Goal: Communication & Community: Answer question/provide support

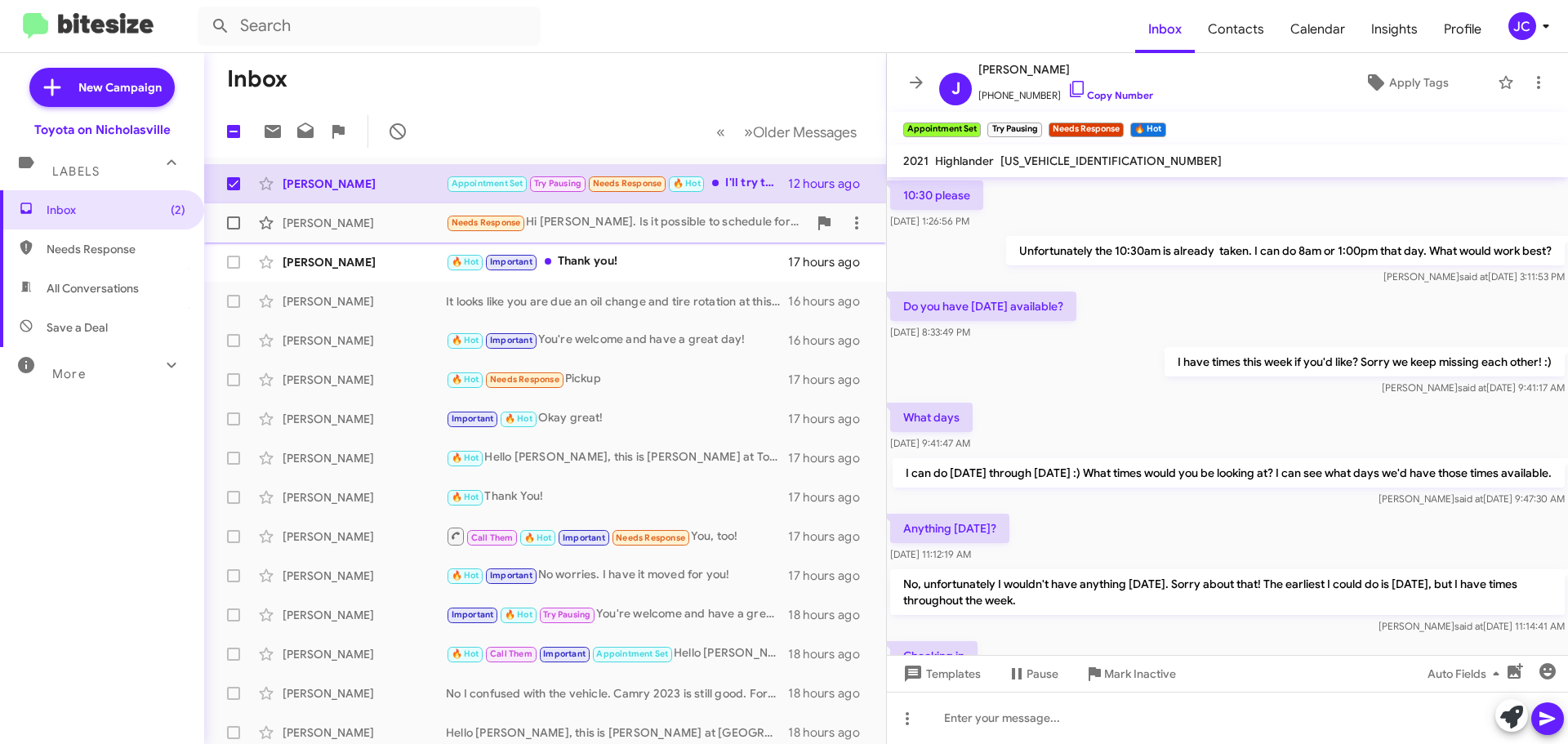
scroll to position [678, 0]
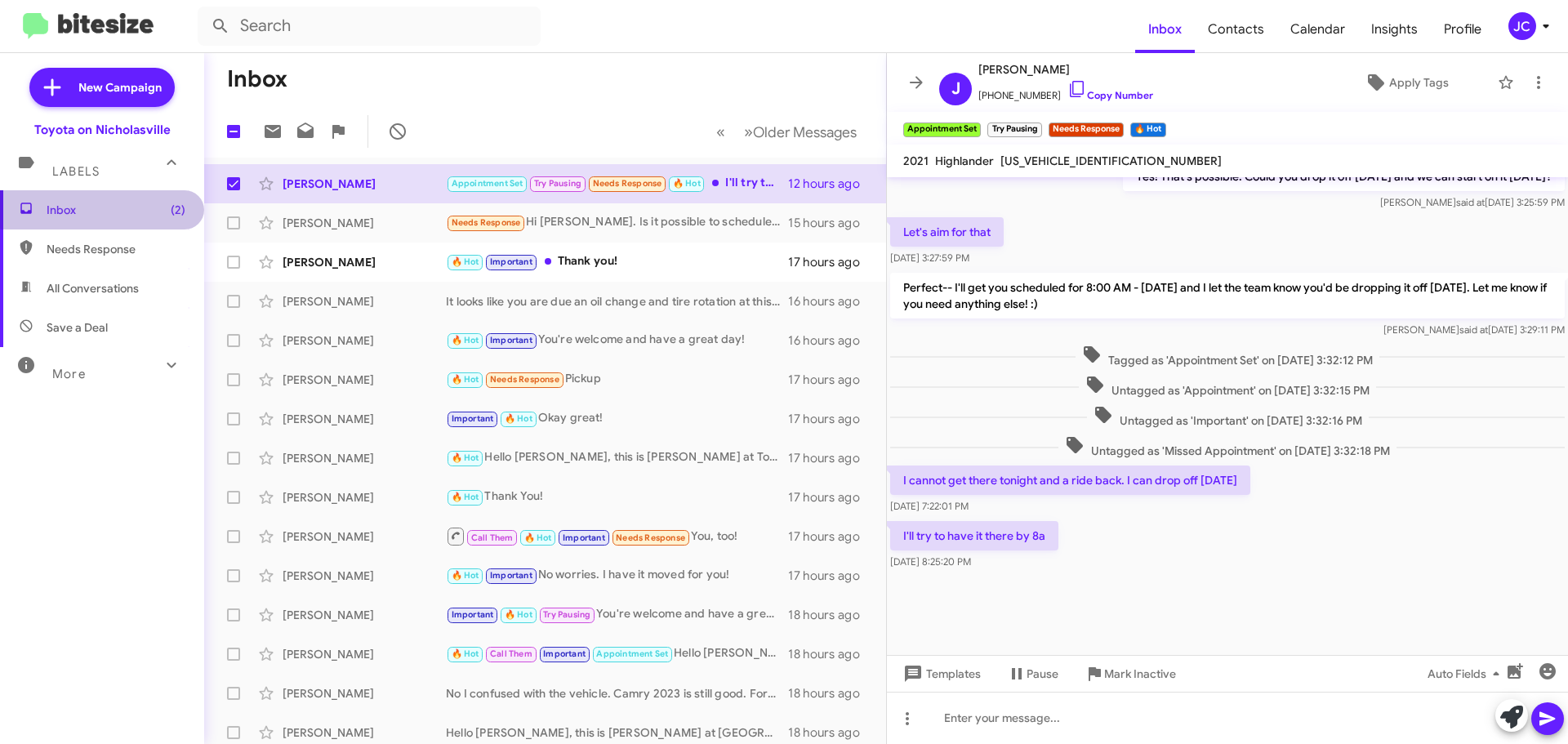
click at [101, 206] on span "Inbox (2)" at bounding box center [116, 210] width 139 height 17
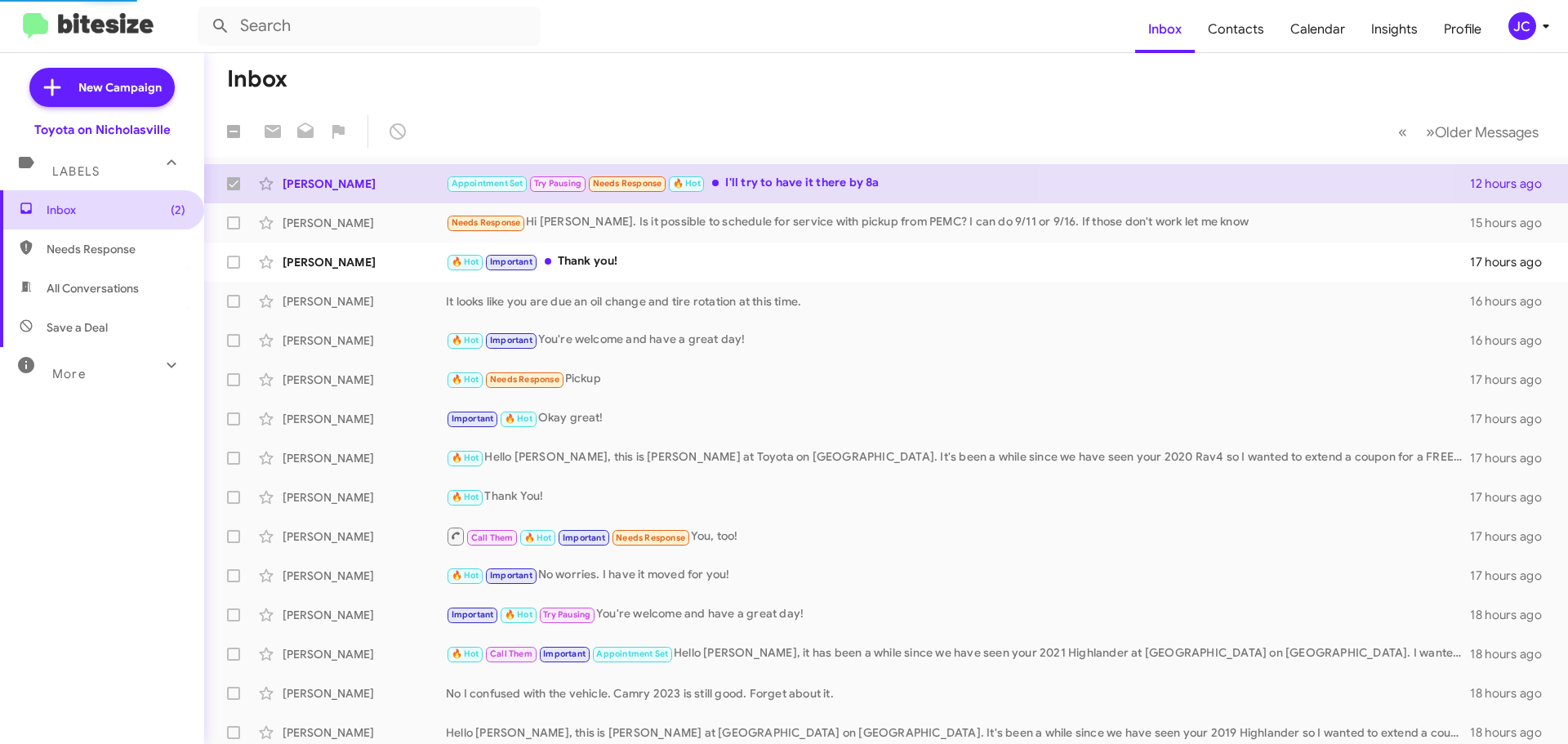
checkbox input "false"
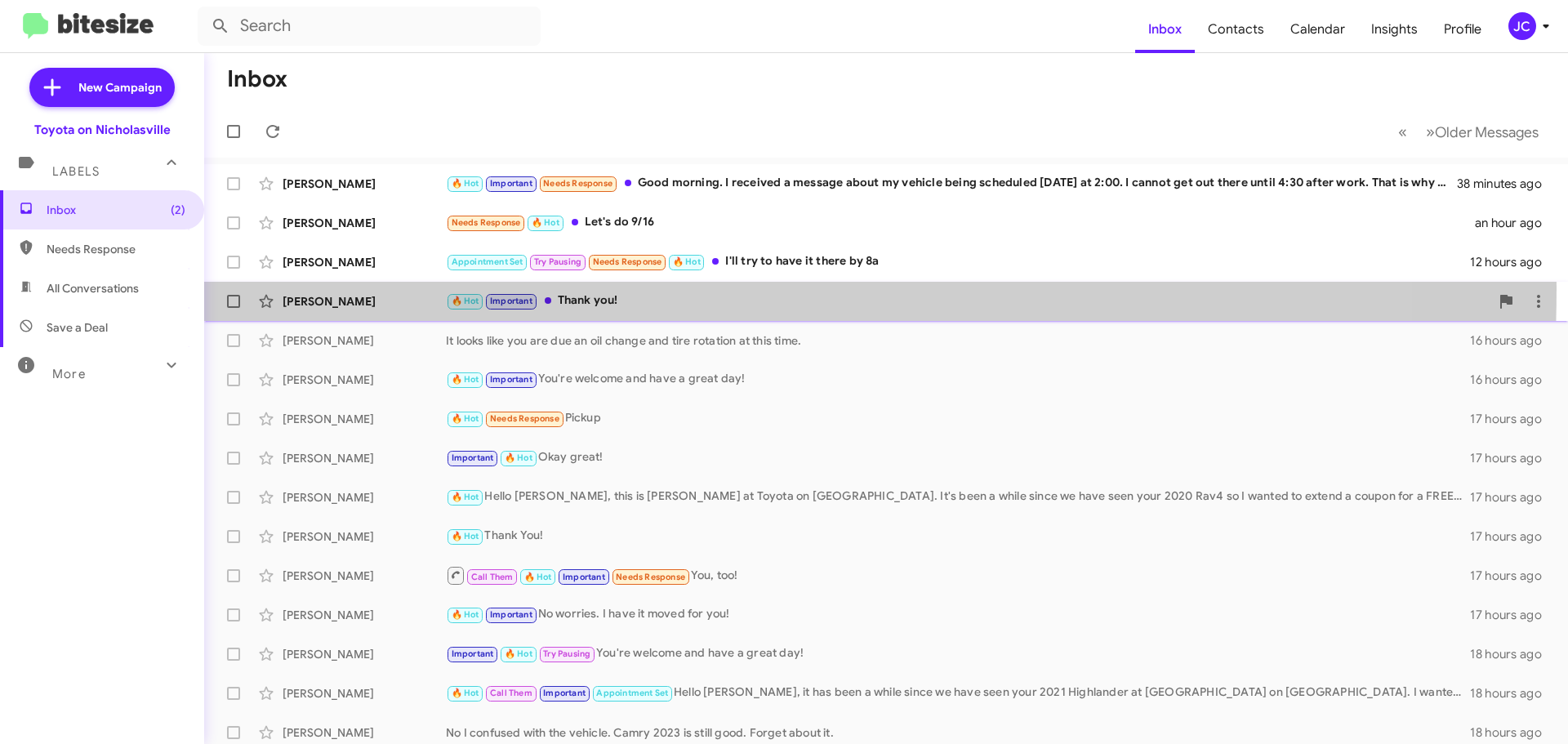
click at [343, 288] on div "[PERSON_NAME] 🔥 Hot Important Thank you! 17 hours ago" at bounding box center [886, 301] width 1337 height 32
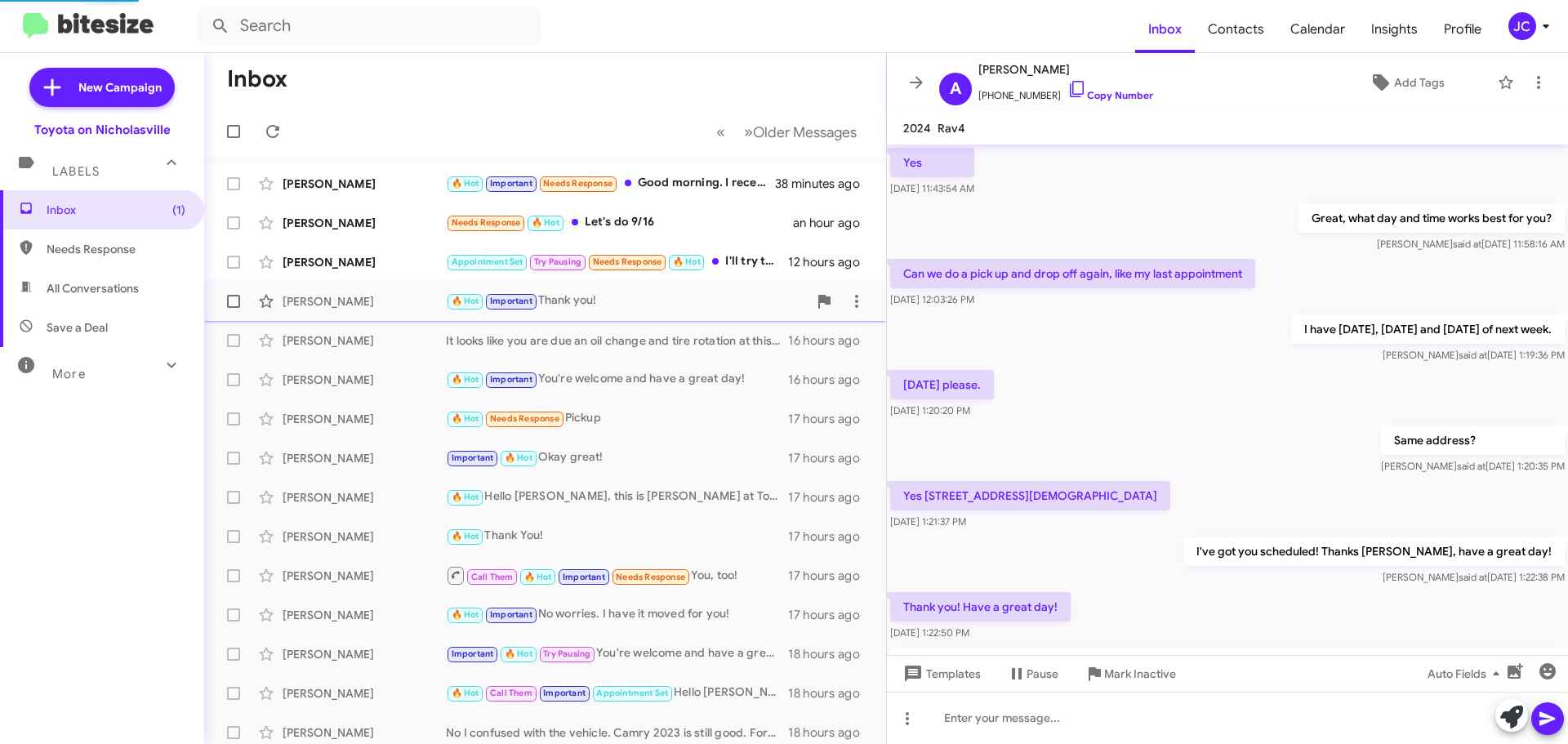
scroll to position [829, 0]
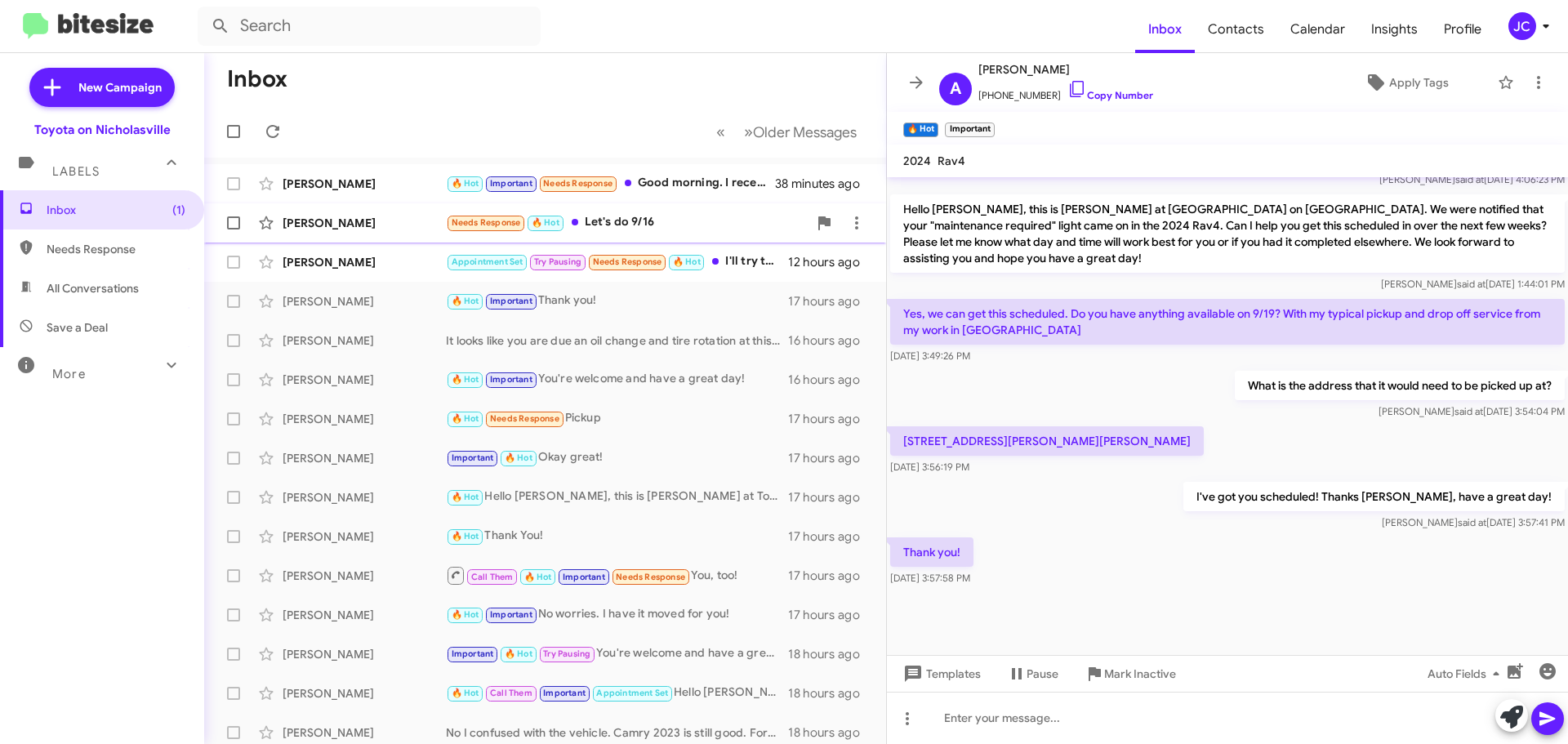
click at [314, 225] on div "[PERSON_NAME]" at bounding box center [364, 223] width 163 height 17
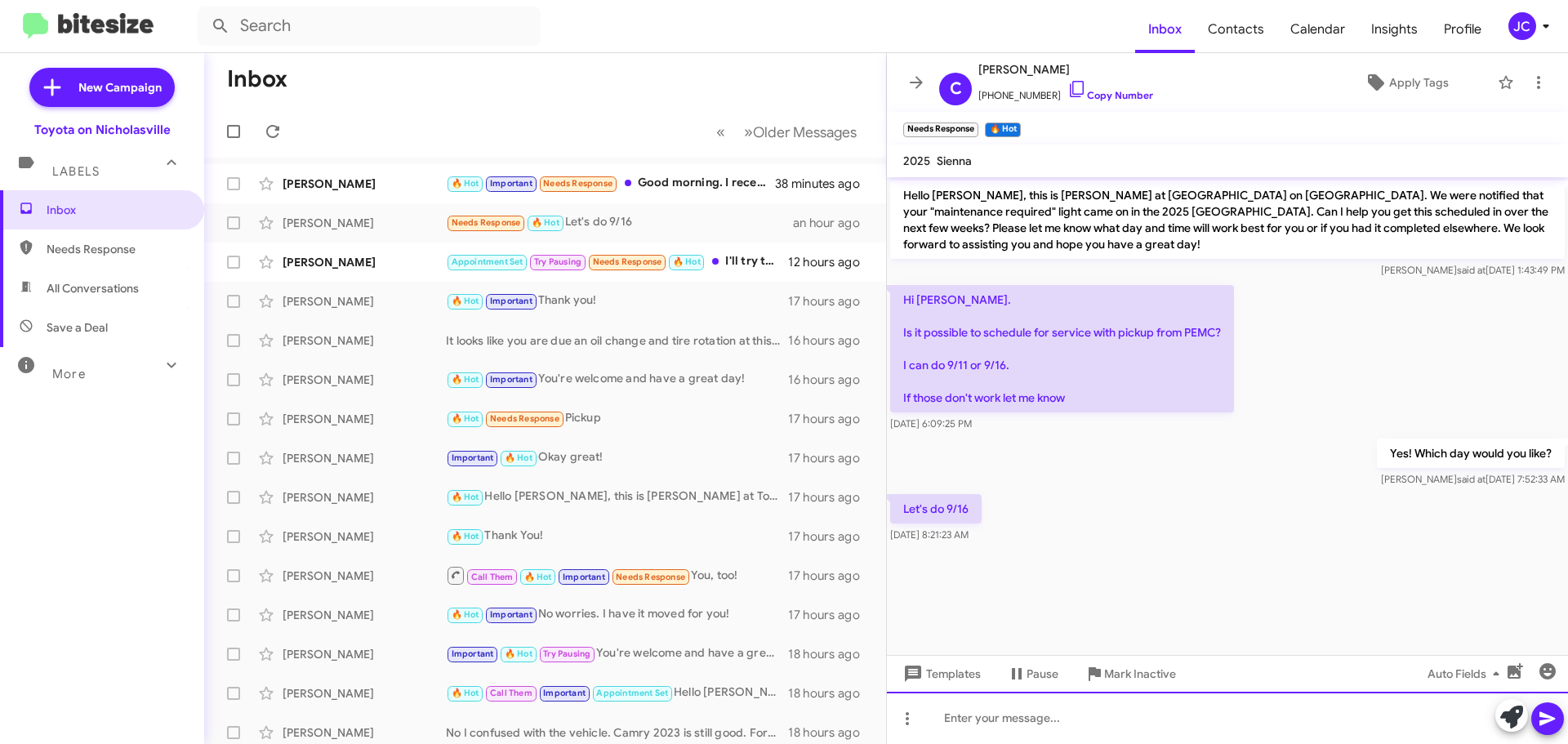
click at [1010, 713] on div at bounding box center [1228, 718] width 681 height 53
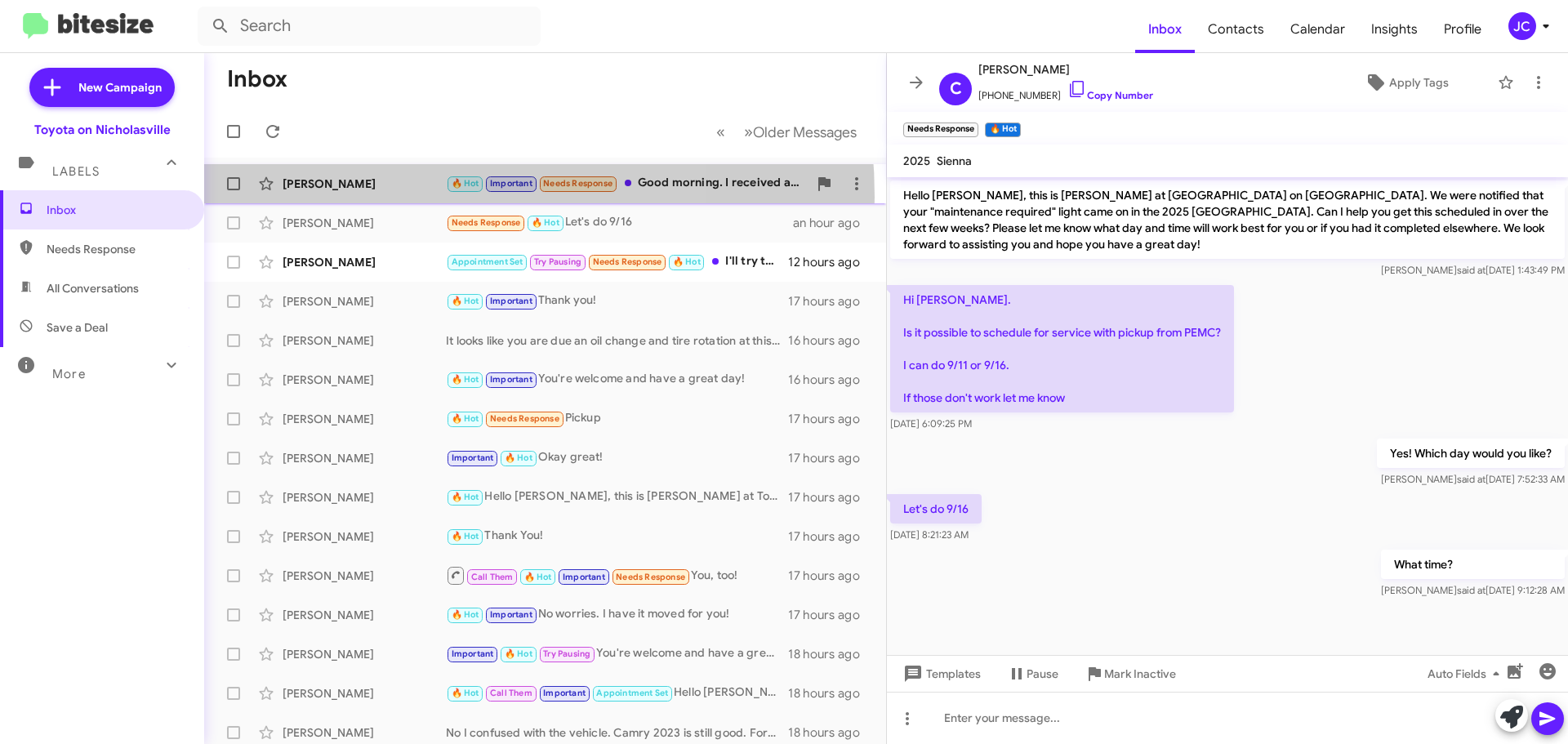
click at [375, 197] on div "[PERSON_NAME] 🔥 Hot Important Needs Response Good morning. I received a message…" at bounding box center [545, 183] width 655 height 32
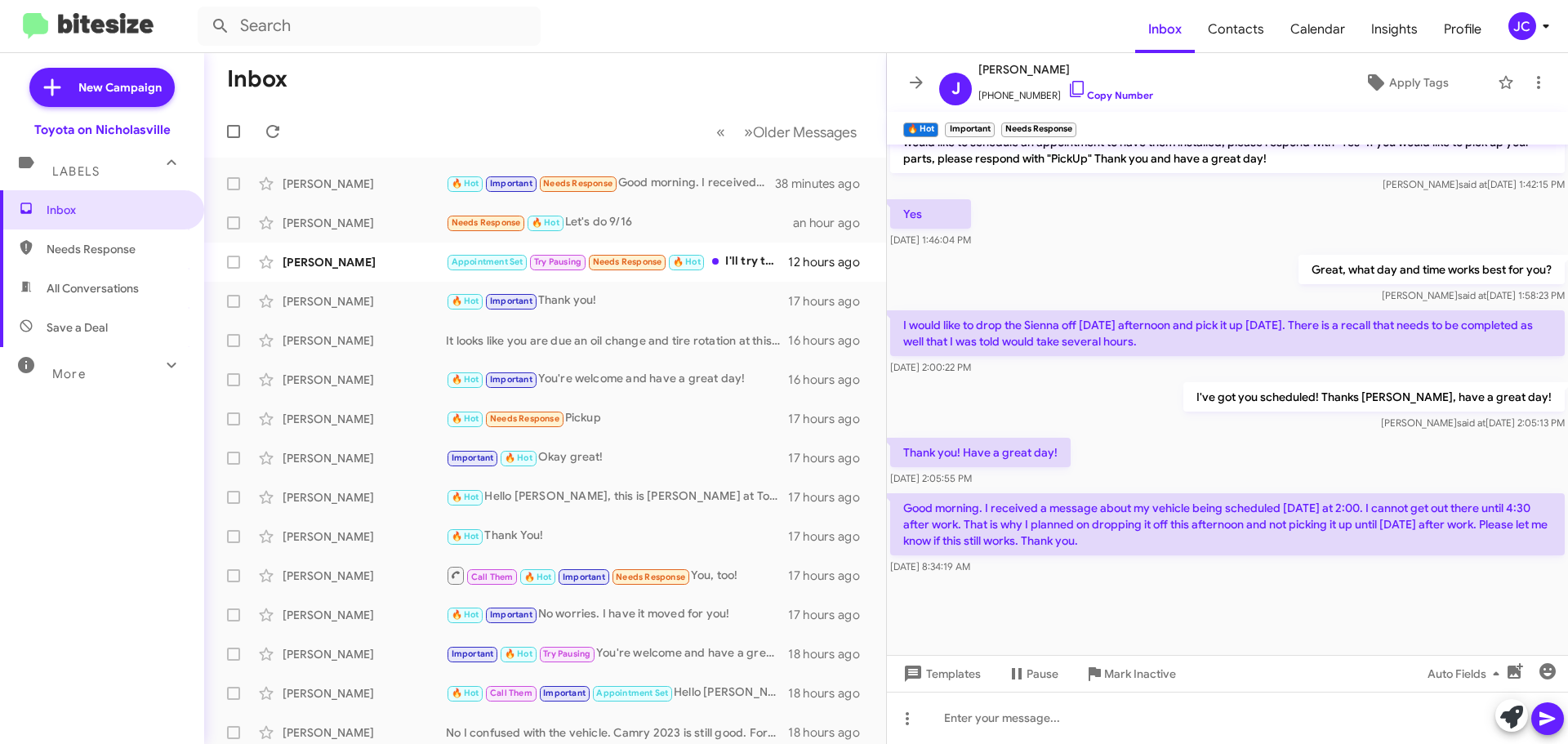
scroll to position [1374, 0]
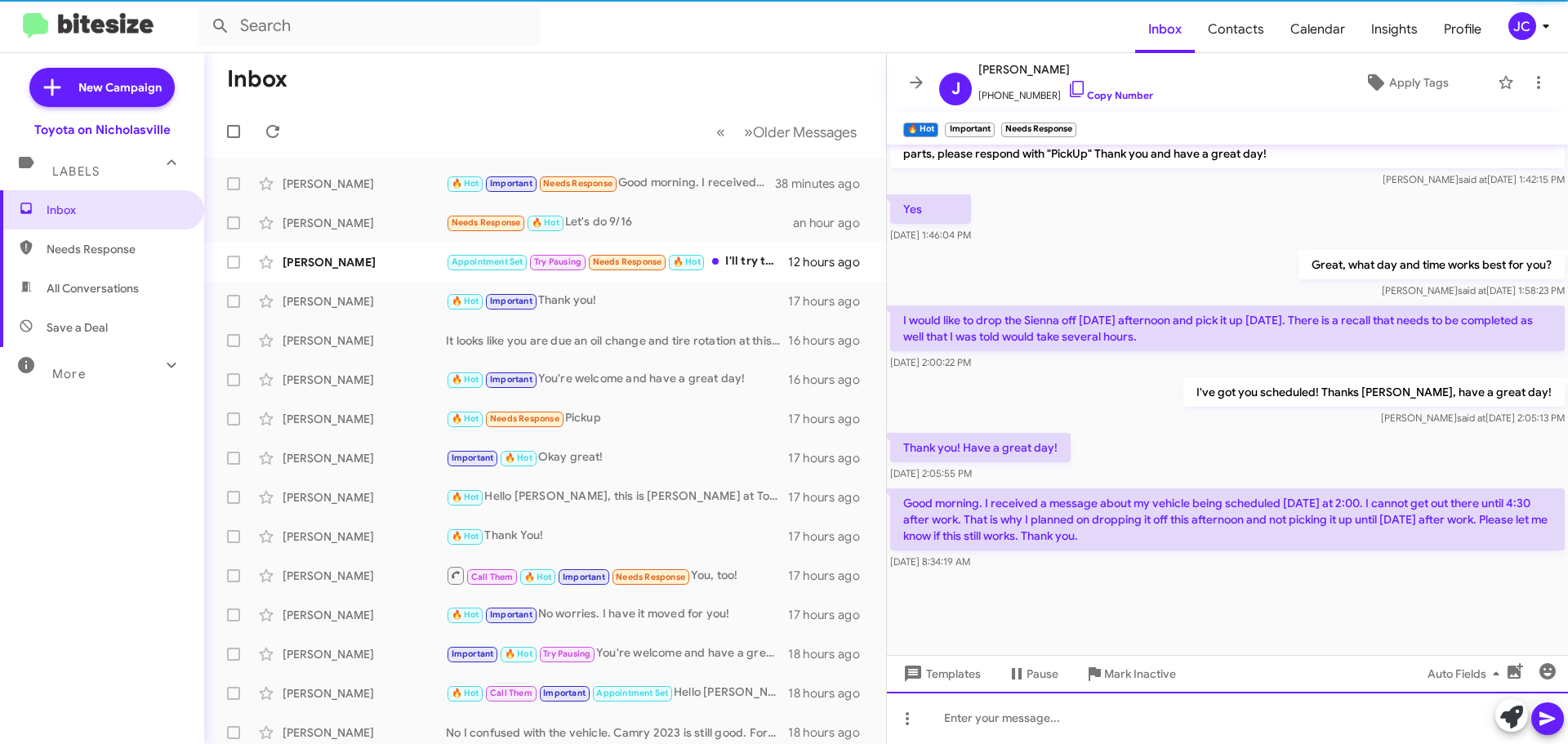
click at [1058, 719] on div at bounding box center [1228, 718] width 681 height 53
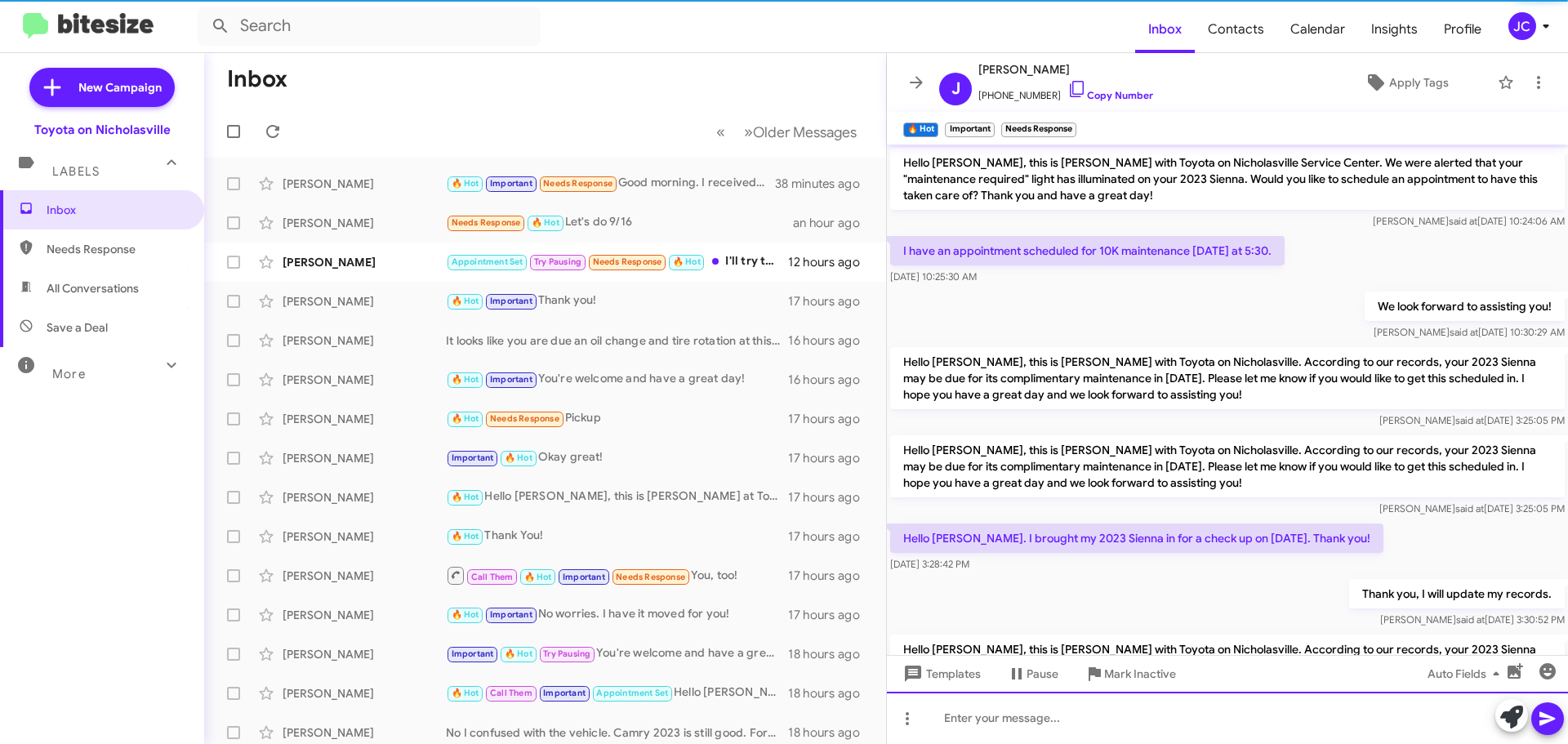
scroll to position [82, 0]
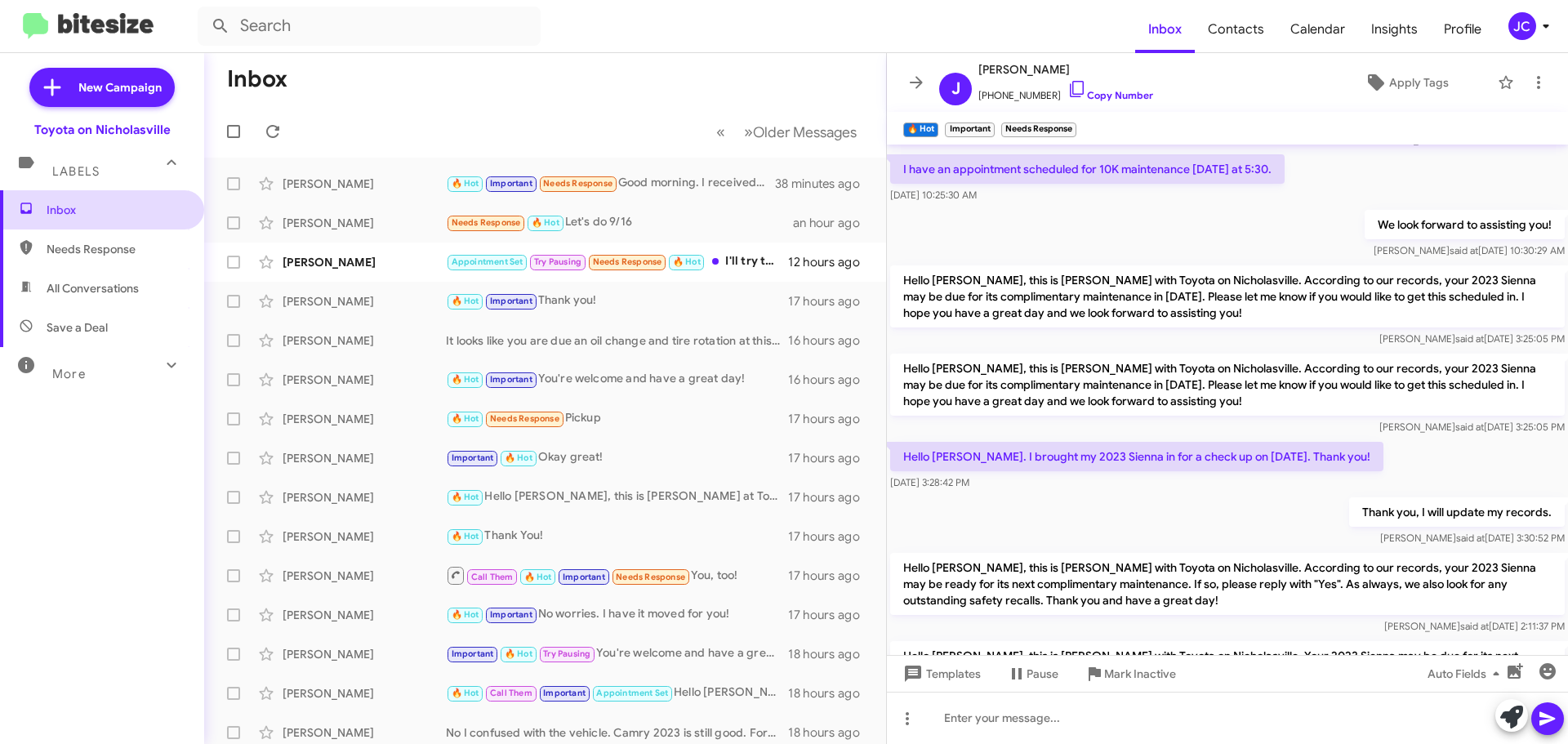
click at [147, 199] on span "Inbox" at bounding box center [102, 210] width 204 height 39
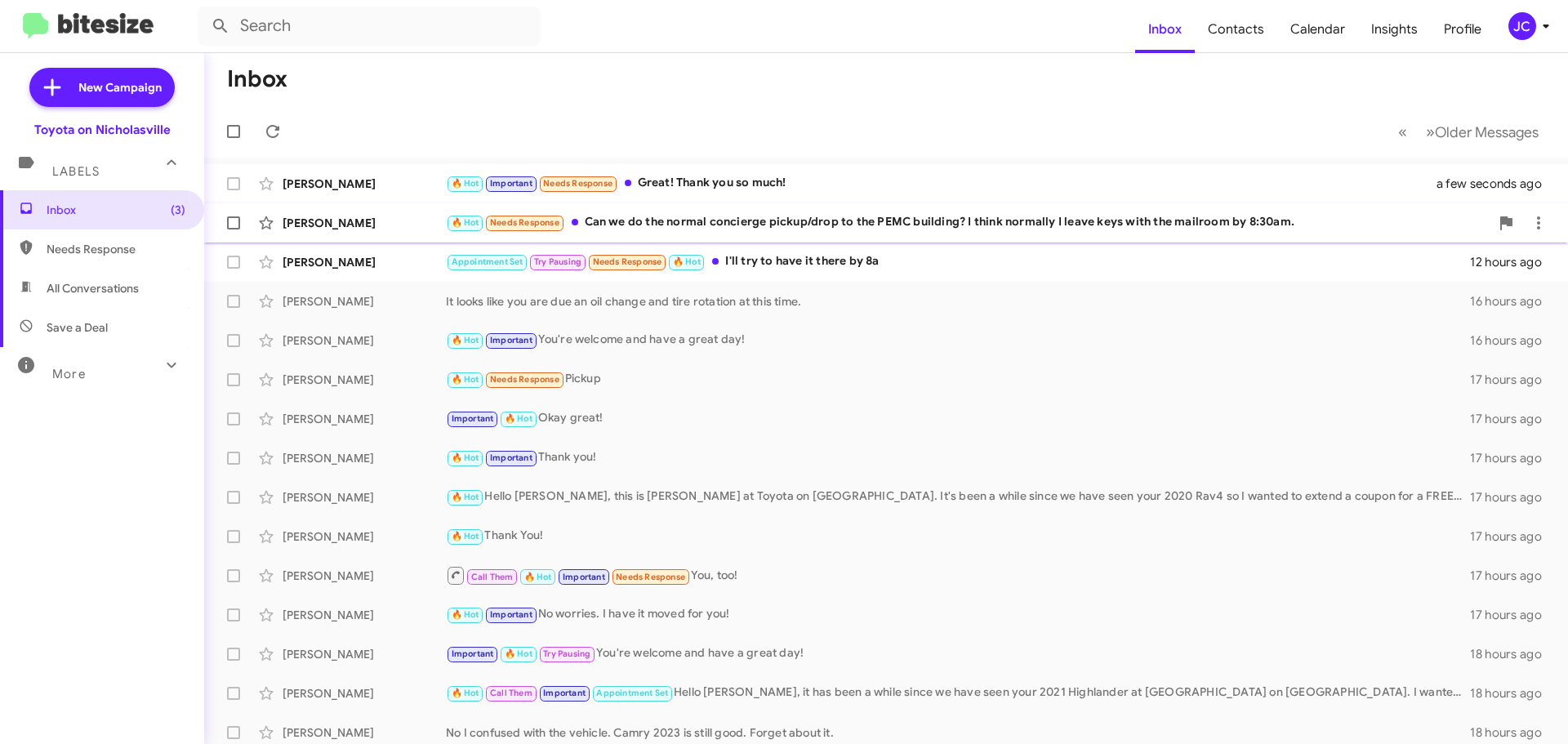
click at [333, 218] on div "[PERSON_NAME]" at bounding box center [364, 223] width 163 height 17
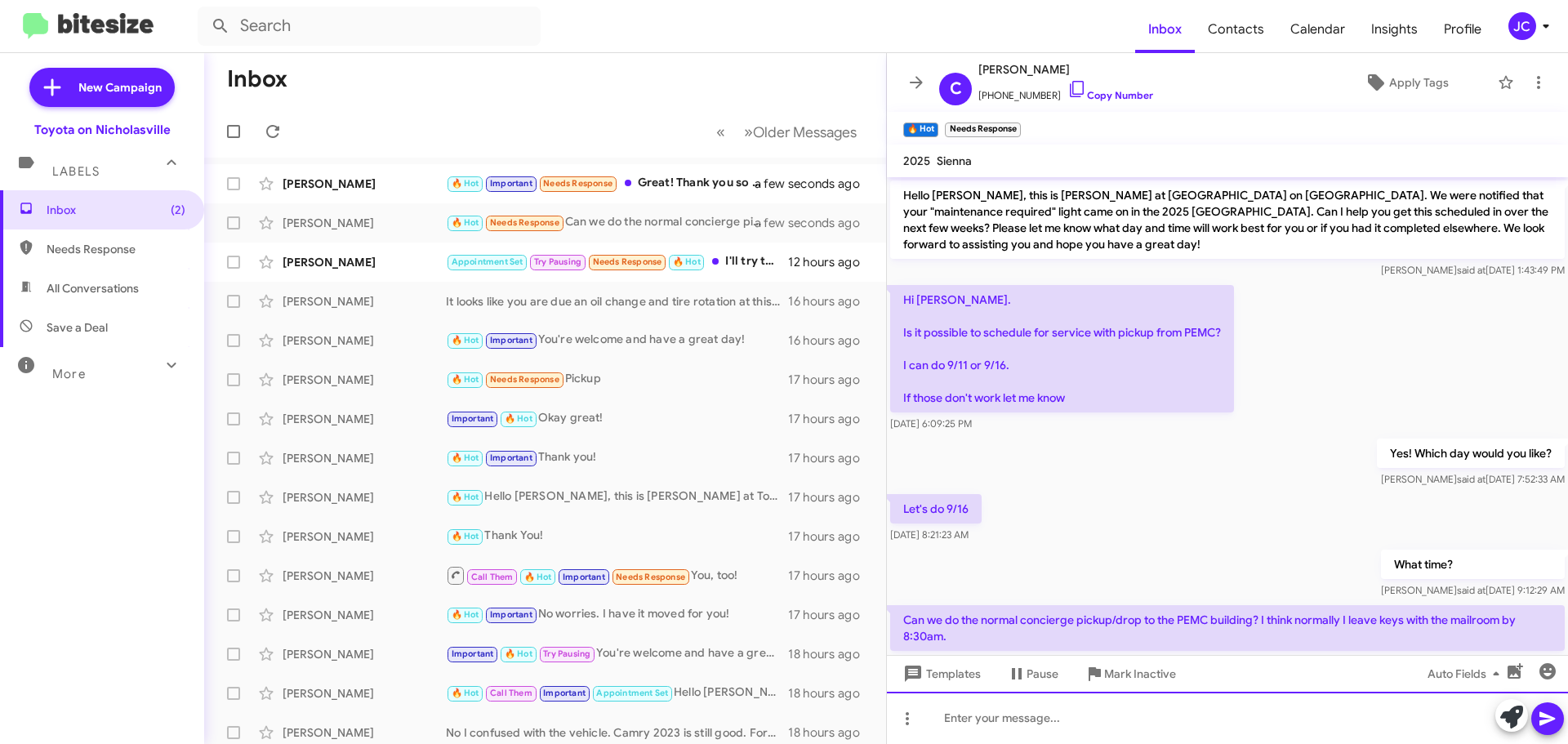
click at [1171, 702] on div at bounding box center [1228, 718] width 681 height 53
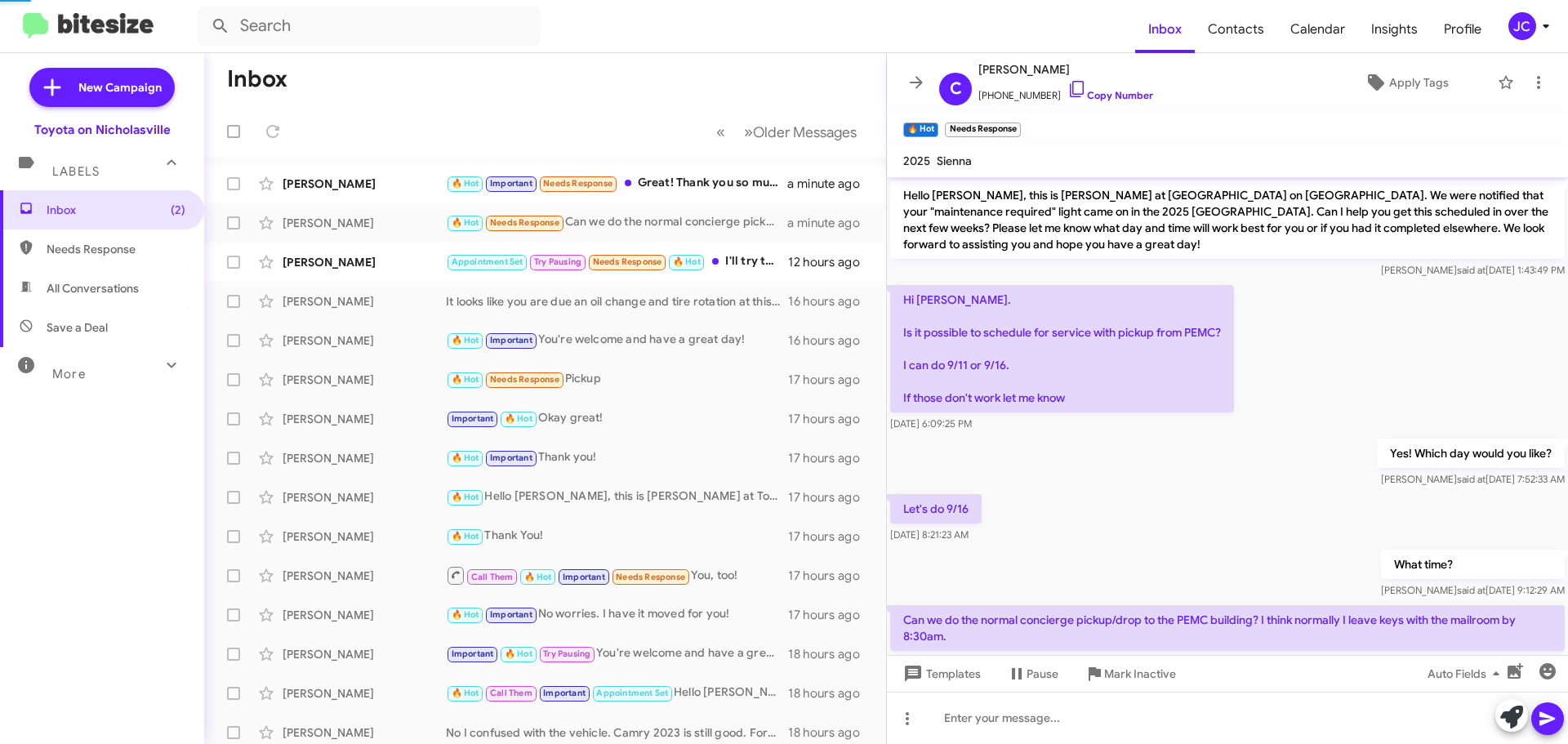
scroll to position [162, 0]
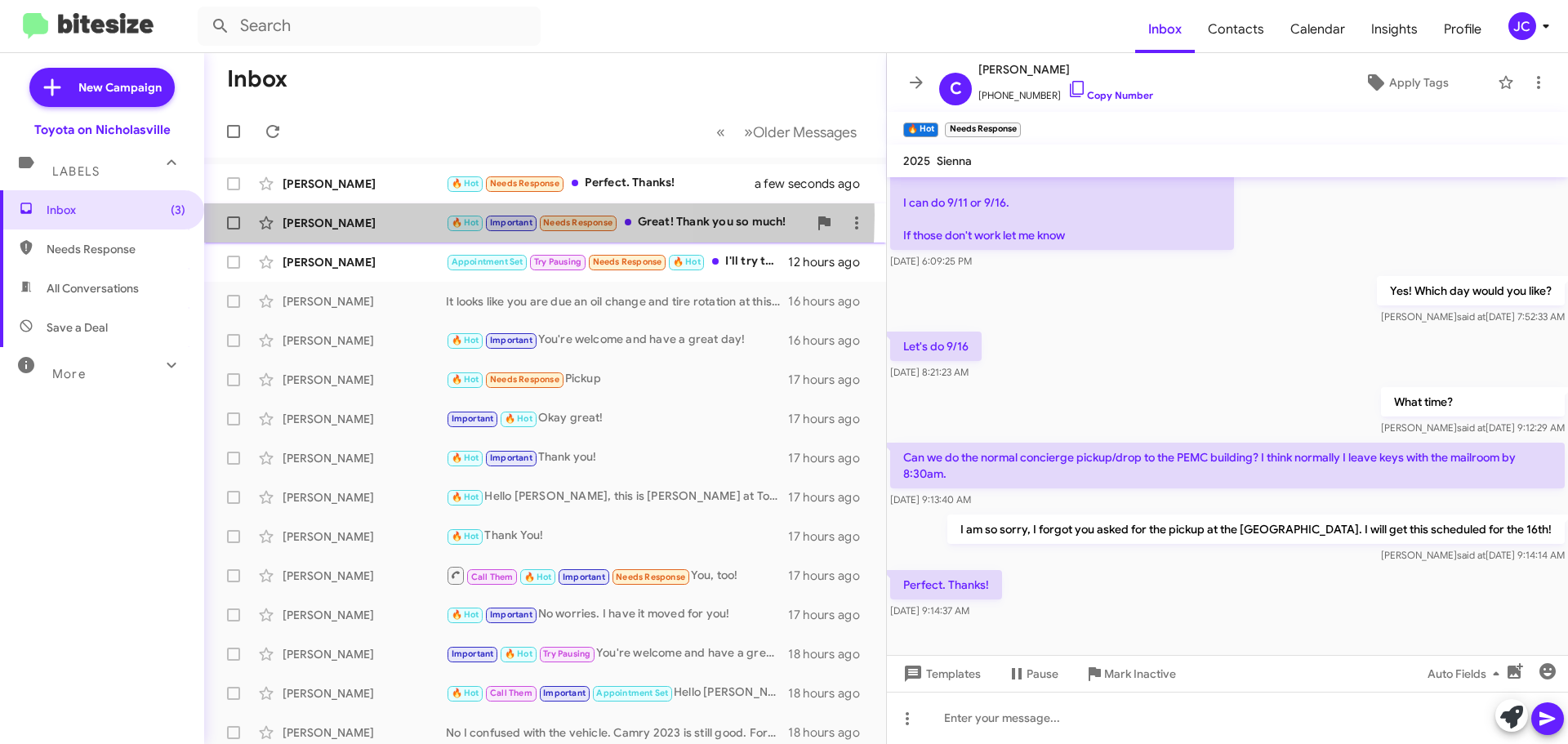
click at [369, 215] on div "[PERSON_NAME]" at bounding box center [364, 223] width 163 height 17
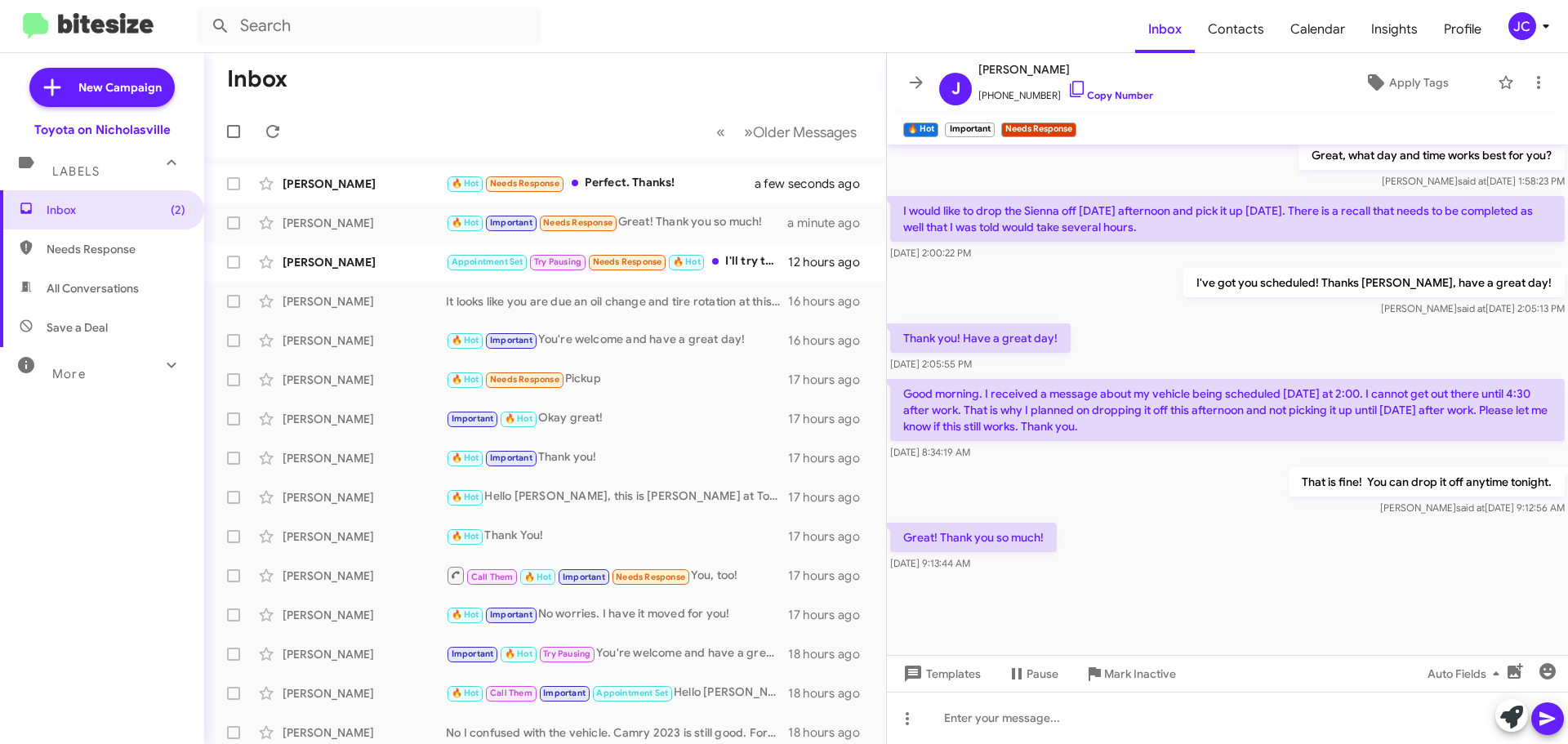
scroll to position [1705, 0]
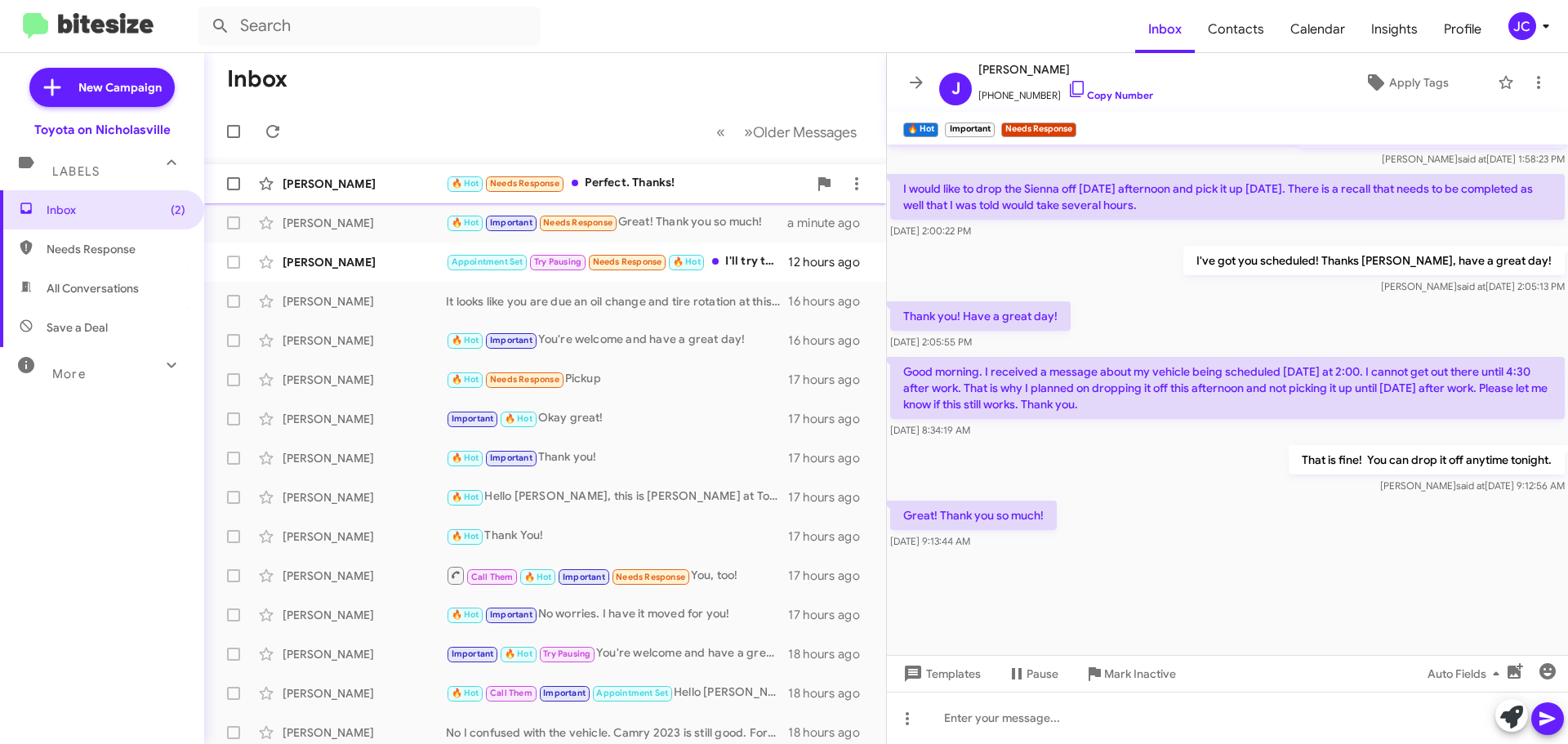
click at [355, 174] on div "[PERSON_NAME] 🔥 Hot Needs Response Perfect. Thanks! a few seconds ago" at bounding box center [545, 183] width 655 height 32
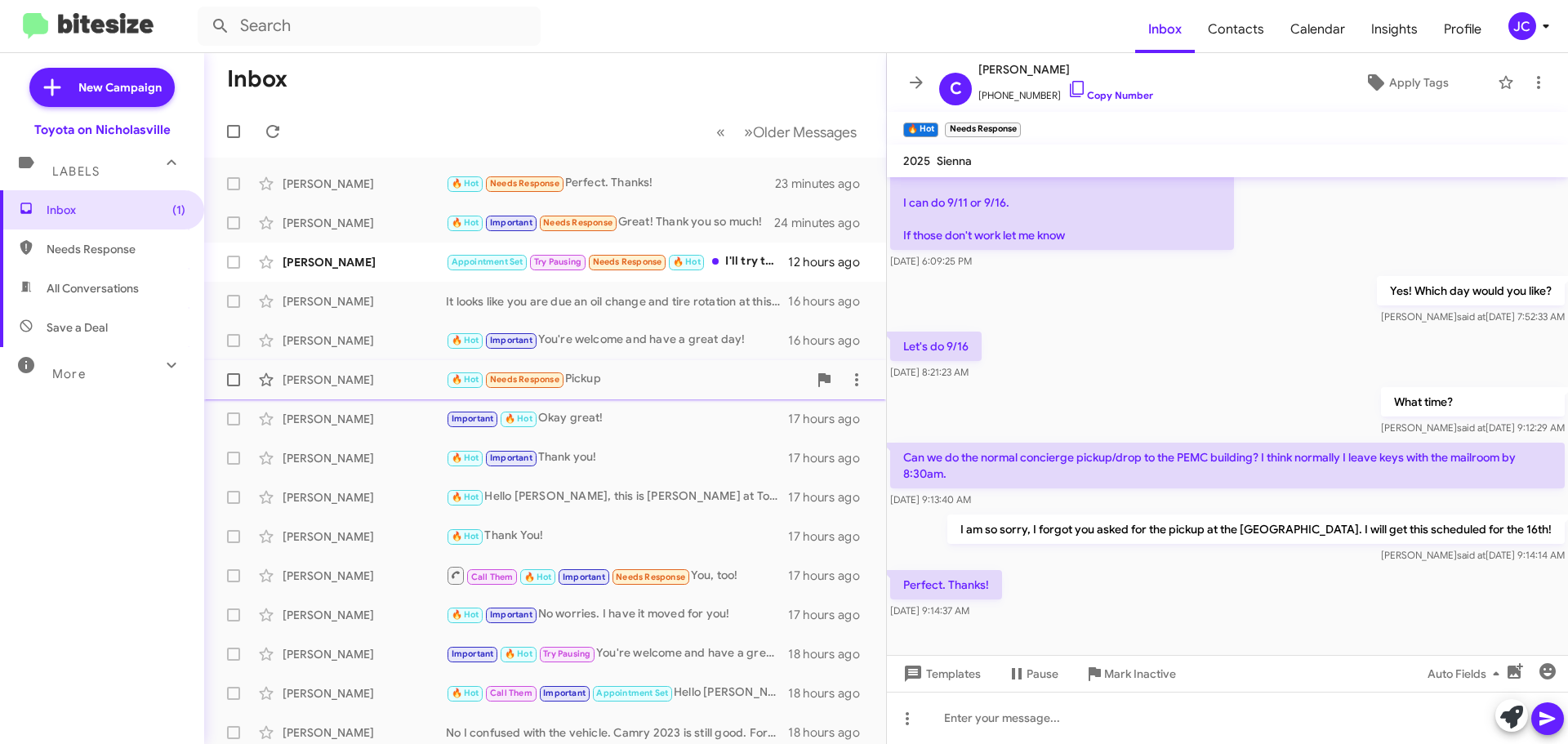
click at [333, 389] on div "[PERSON_NAME] 🔥 Hot Needs Response Pickup 17 hours ago" at bounding box center [545, 379] width 655 height 32
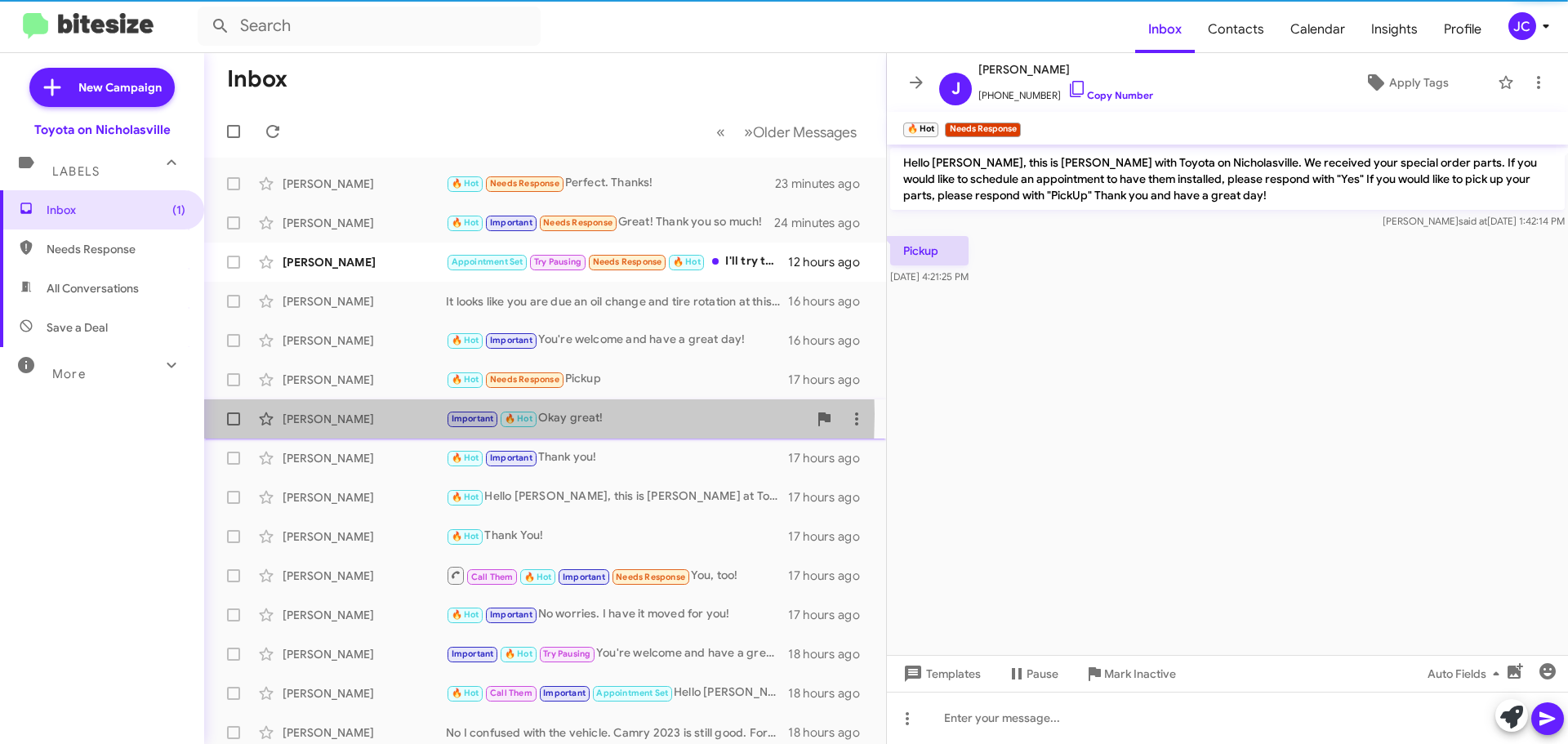
click at [338, 414] on div "[PERSON_NAME]" at bounding box center [364, 418] width 163 height 17
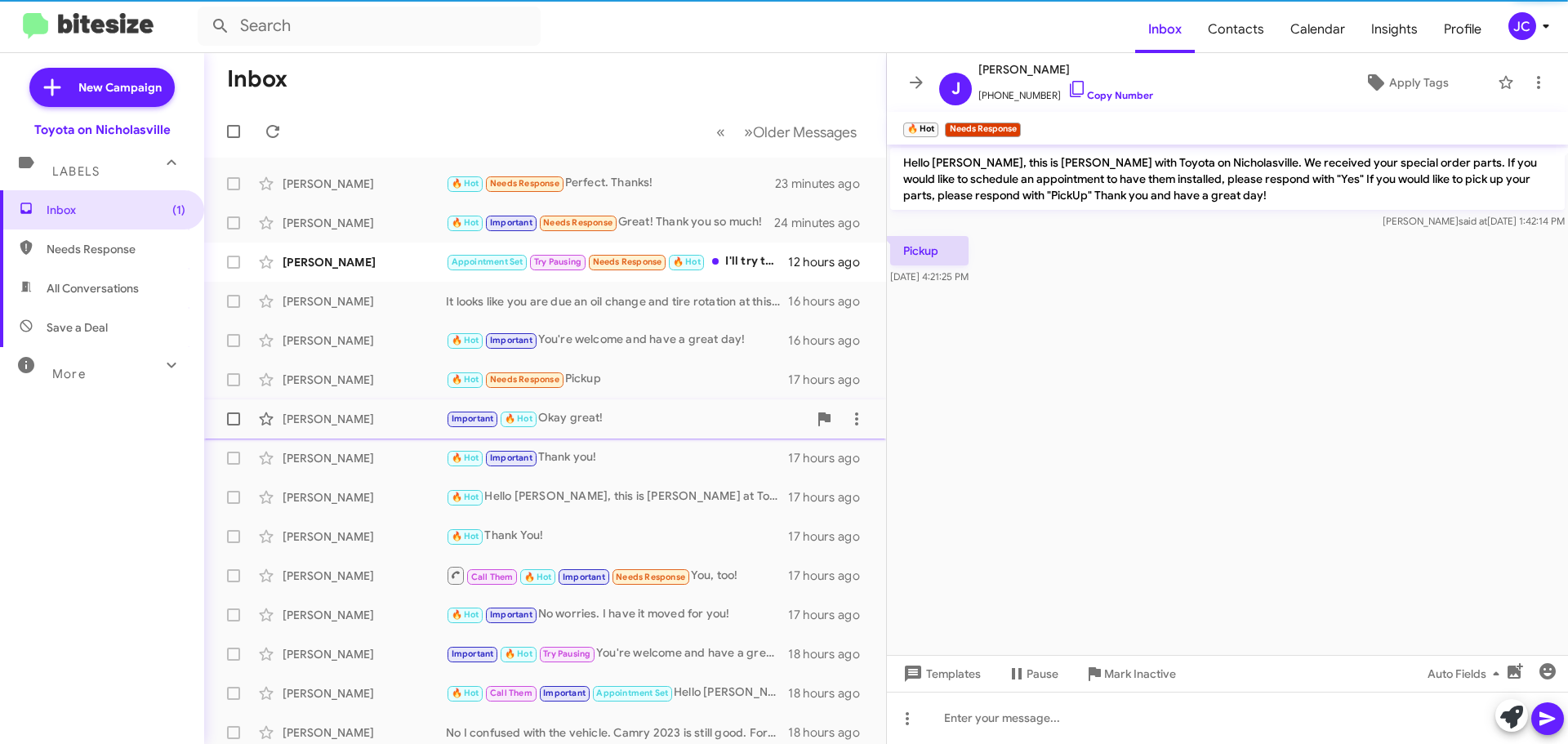
scroll to position [796, 0]
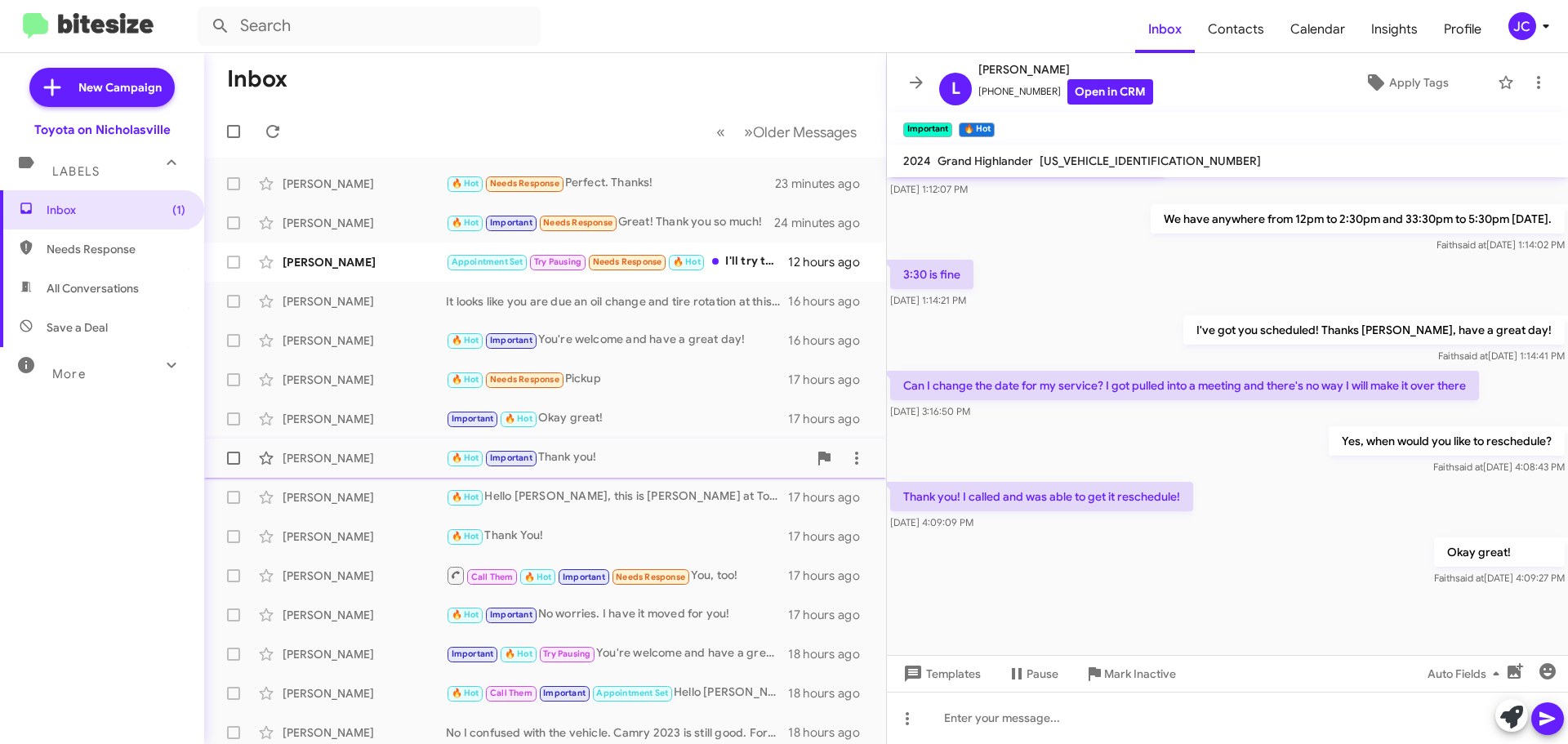
click at [336, 447] on div "[PERSON_NAME] 🔥 Hot Important Thank you! 17 hours ago" at bounding box center [545, 457] width 655 height 32
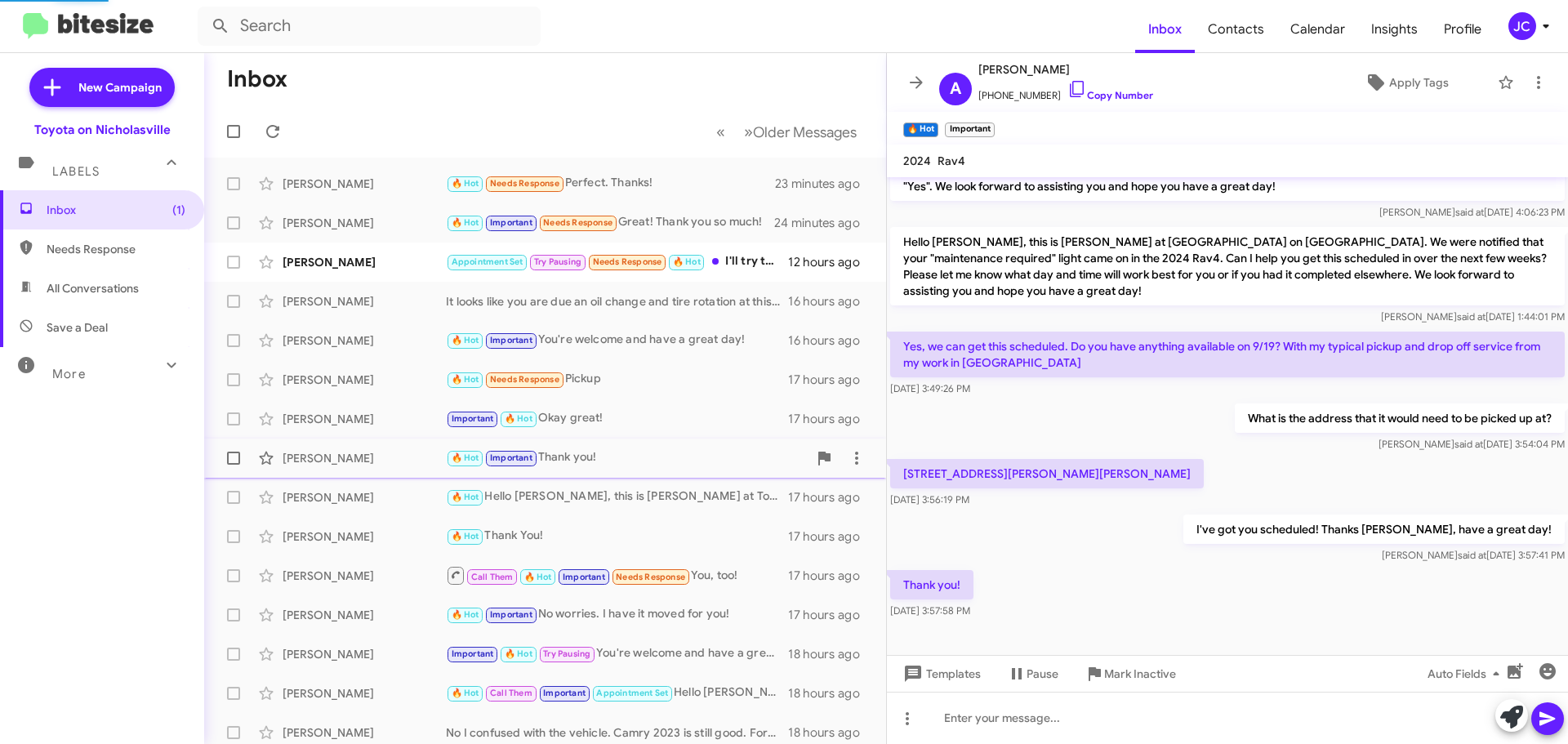
scroll to position [862, 0]
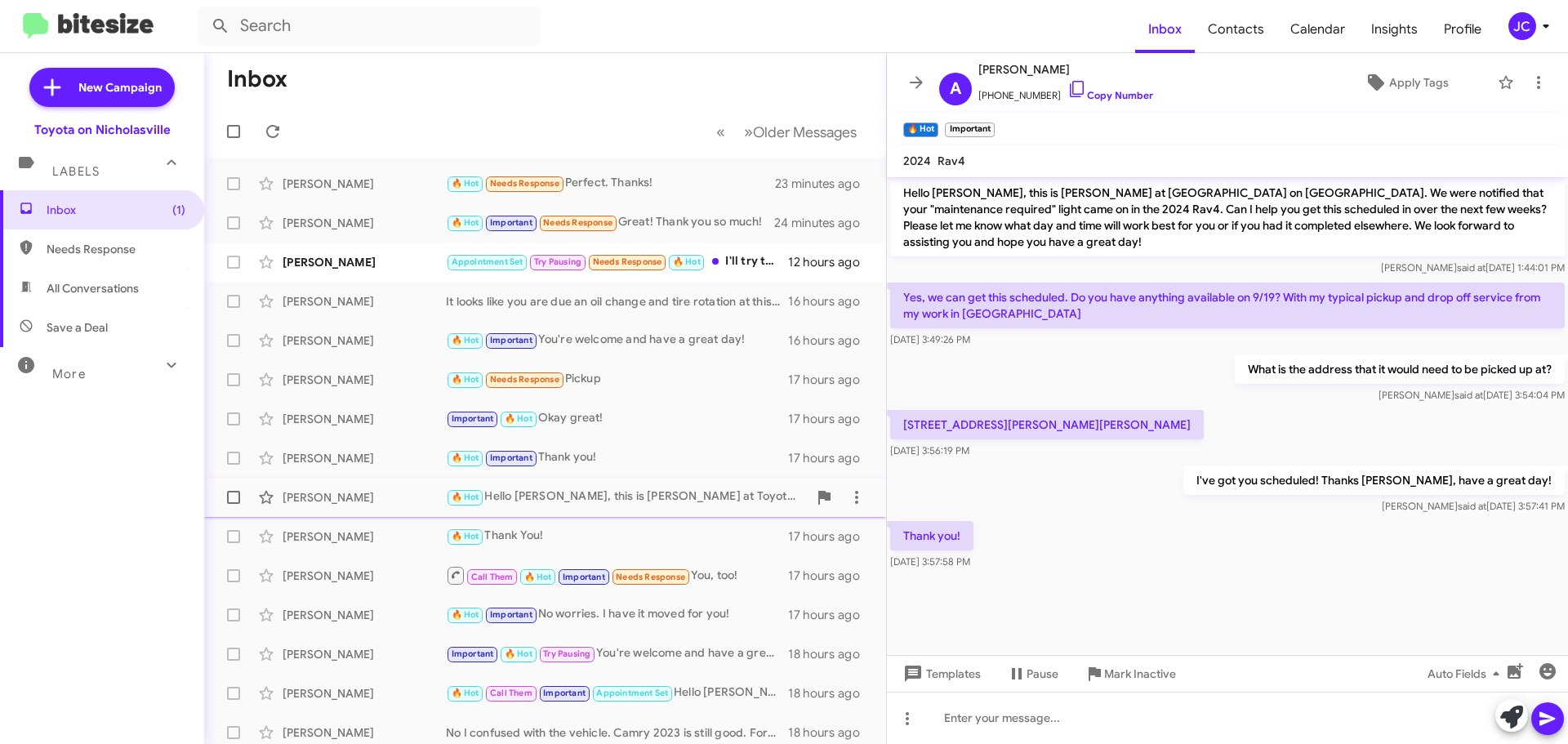
click at [334, 483] on div "[PERSON_NAME] 🔥 Hot Hello [PERSON_NAME], this is [PERSON_NAME] at Toyota on [GE…" at bounding box center [545, 497] width 655 height 32
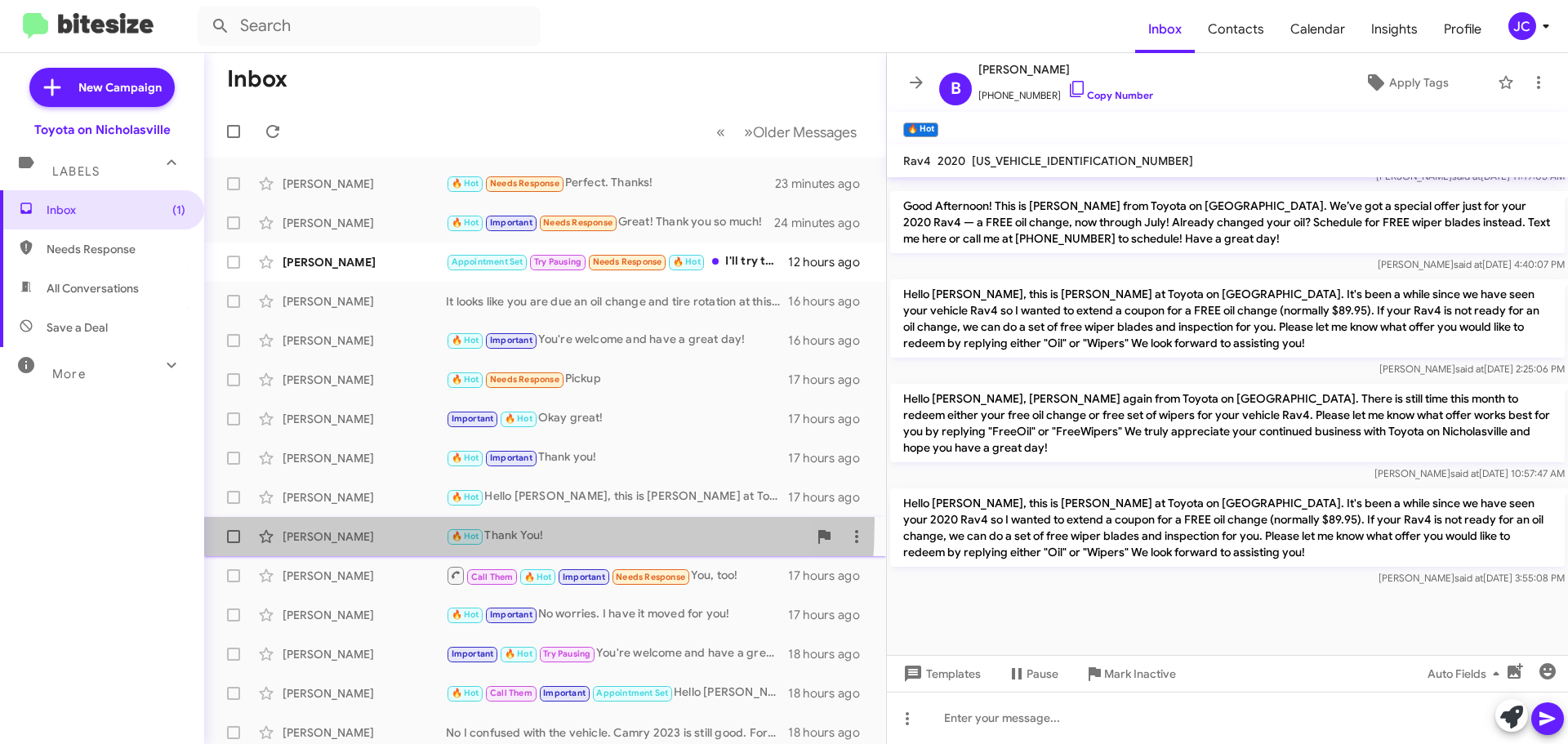
click at [325, 520] on div "[PERSON_NAME] 🔥 Hot Thank You! 17 hours ago" at bounding box center [545, 536] width 655 height 32
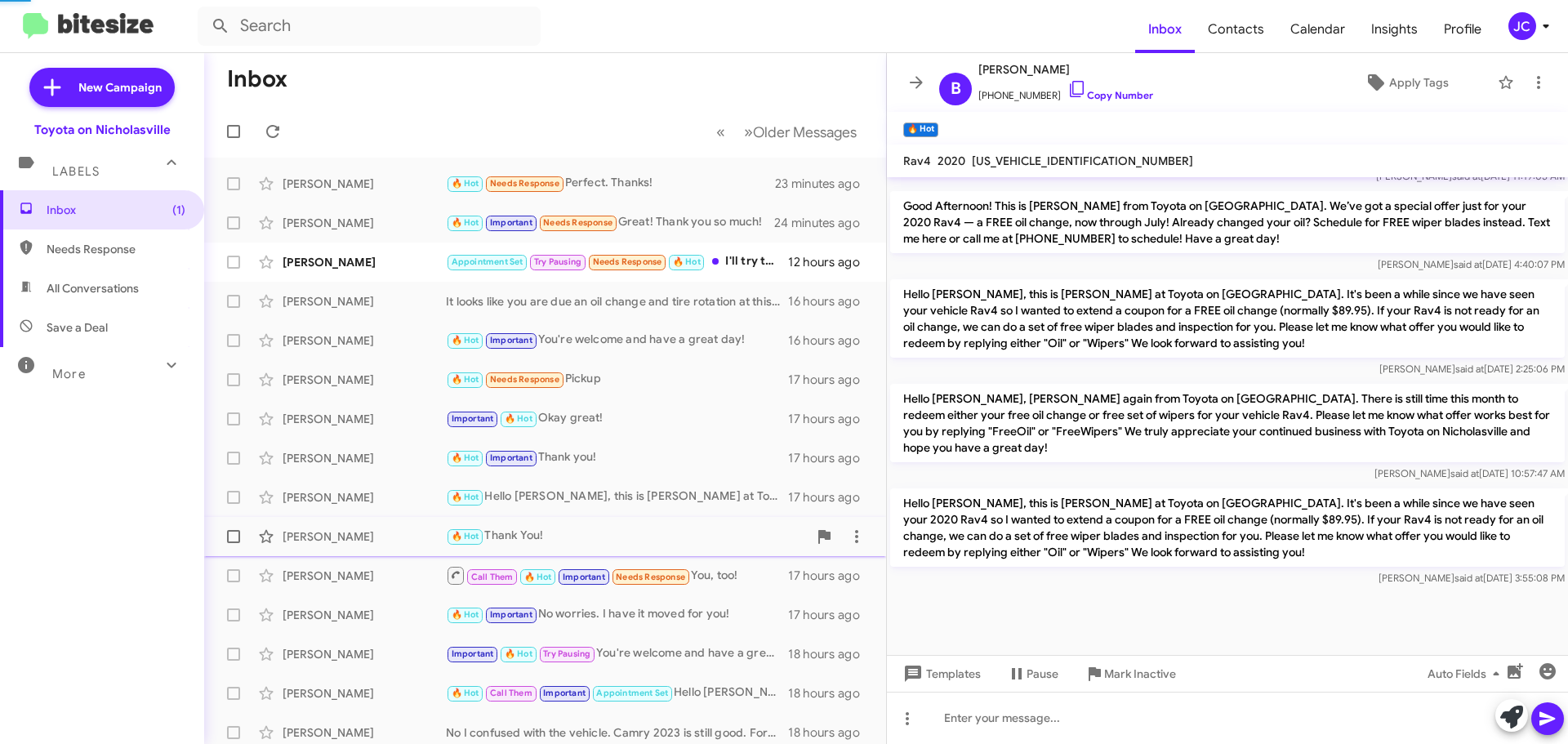
scroll to position [168, 0]
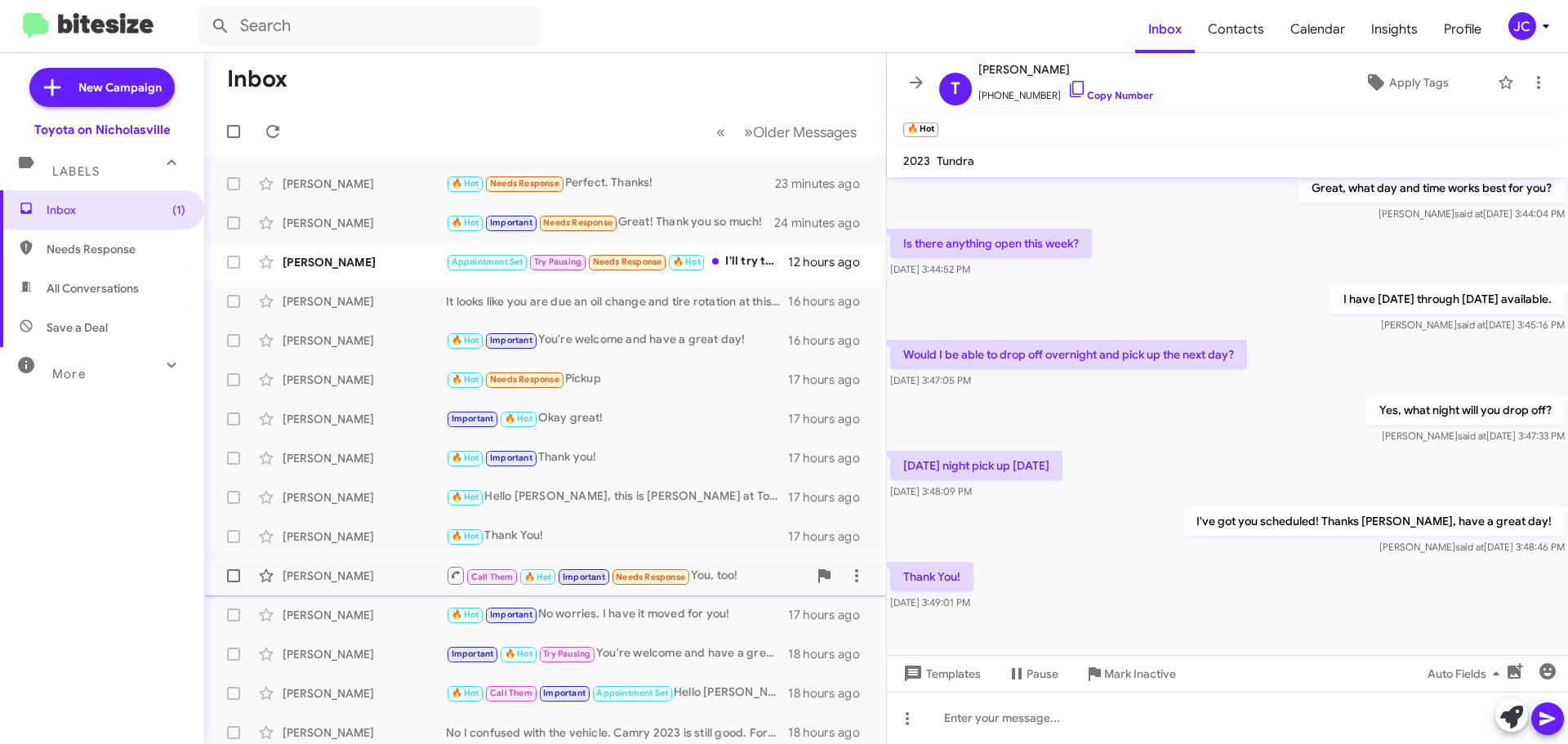
click at [329, 575] on div "[PERSON_NAME]" at bounding box center [364, 576] width 163 height 17
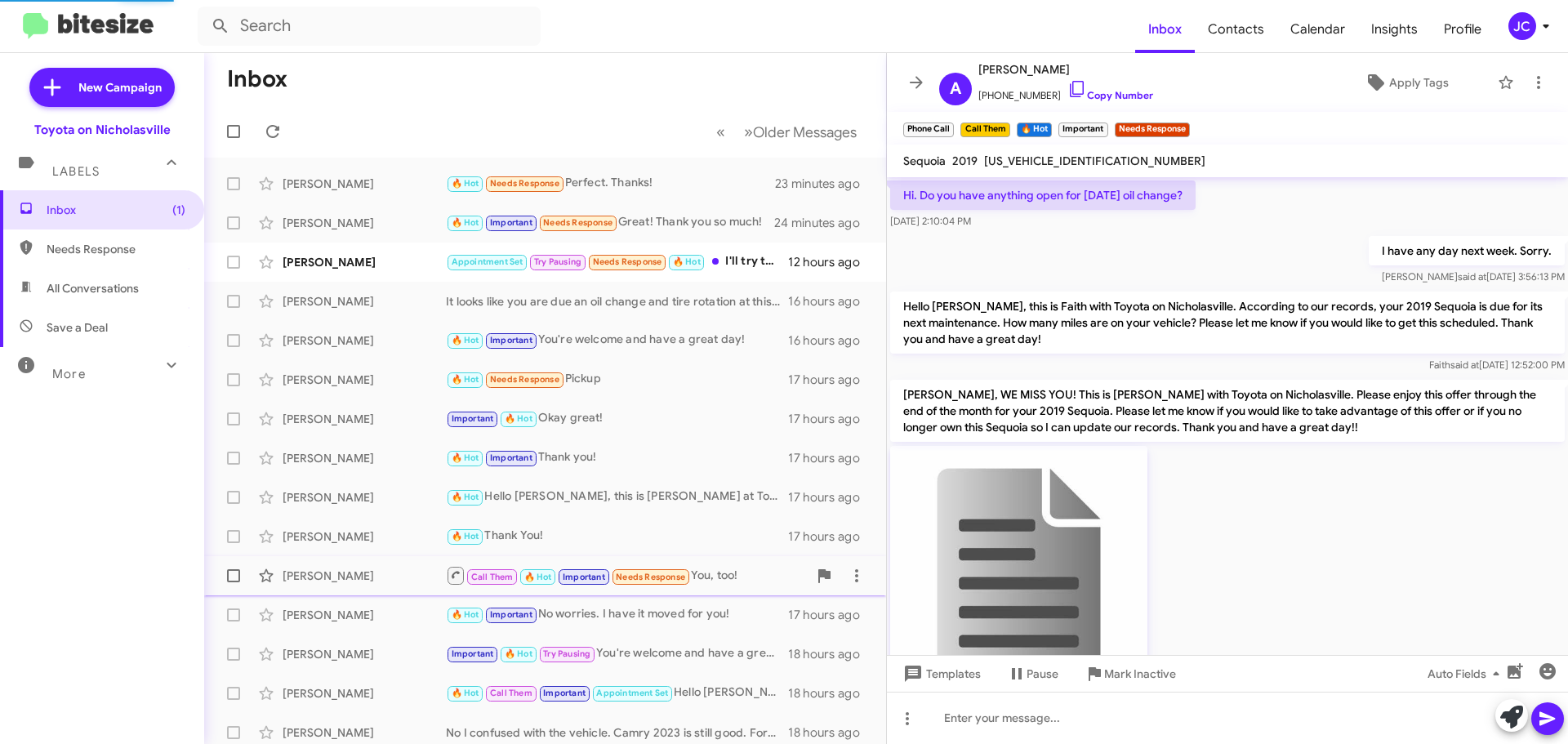
scroll to position [82, 0]
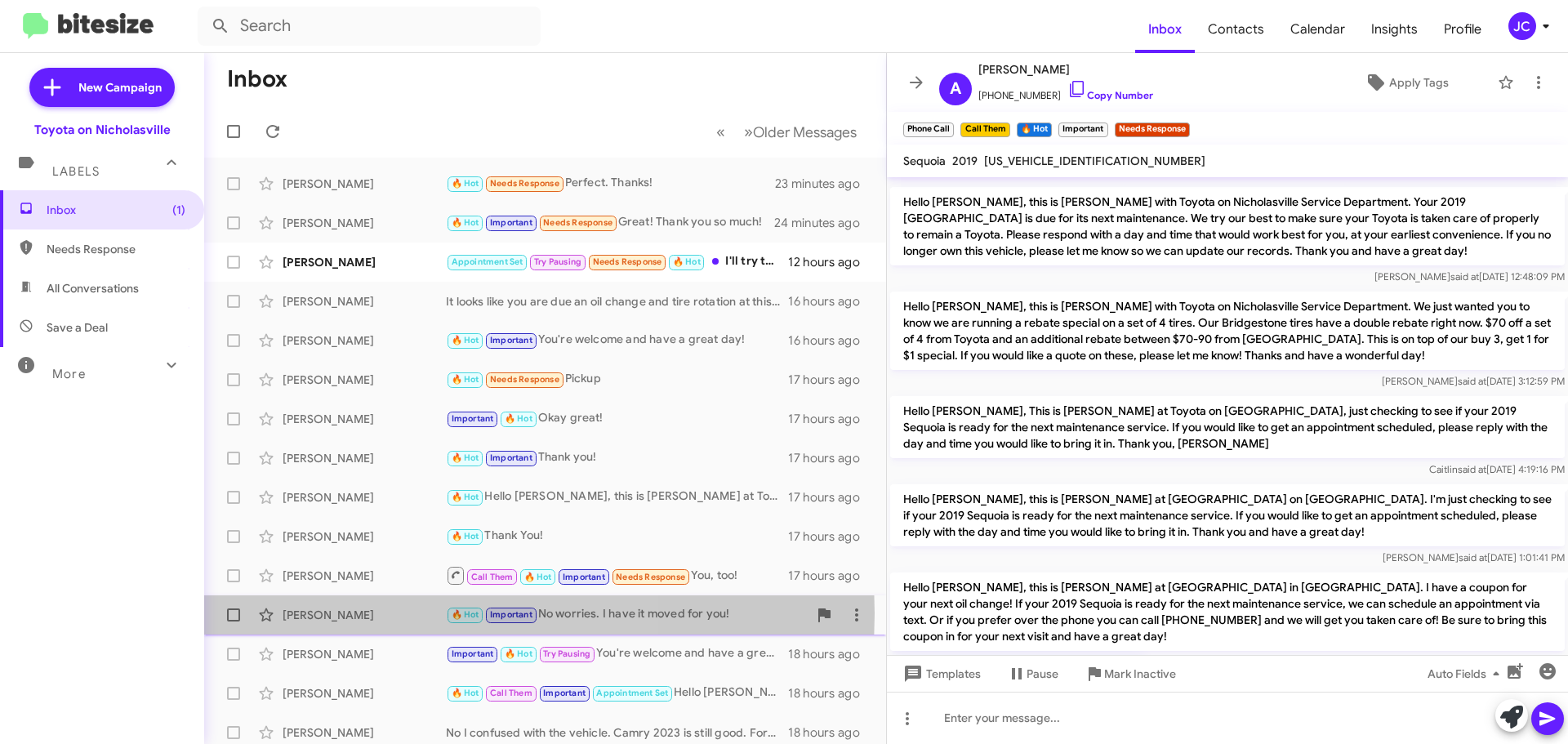
click at [350, 614] on div "[PERSON_NAME]" at bounding box center [364, 614] width 163 height 17
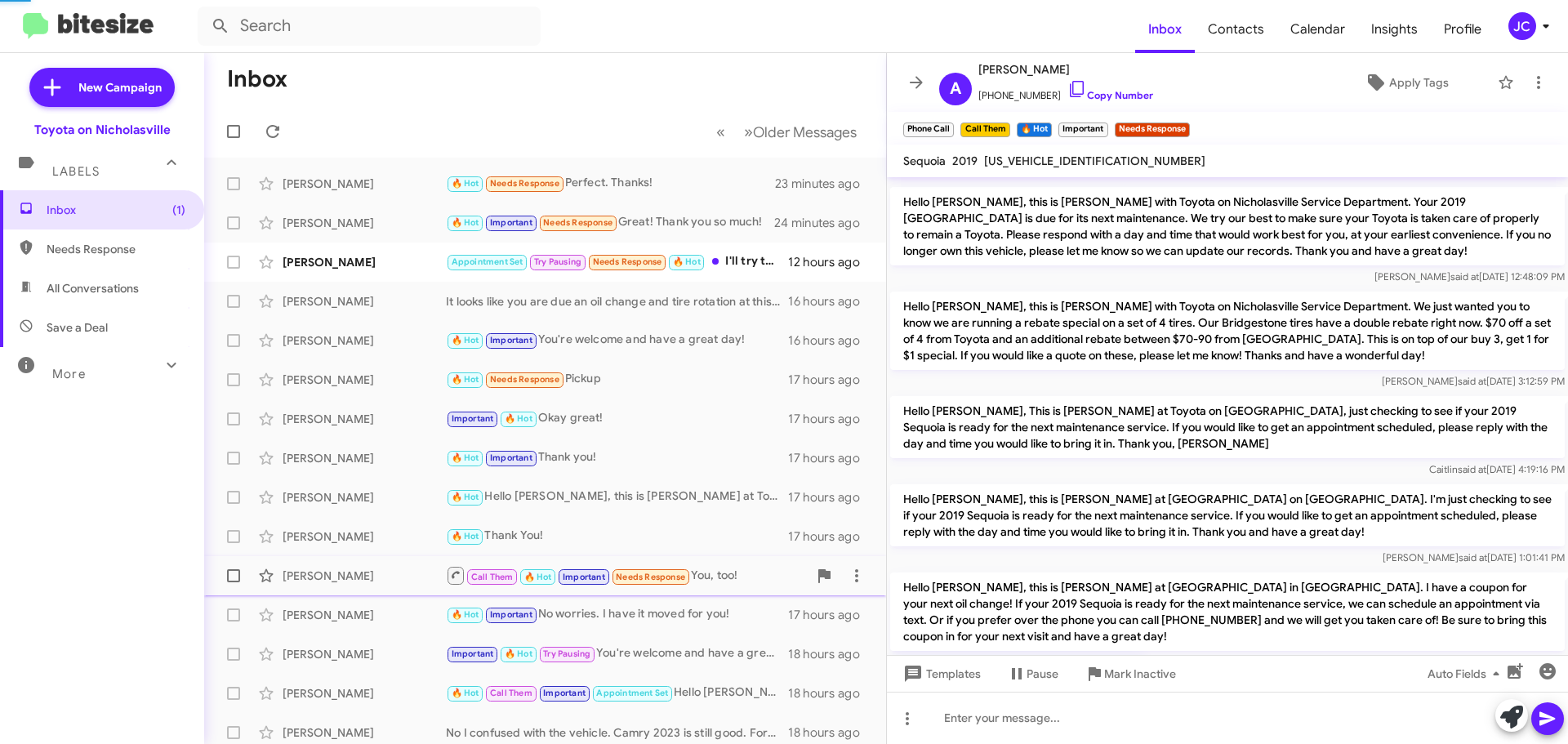
scroll to position [1146, 0]
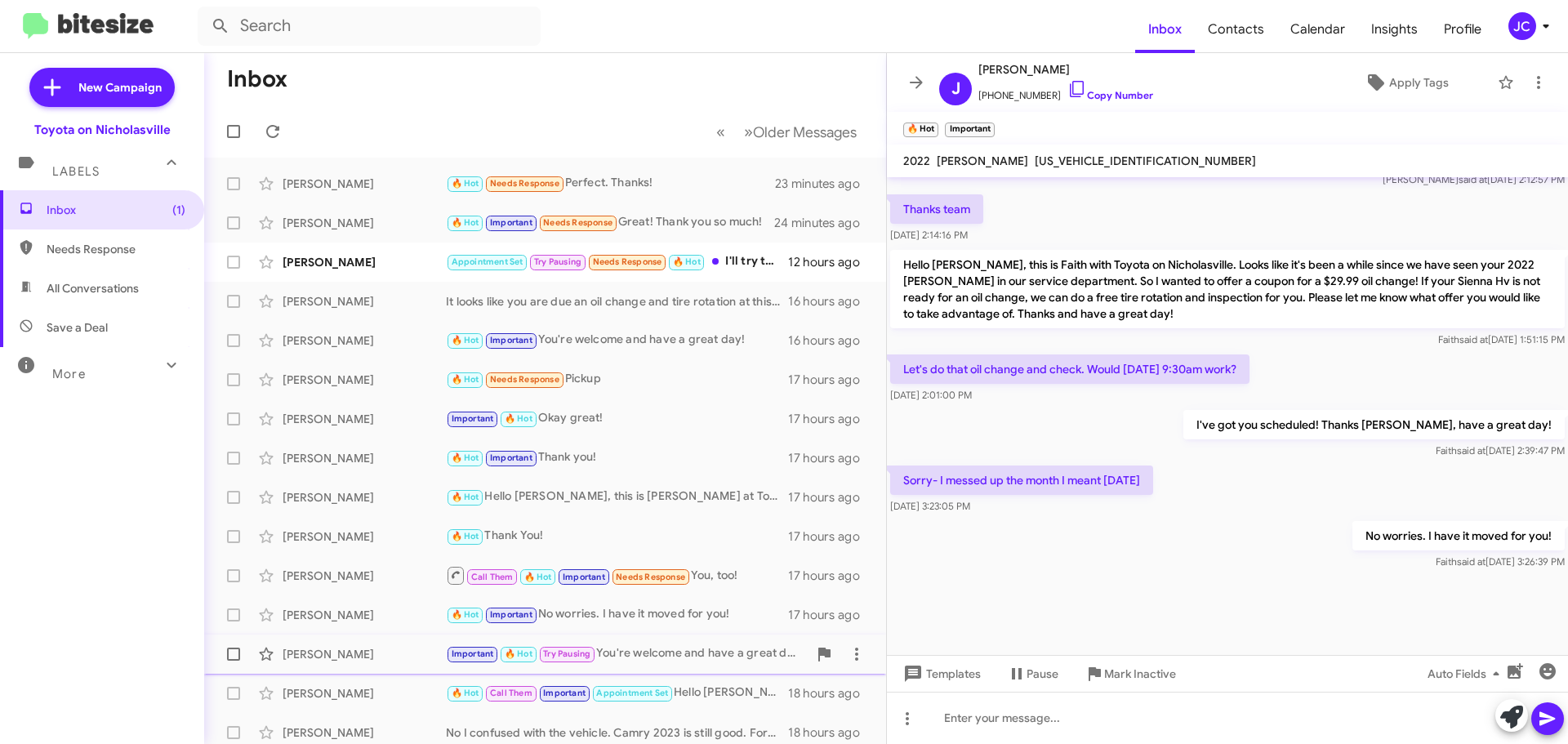
click at [335, 655] on div "[PERSON_NAME]" at bounding box center [364, 654] width 163 height 17
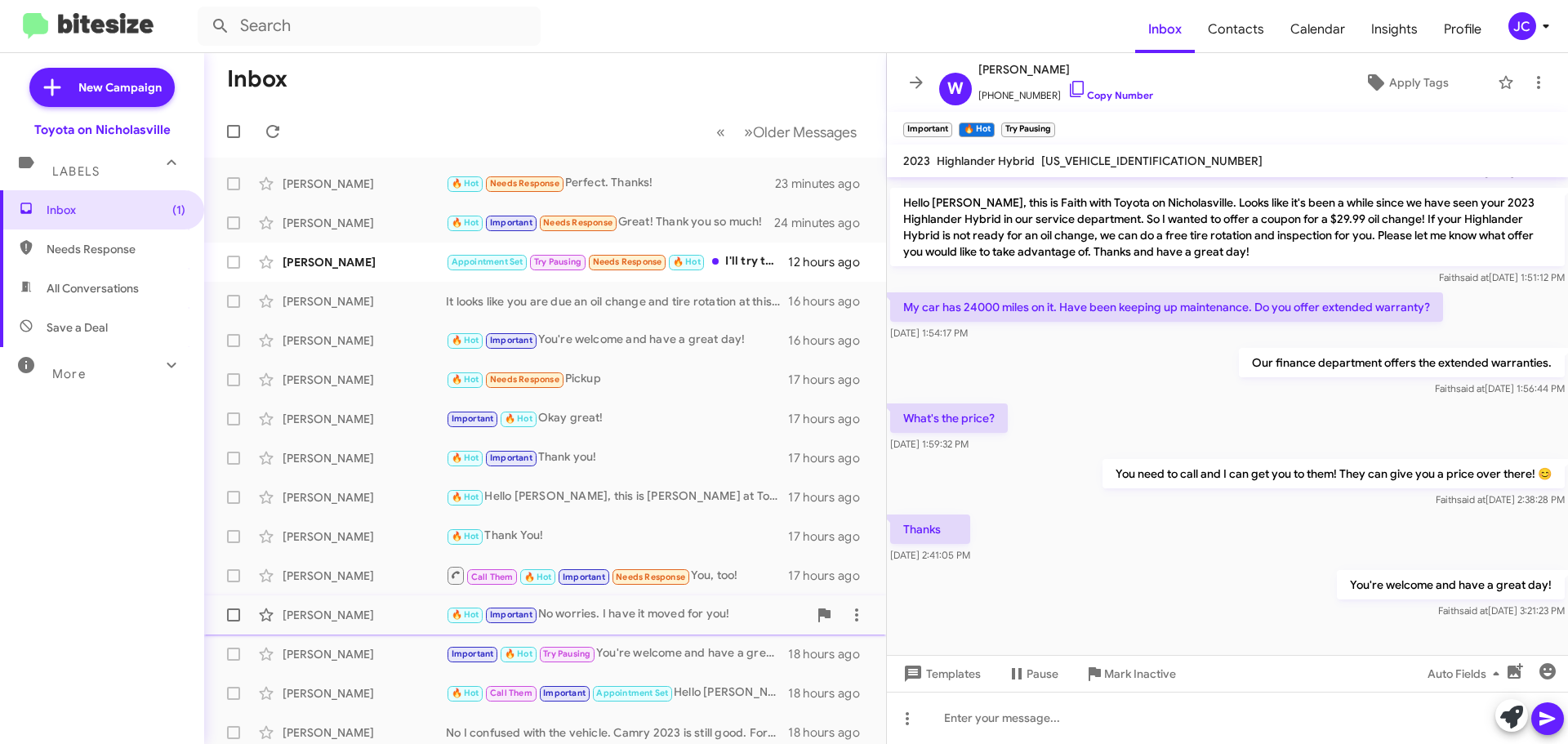
scroll to position [82, 0]
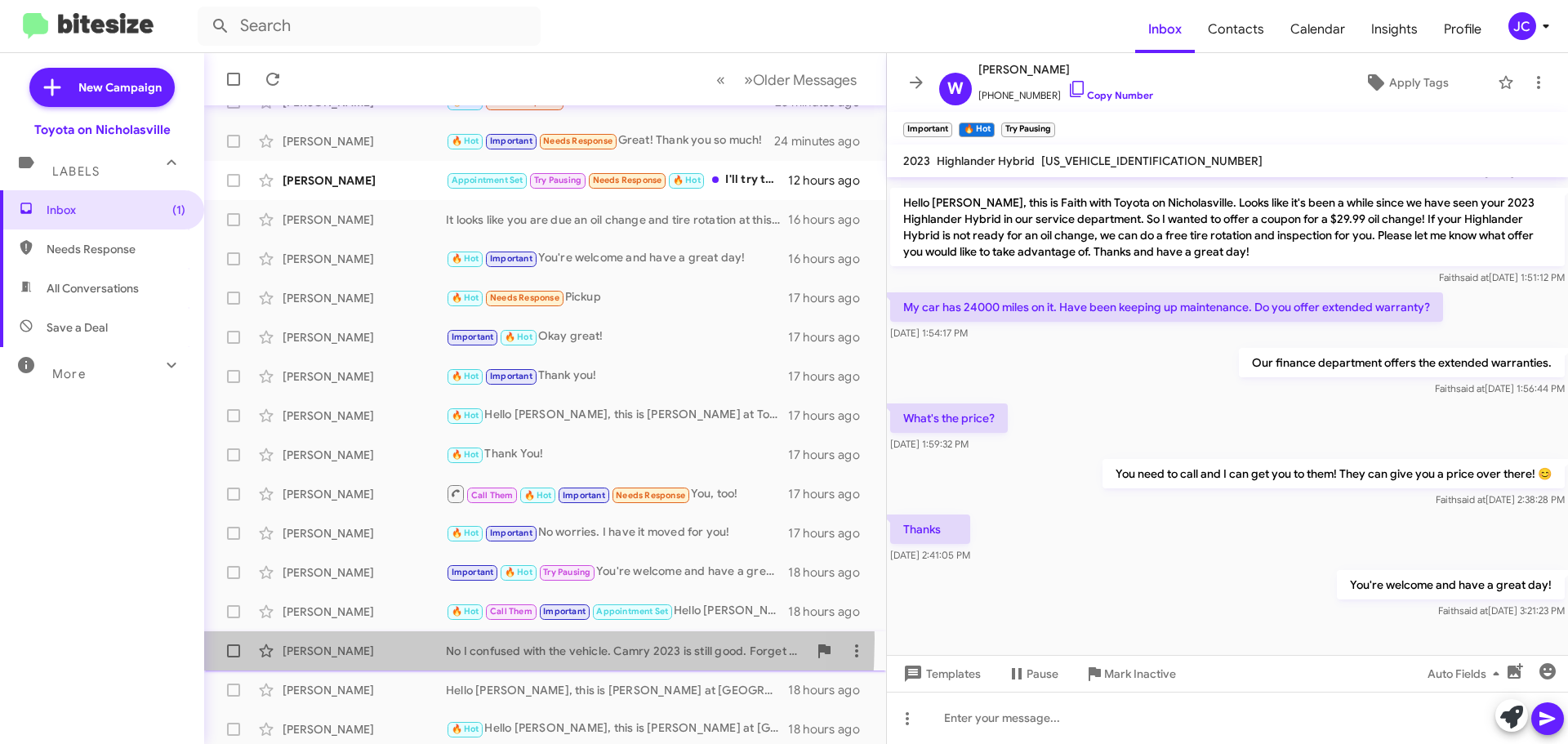
click at [332, 639] on div "[PERSON_NAME] No I confused with the vehicle. Camry 2023 is still good. Forget …" at bounding box center [545, 650] width 655 height 32
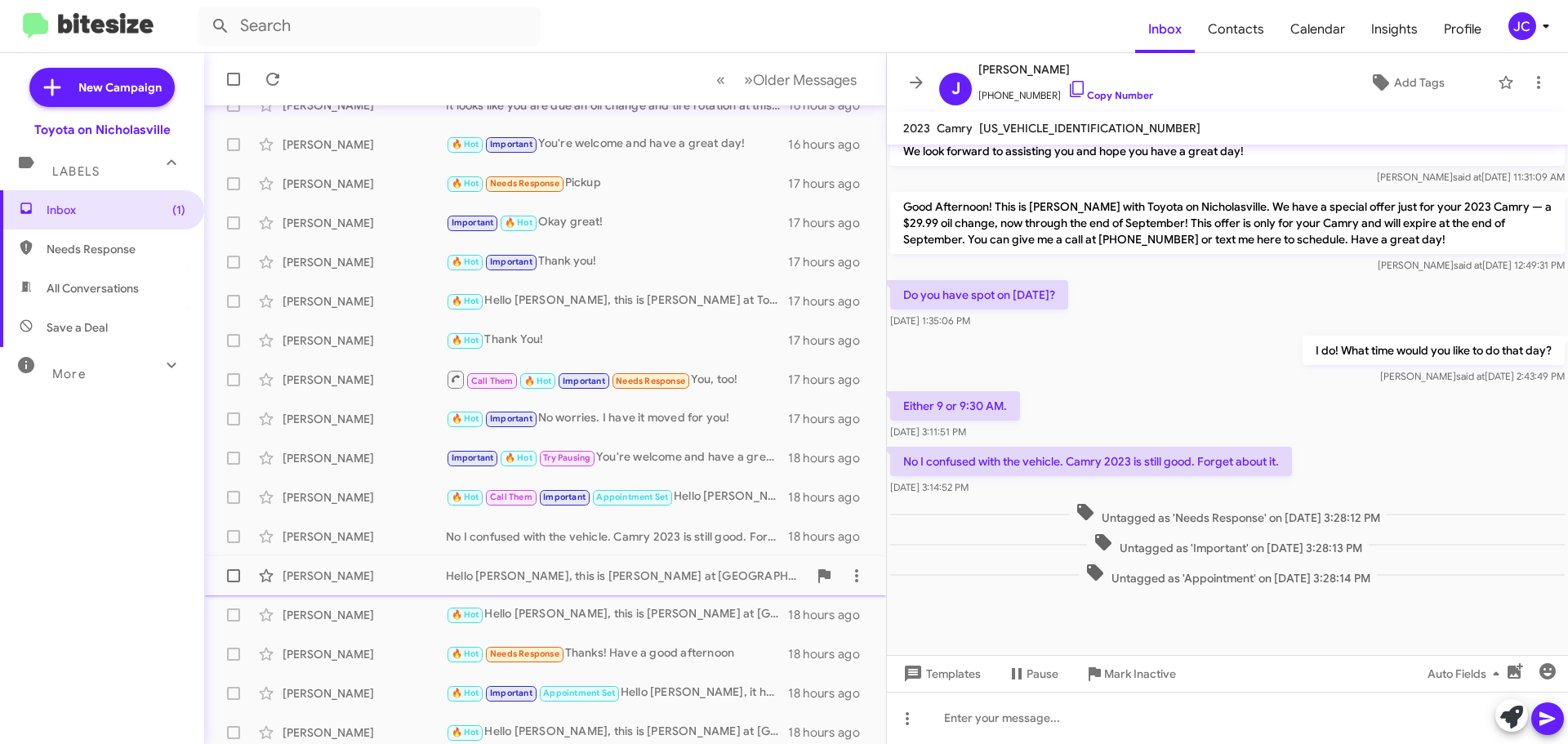
scroll to position [204, 0]
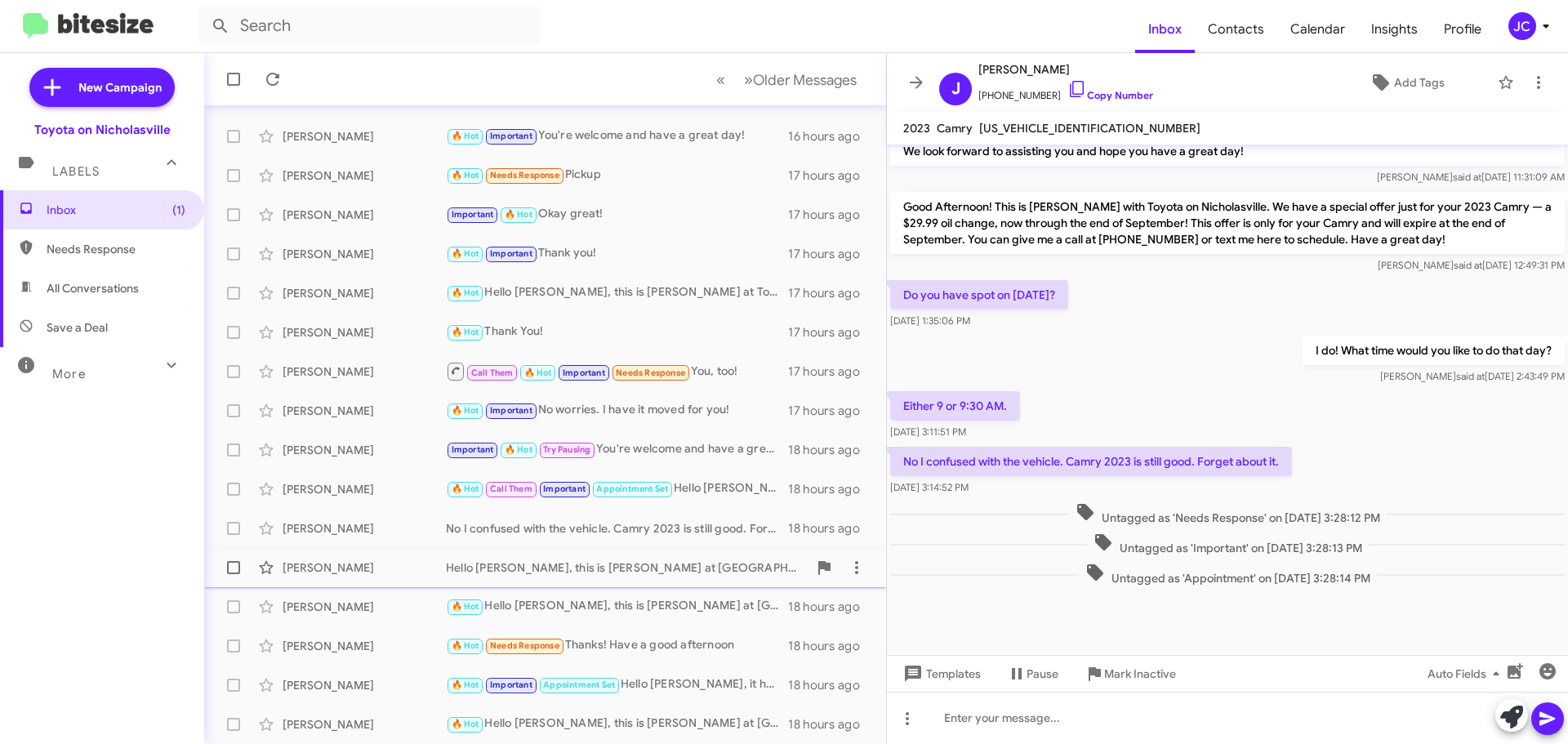
click at [321, 563] on div "[PERSON_NAME]" at bounding box center [364, 567] width 163 height 17
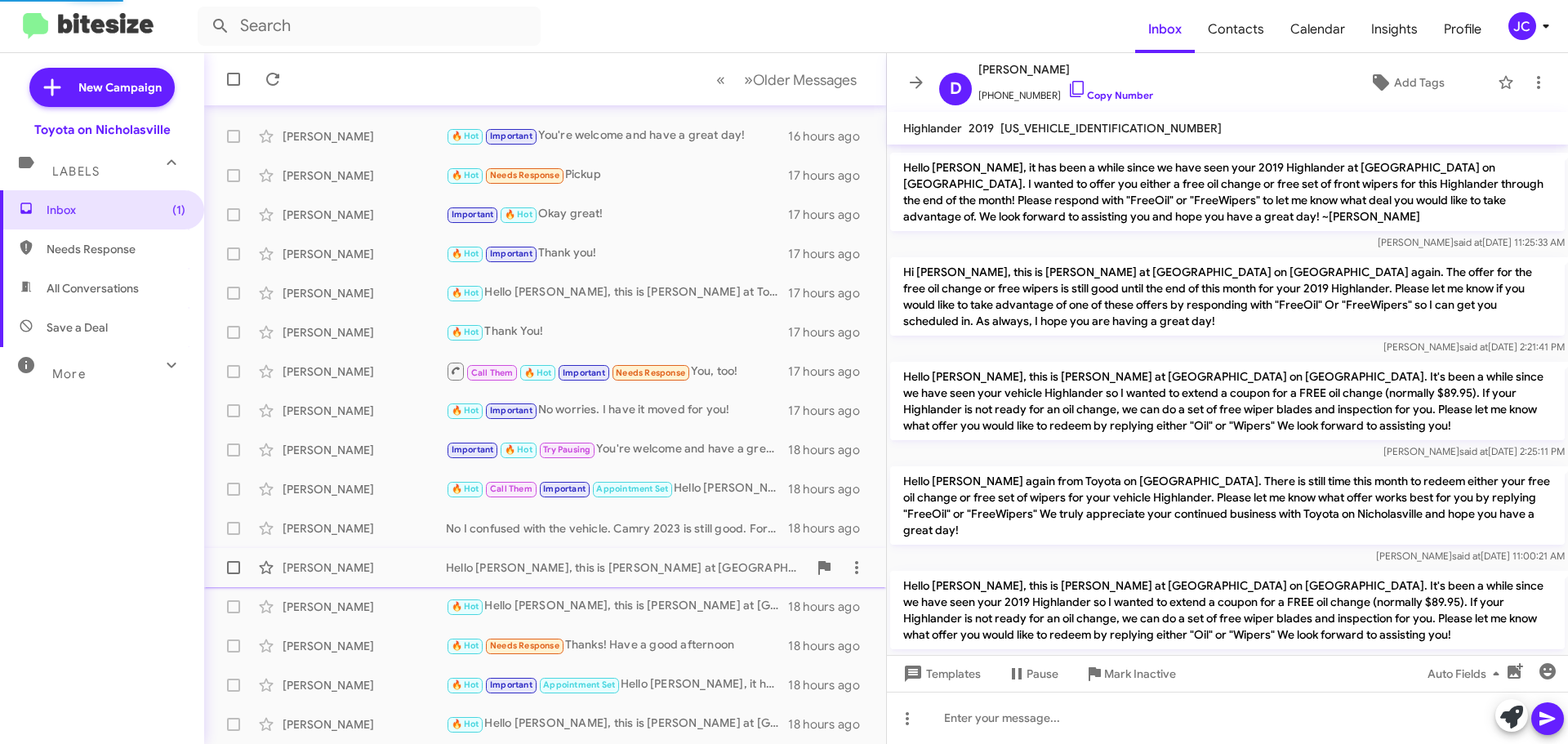
scroll to position [629, 0]
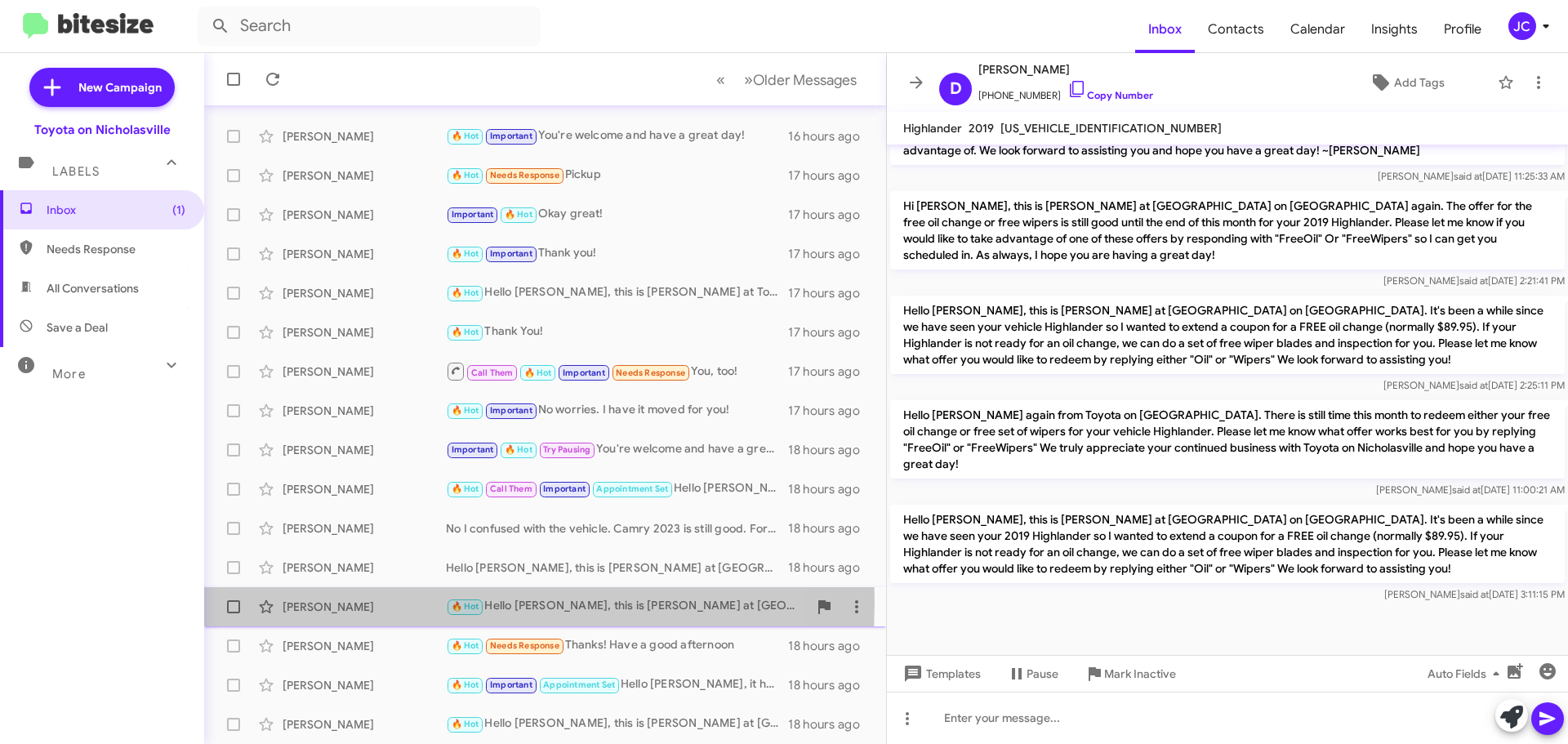
click at [321, 601] on div "[PERSON_NAME]" at bounding box center [364, 606] width 163 height 17
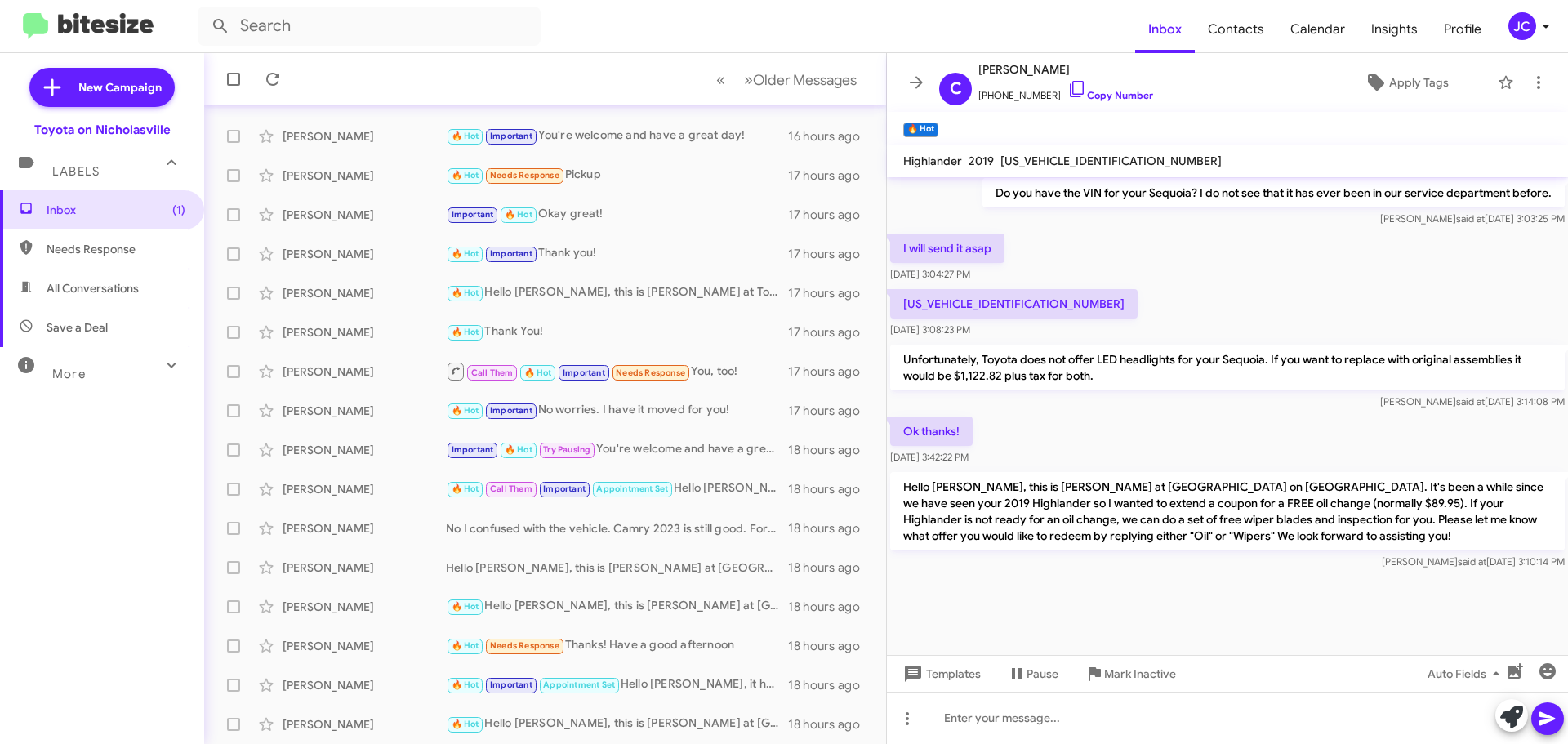
scroll to position [2236, 0]
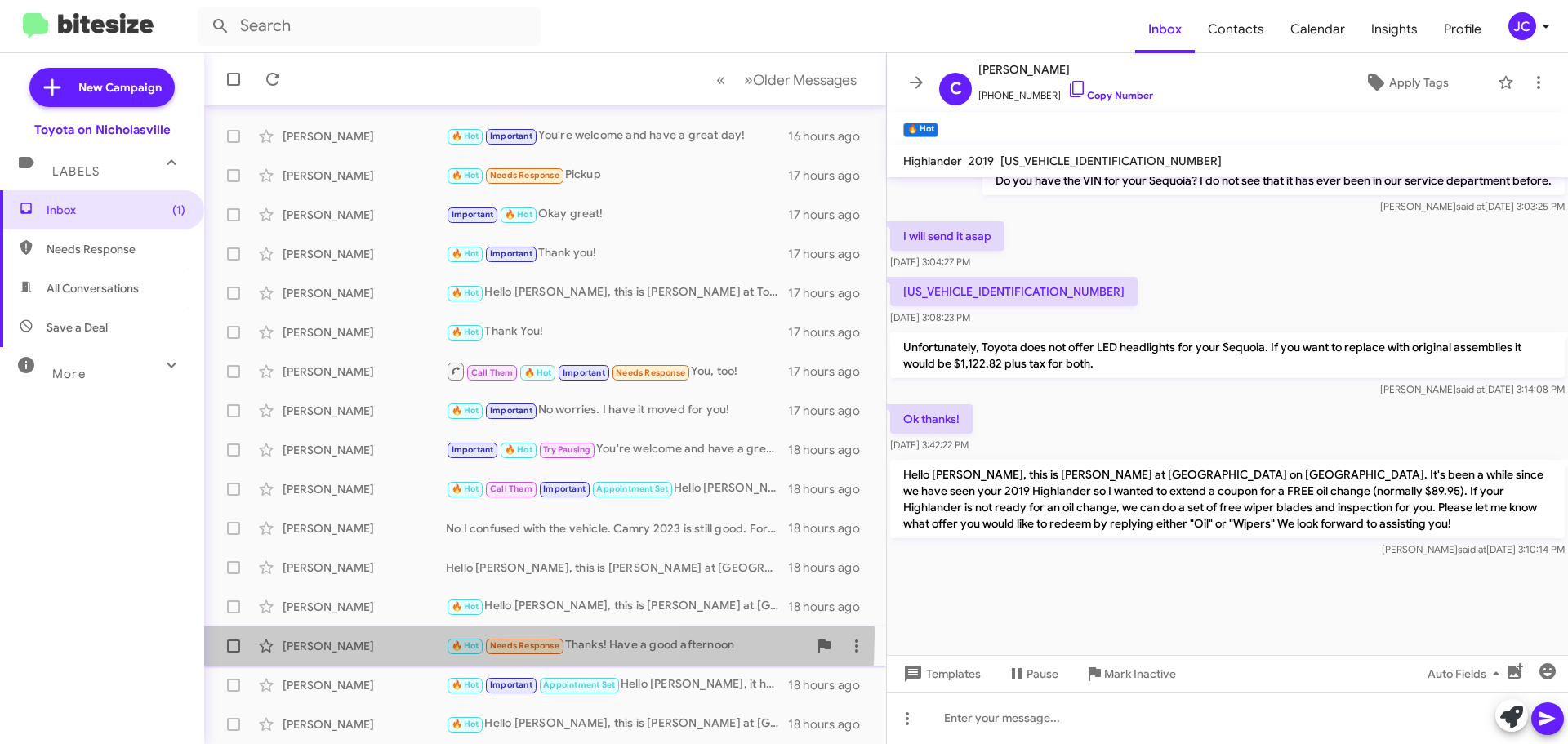
click at [362, 633] on div "[PERSON_NAME] 🔥 Hot Needs Response Thanks! Have a good afternoon 18 hours ago" at bounding box center [545, 645] width 655 height 32
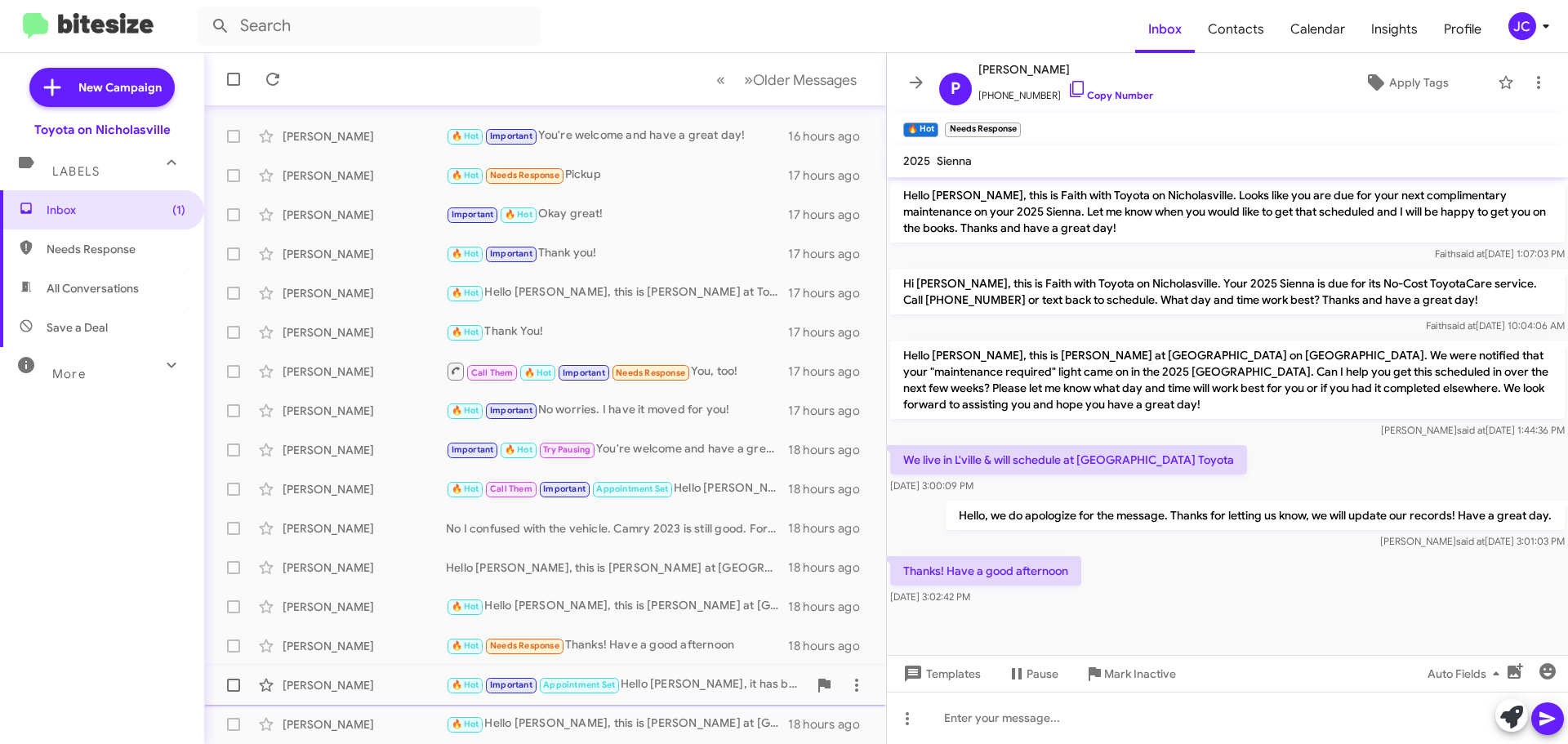
click at [346, 676] on div "[PERSON_NAME]" at bounding box center [364, 684] width 163 height 17
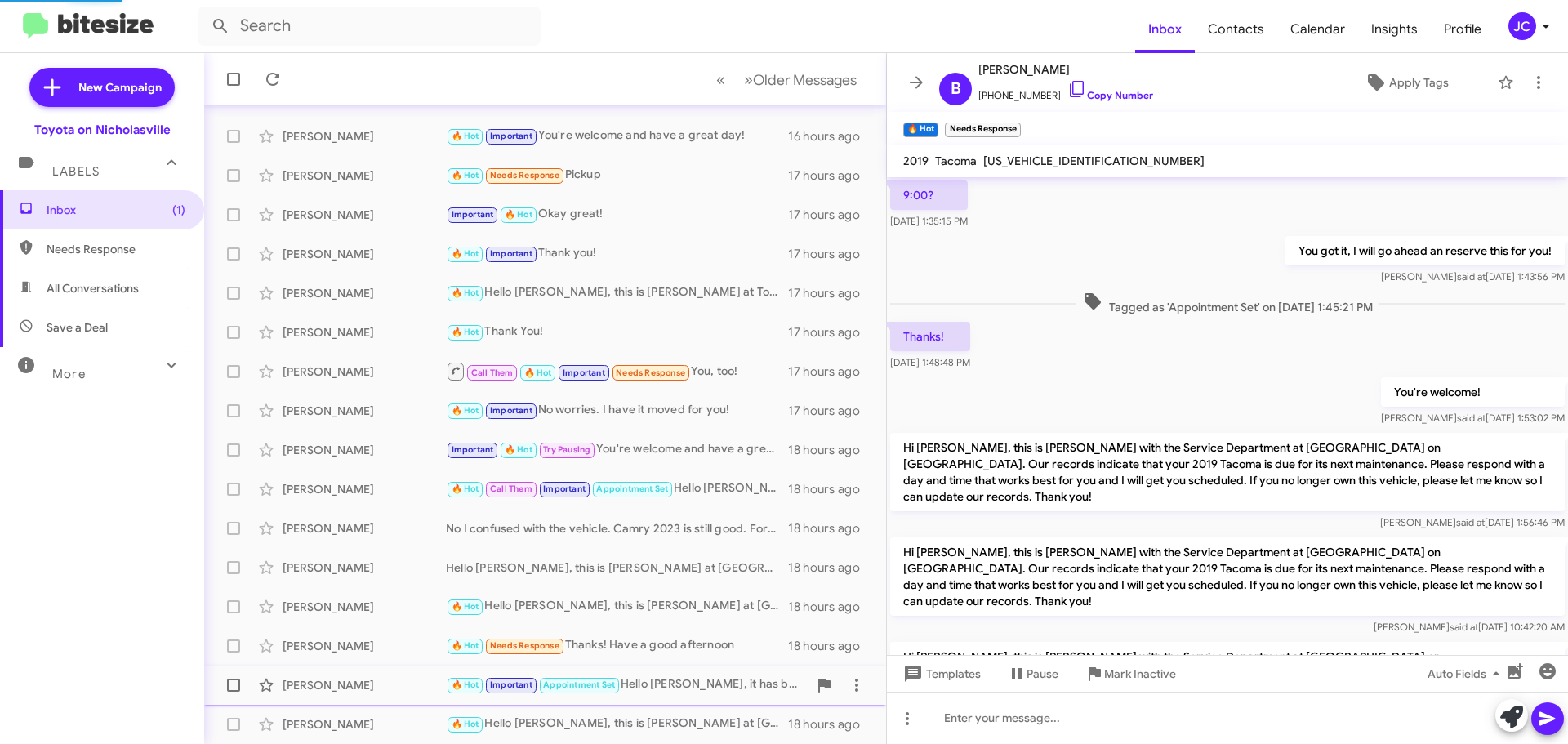
scroll to position [1731, 0]
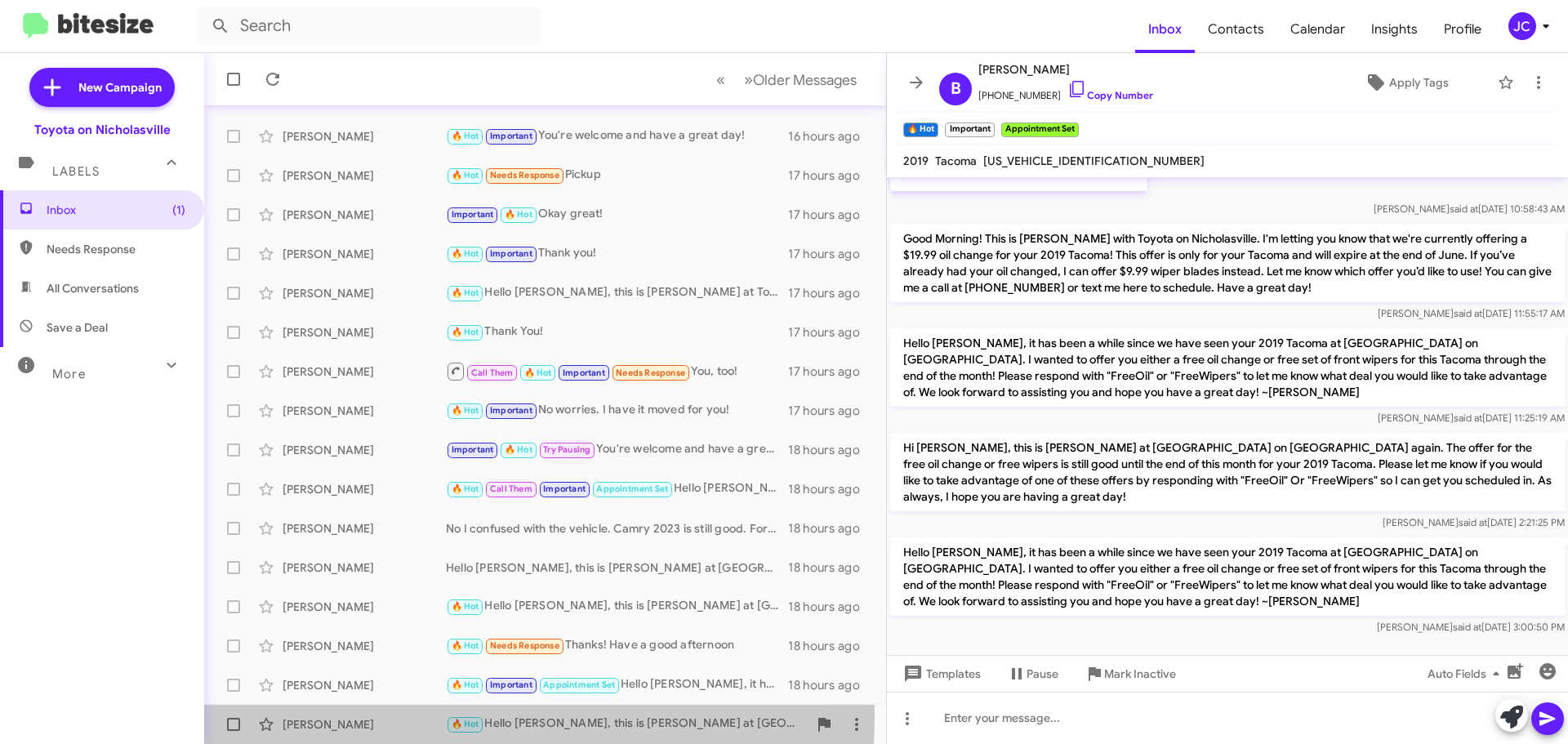
click at [331, 716] on div "[PERSON_NAME]" at bounding box center [364, 724] width 163 height 17
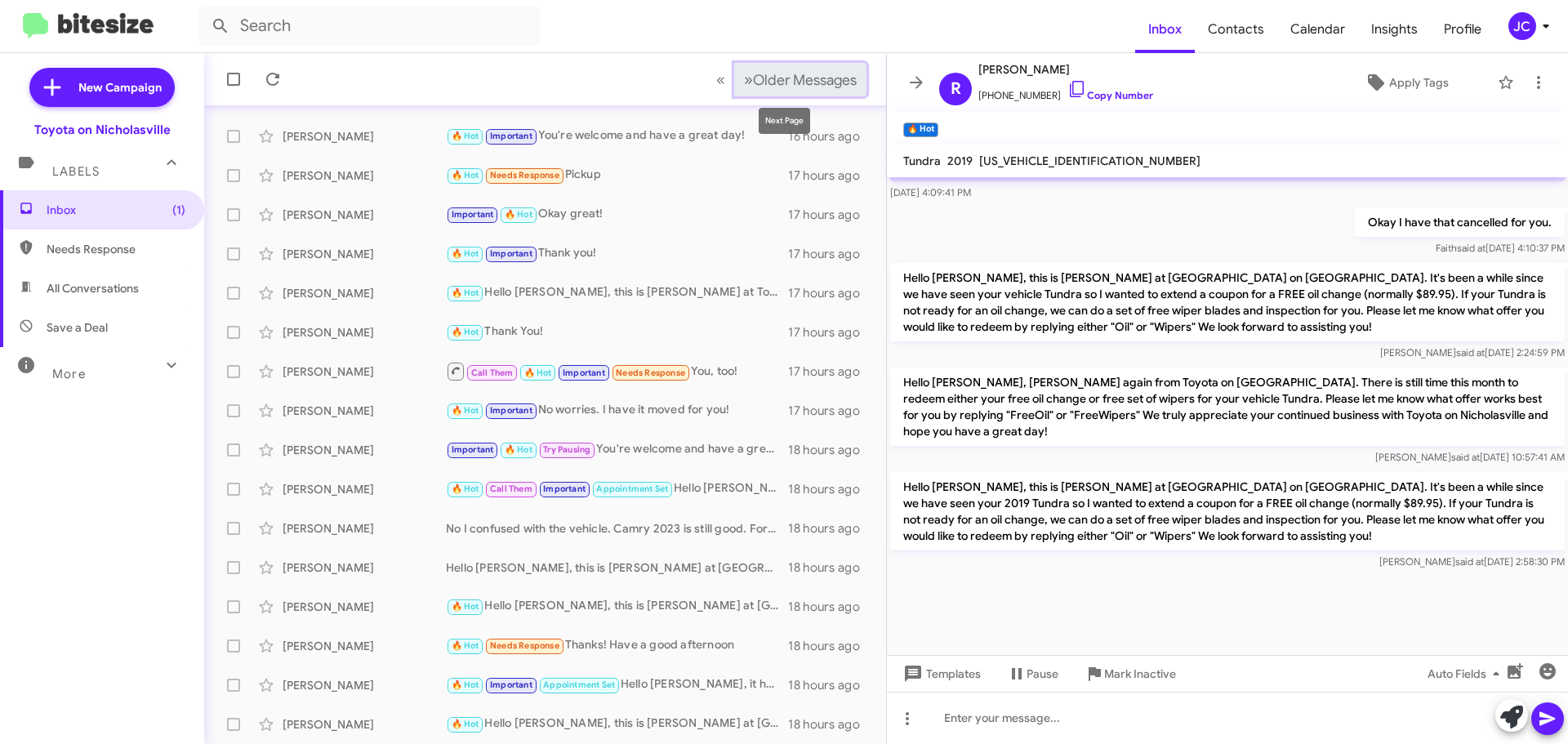
click at [769, 75] on span "Older Messages" at bounding box center [805, 80] width 104 height 18
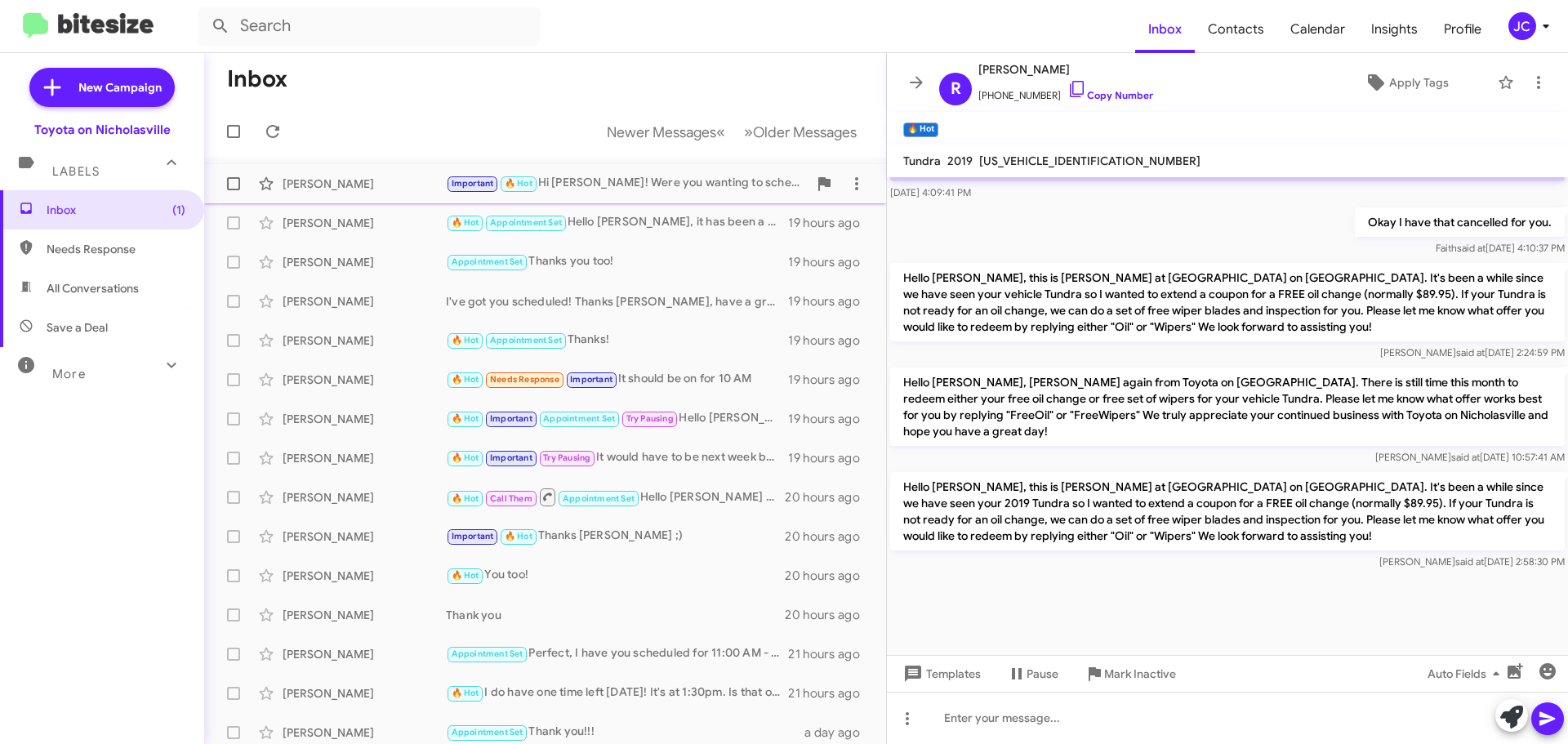
click at [309, 190] on div "[PERSON_NAME]" at bounding box center [364, 183] width 163 height 17
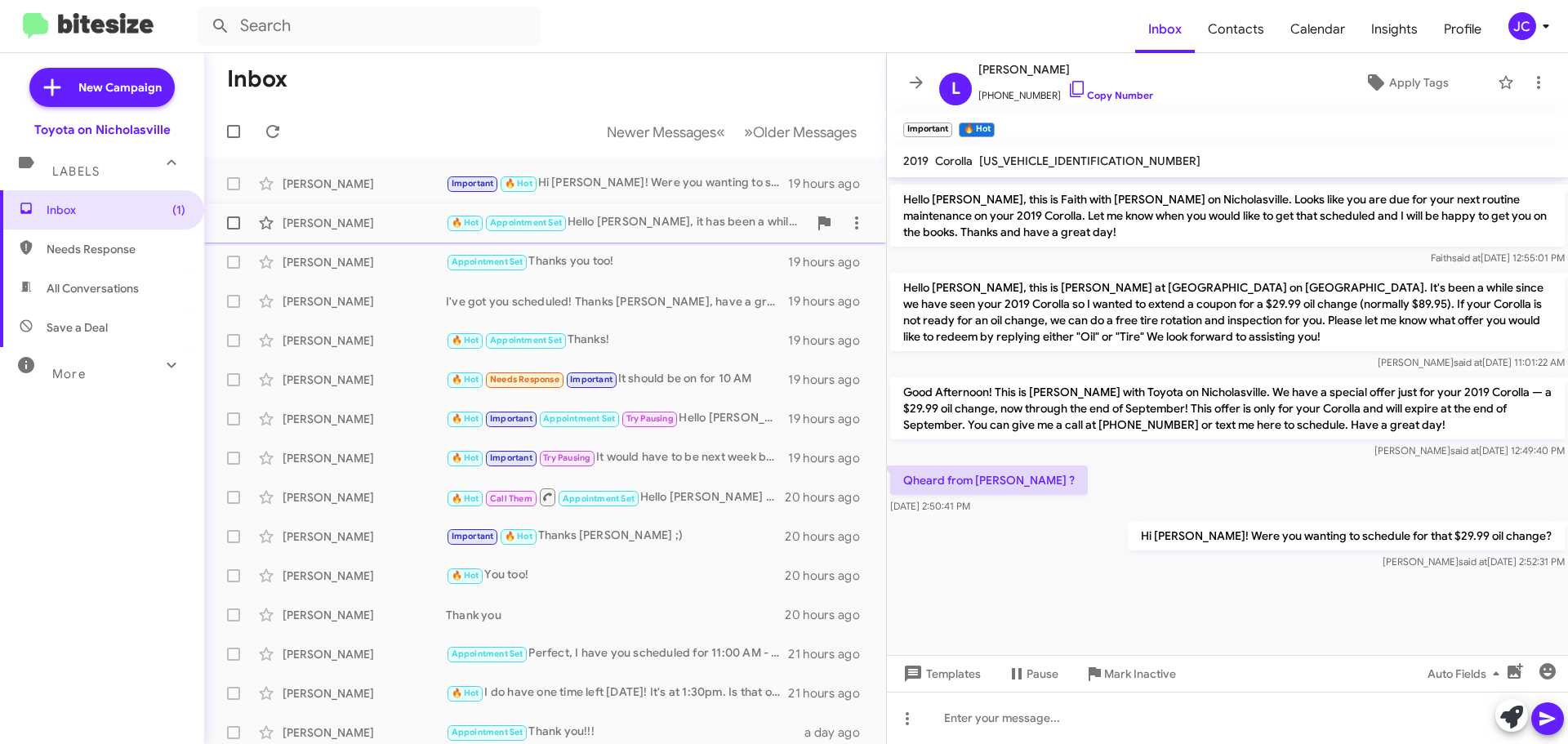
click at [309, 219] on div "[PERSON_NAME]" at bounding box center [364, 223] width 163 height 17
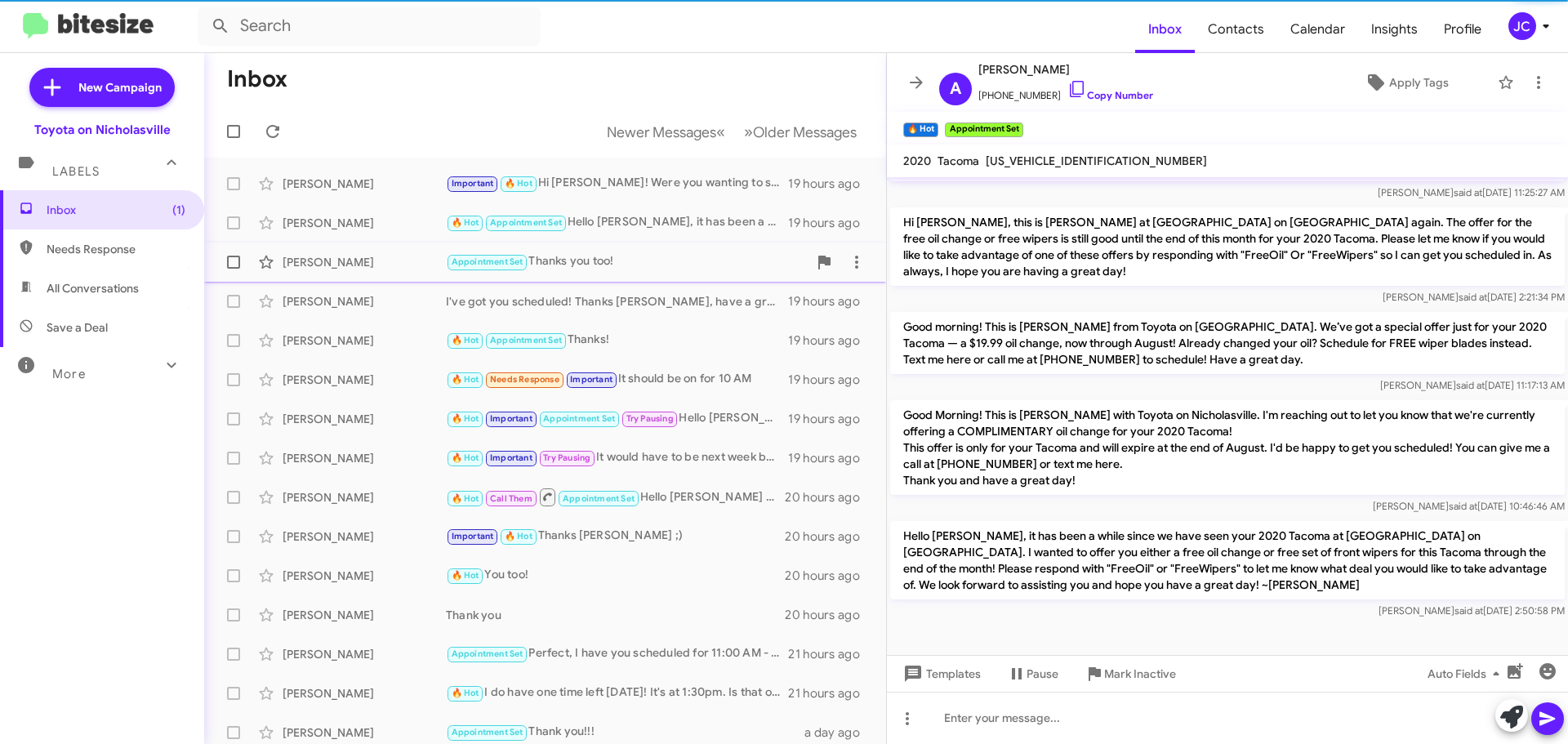
click at [309, 257] on div "[PERSON_NAME]" at bounding box center [364, 261] width 163 height 17
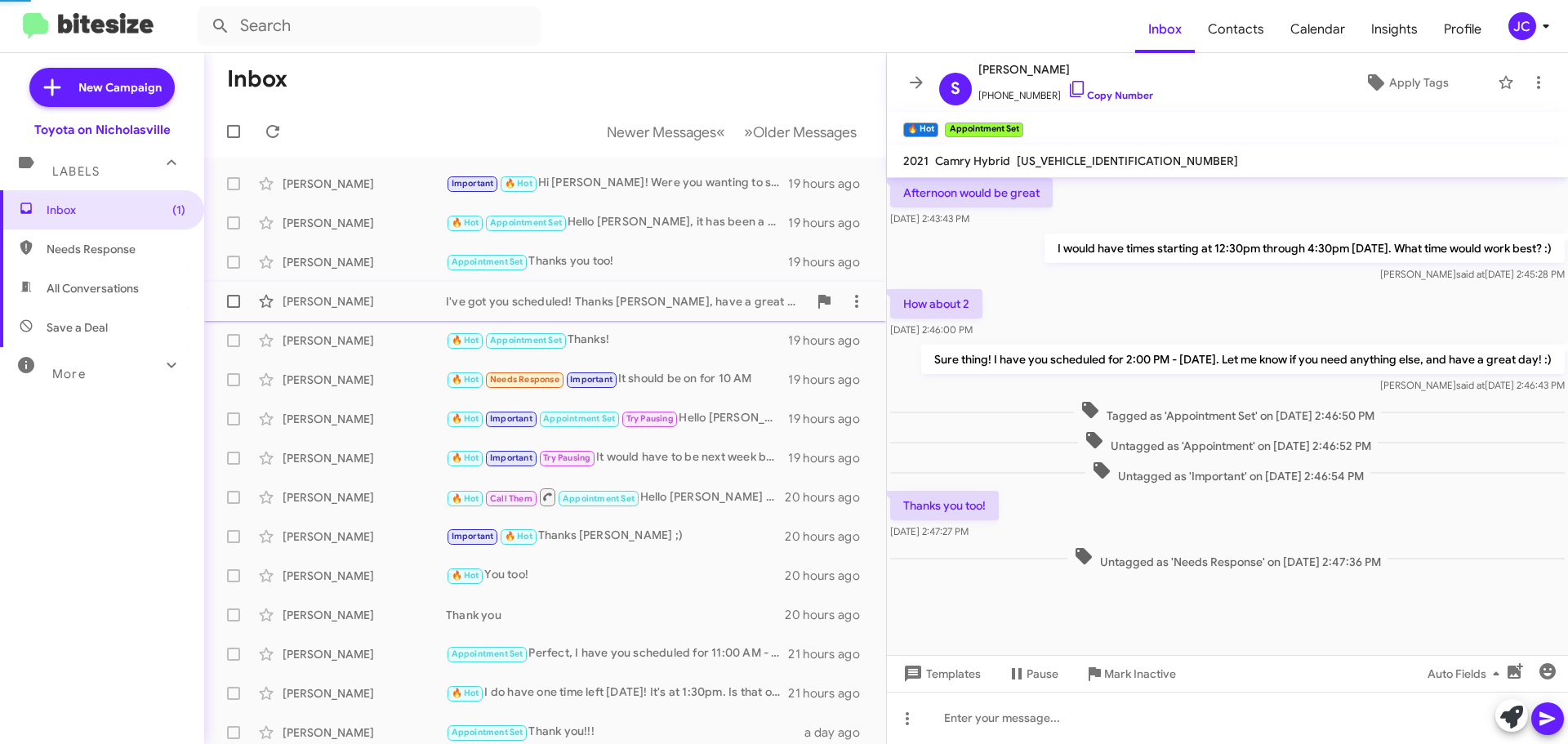
scroll to position [719, 0]
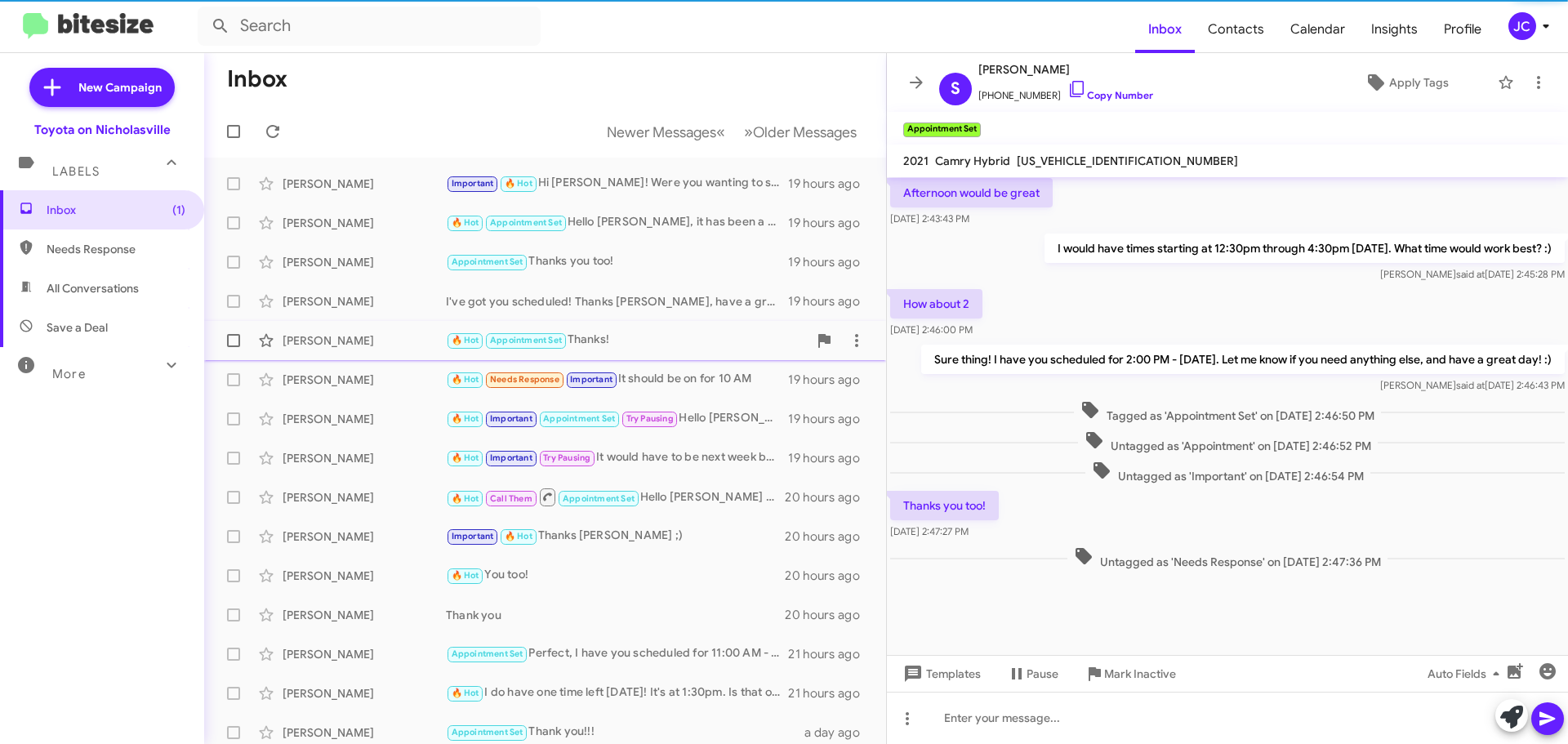
click at [311, 339] on div "[PERSON_NAME]" at bounding box center [364, 340] width 163 height 17
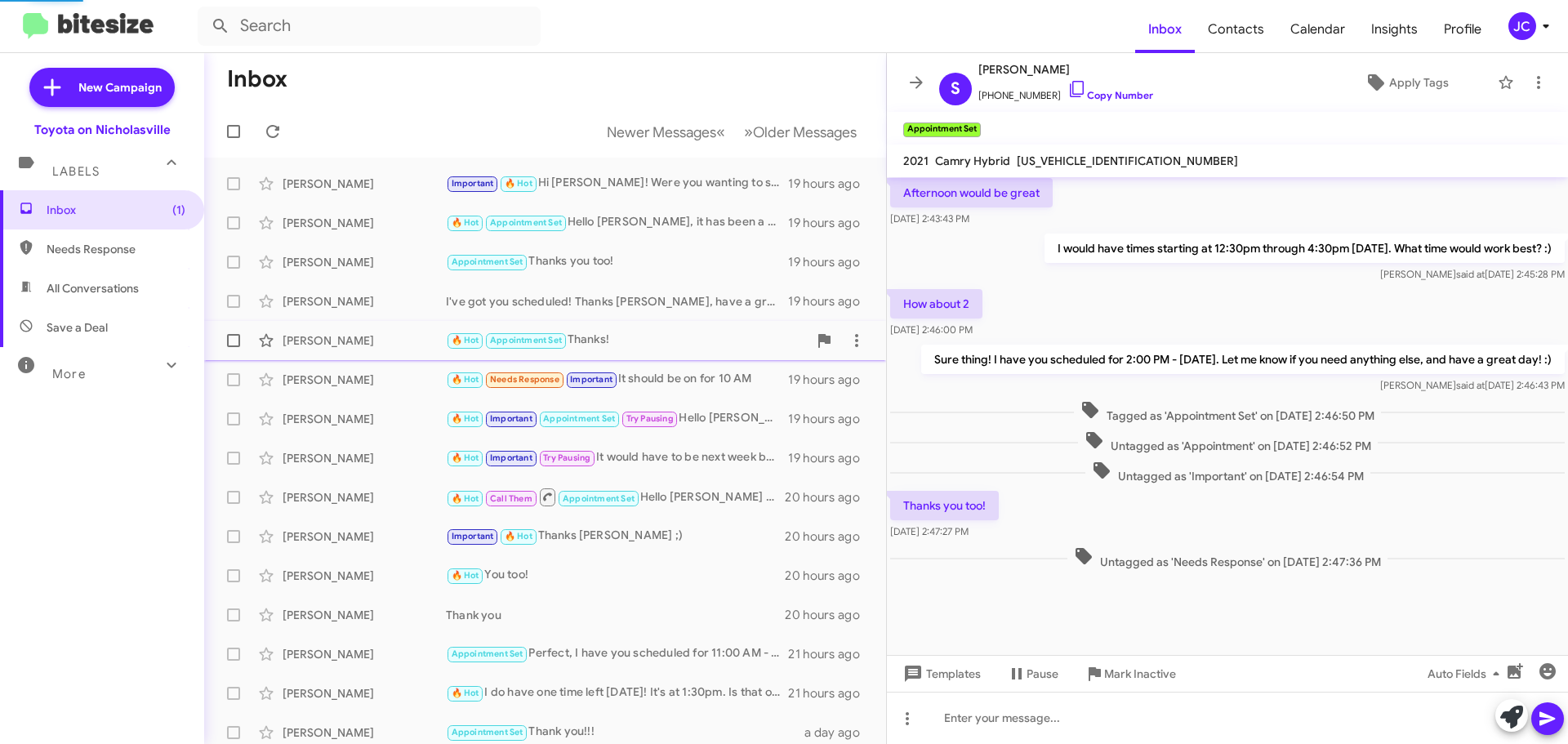
scroll to position [836, 0]
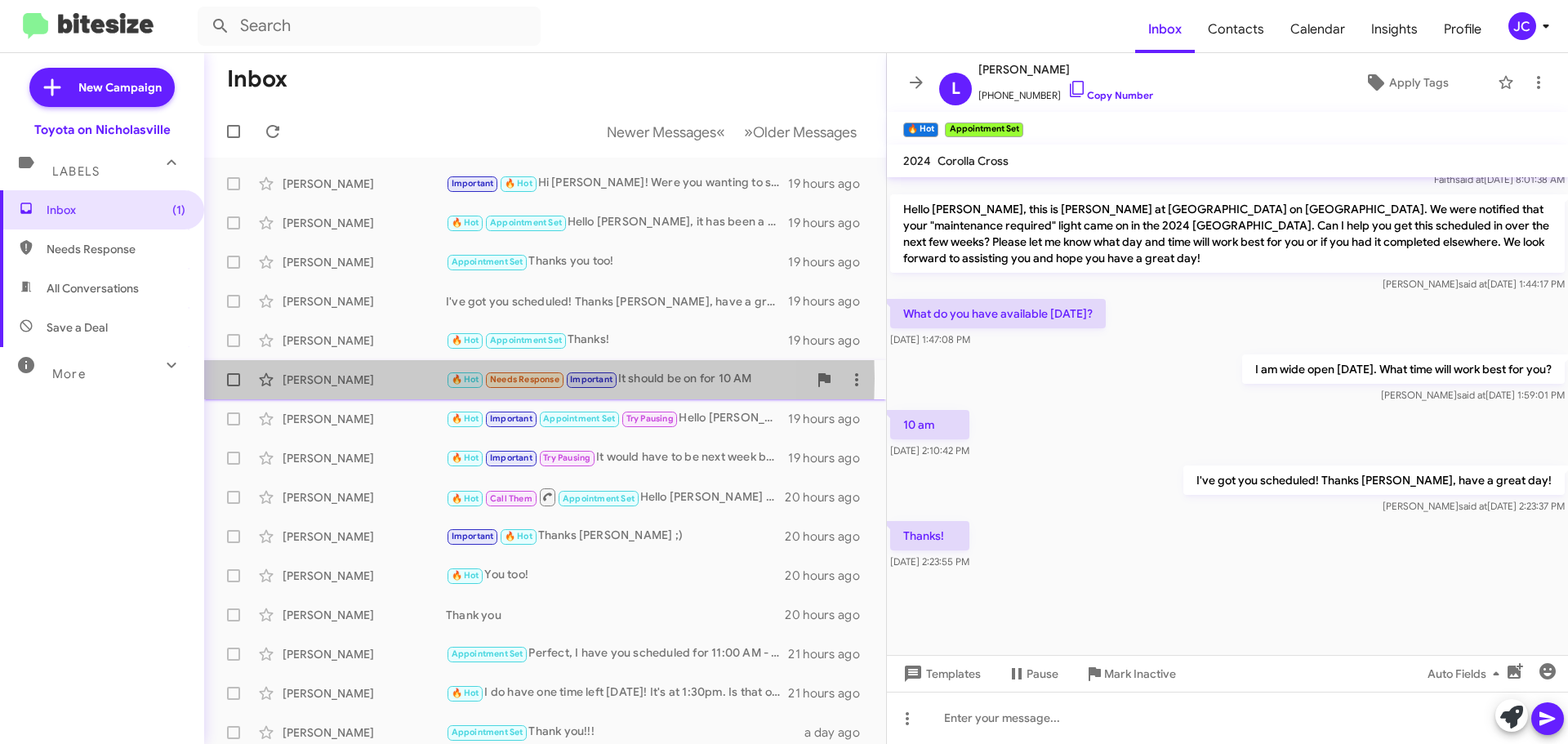
click at [316, 378] on div "[PERSON_NAME]" at bounding box center [364, 379] width 163 height 17
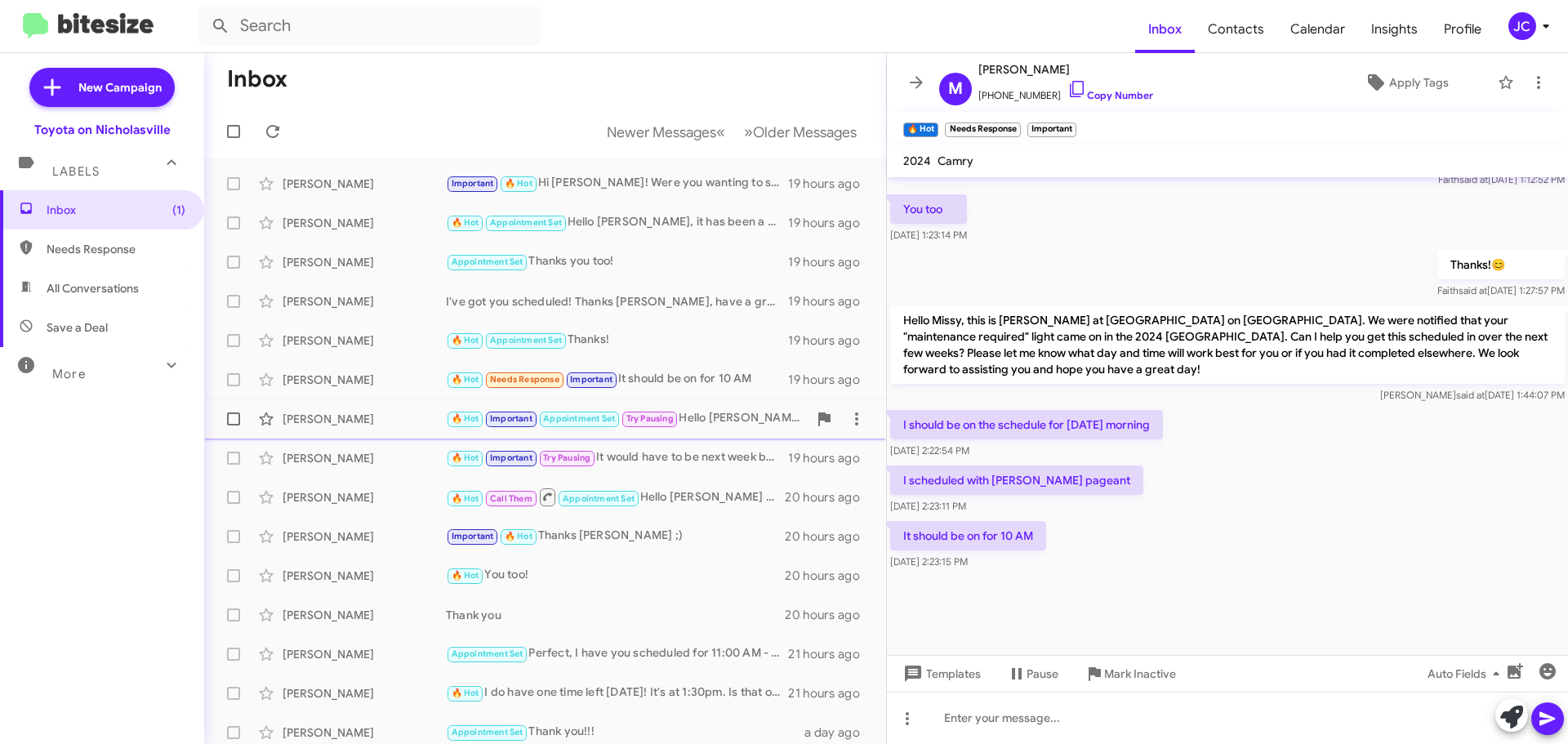
click at [320, 426] on div "[PERSON_NAME]" at bounding box center [364, 418] width 163 height 17
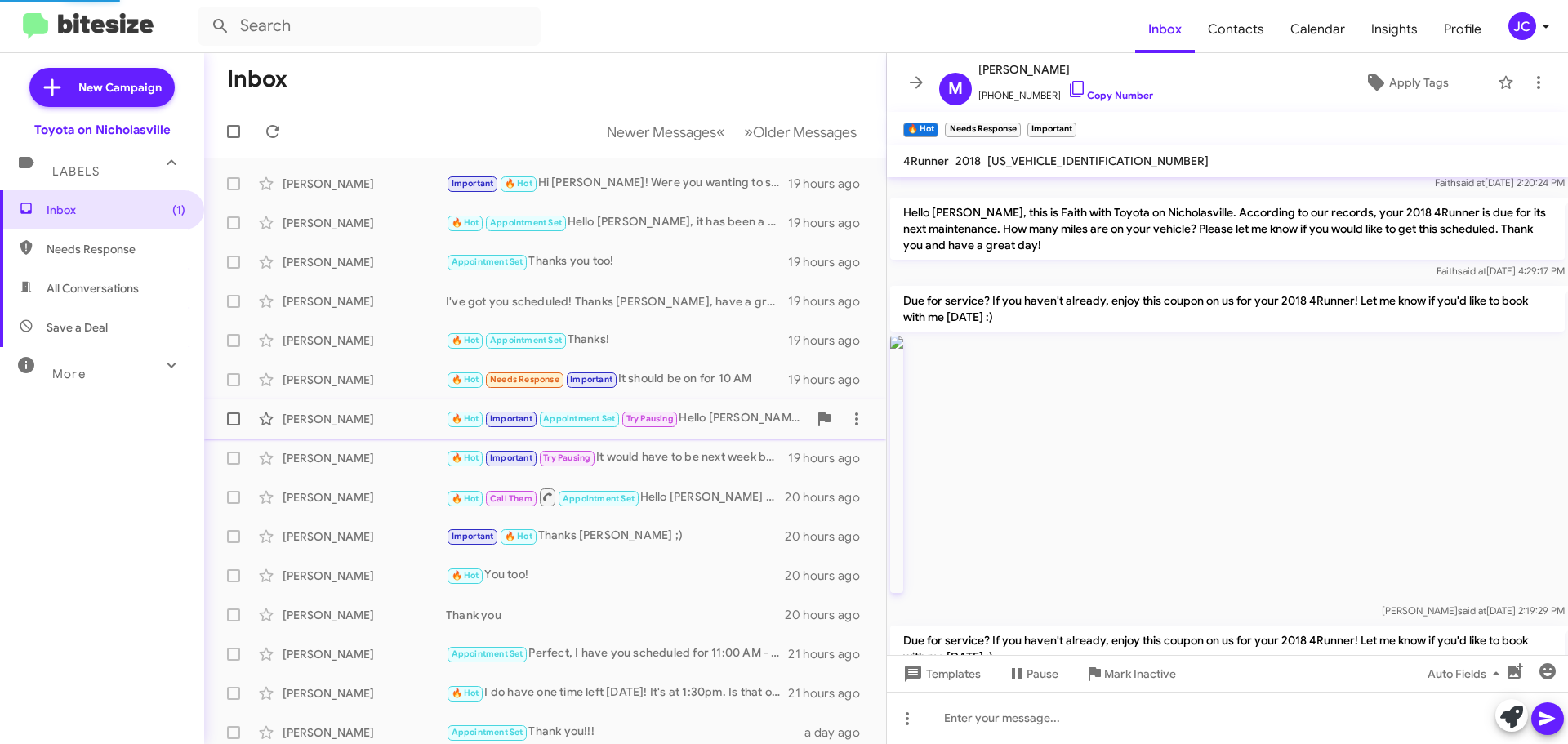
scroll to position [2915, 0]
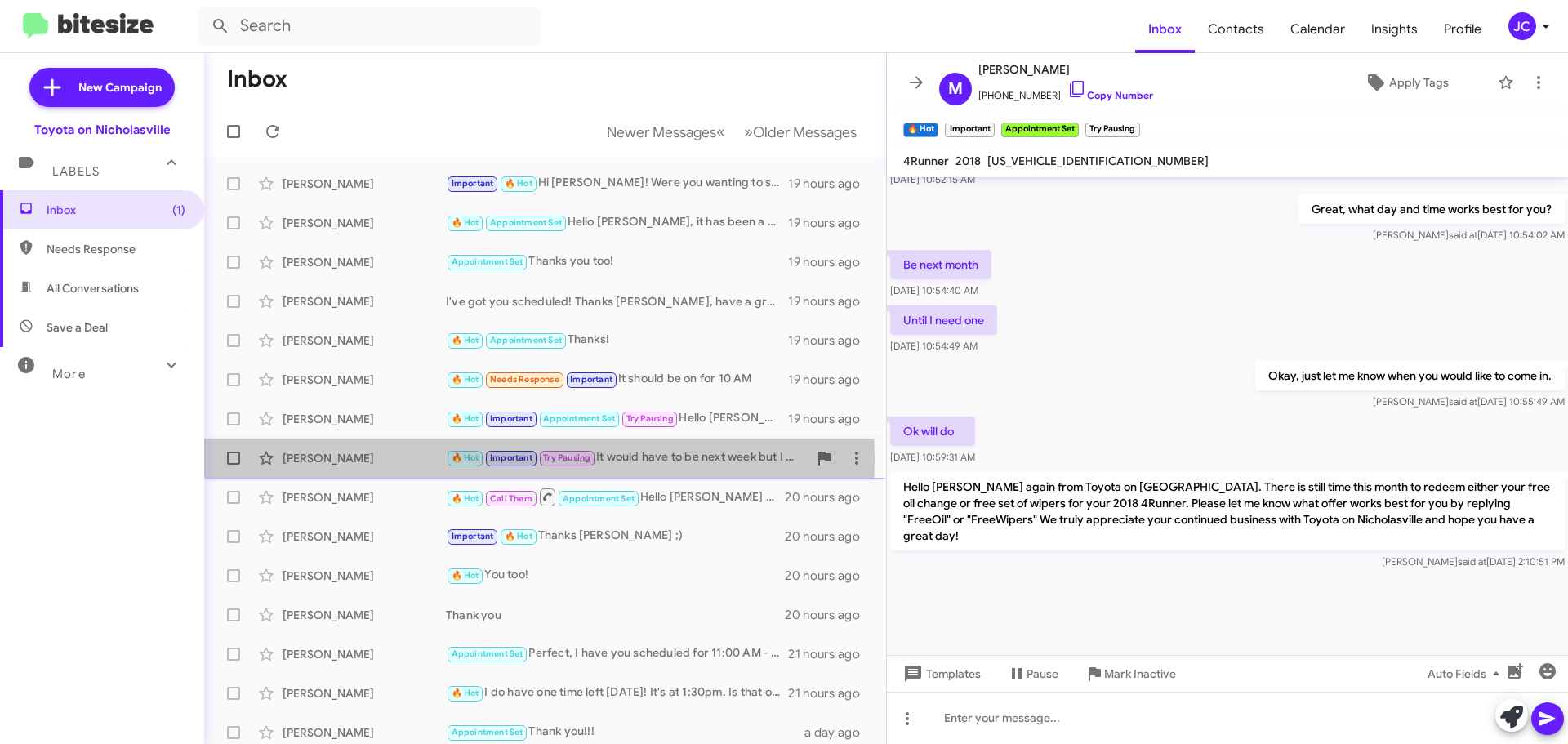
click at [317, 460] on div "[PERSON_NAME]" at bounding box center [364, 458] width 163 height 17
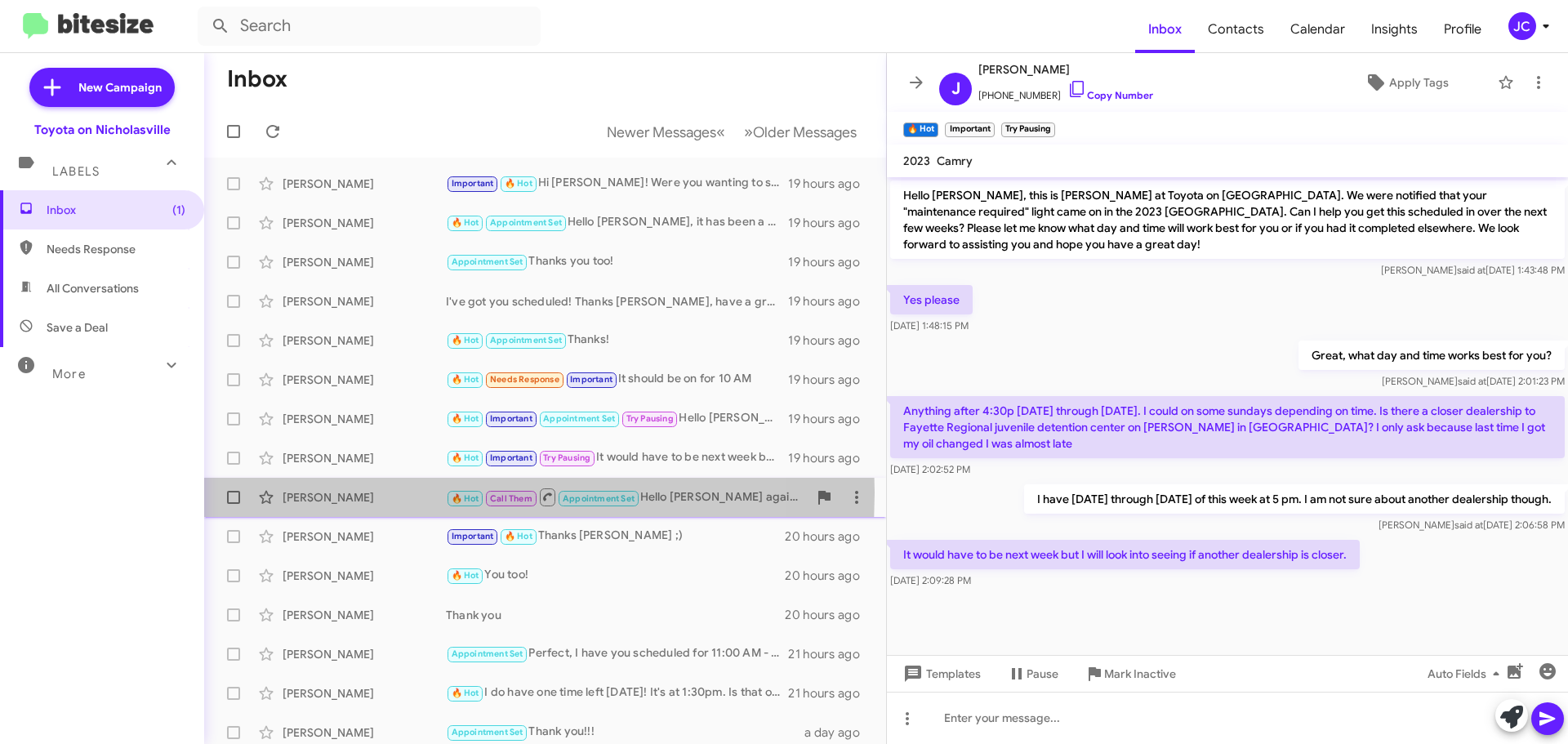
click at [311, 492] on div "[PERSON_NAME]" at bounding box center [364, 497] width 163 height 17
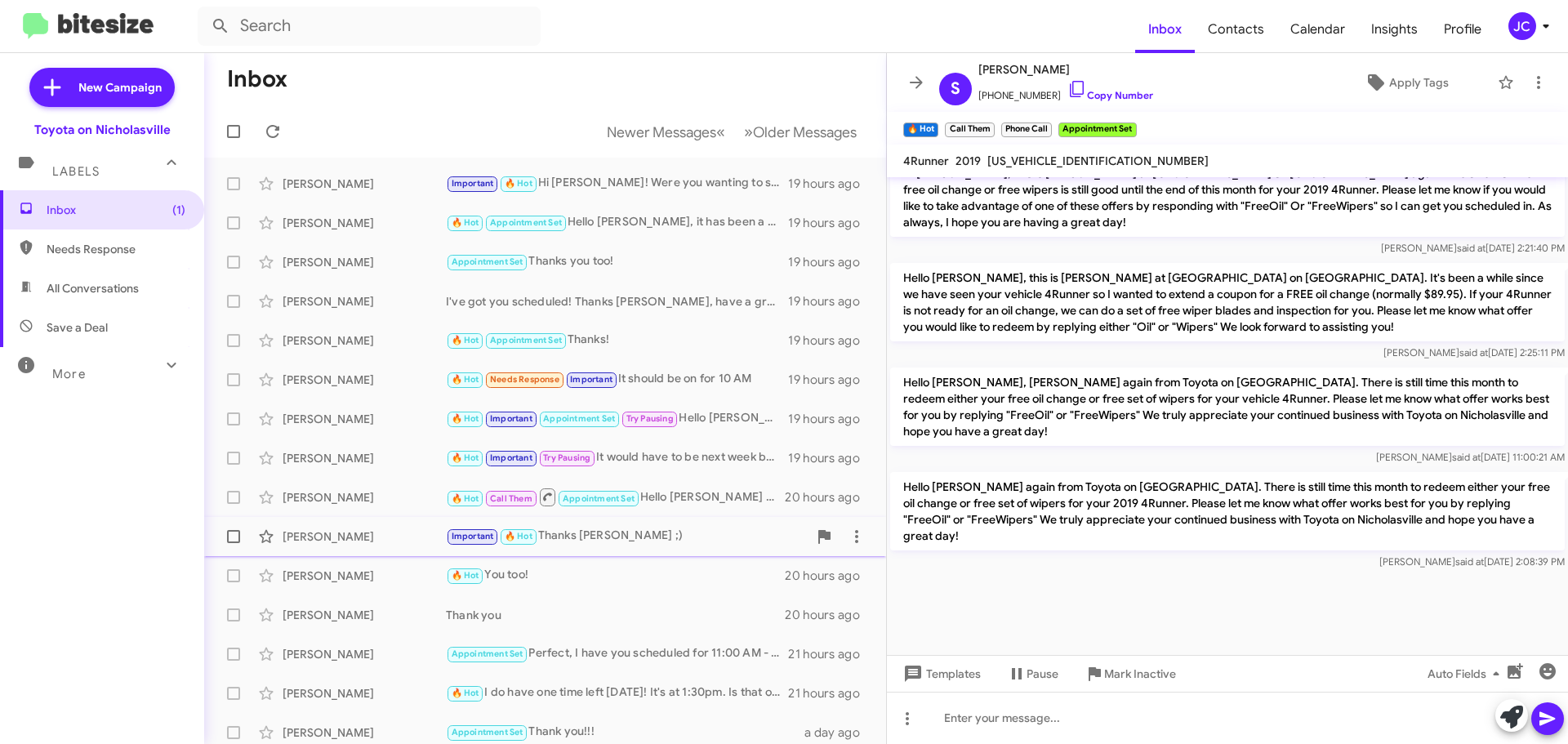
click at [313, 523] on div "[PERSON_NAME] Important 🔥 Hot Thanks [PERSON_NAME] ;) 20 hours ago" at bounding box center [545, 536] width 655 height 32
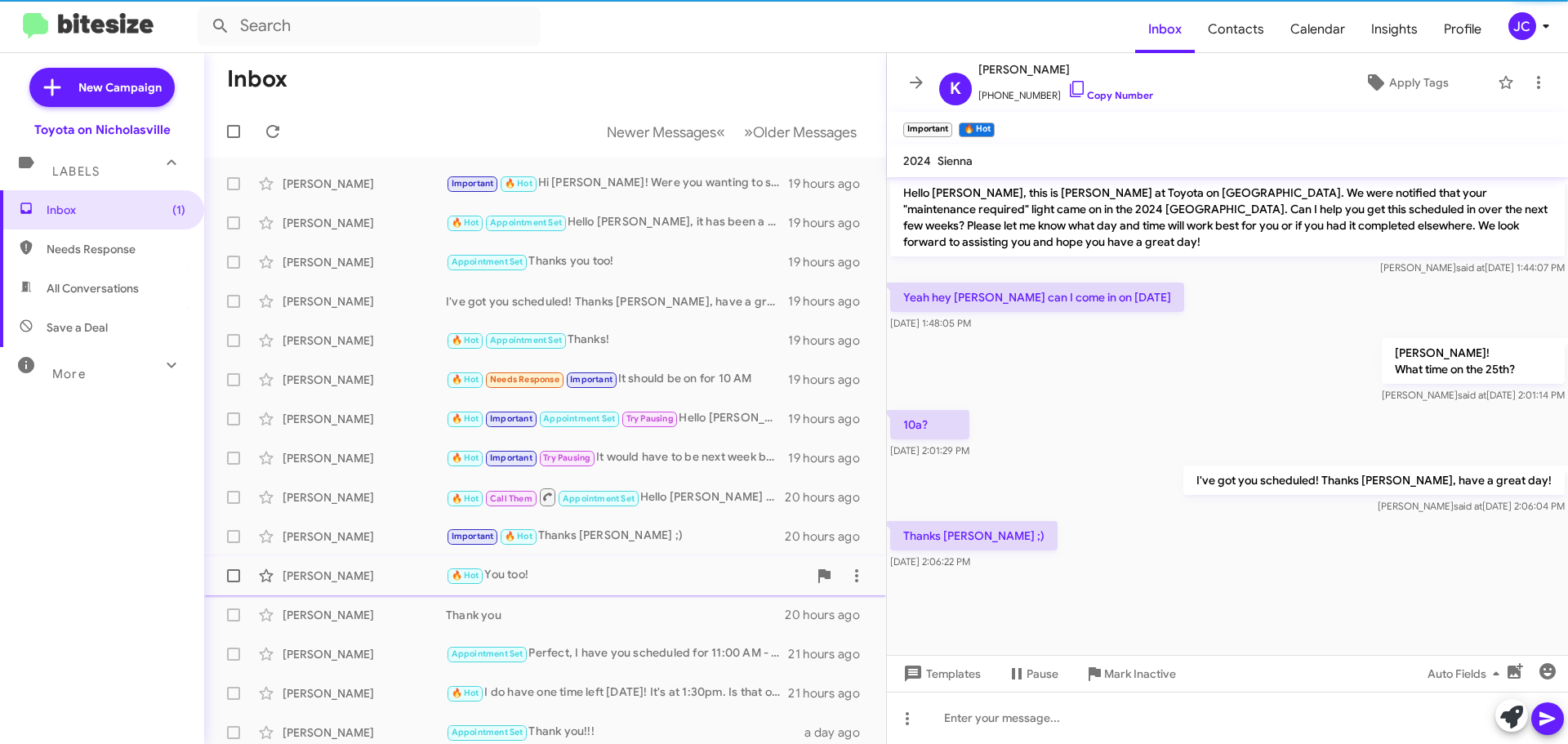
click at [316, 568] on div "[PERSON_NAME]" at bounding box center [364, 576] width 163 height 17
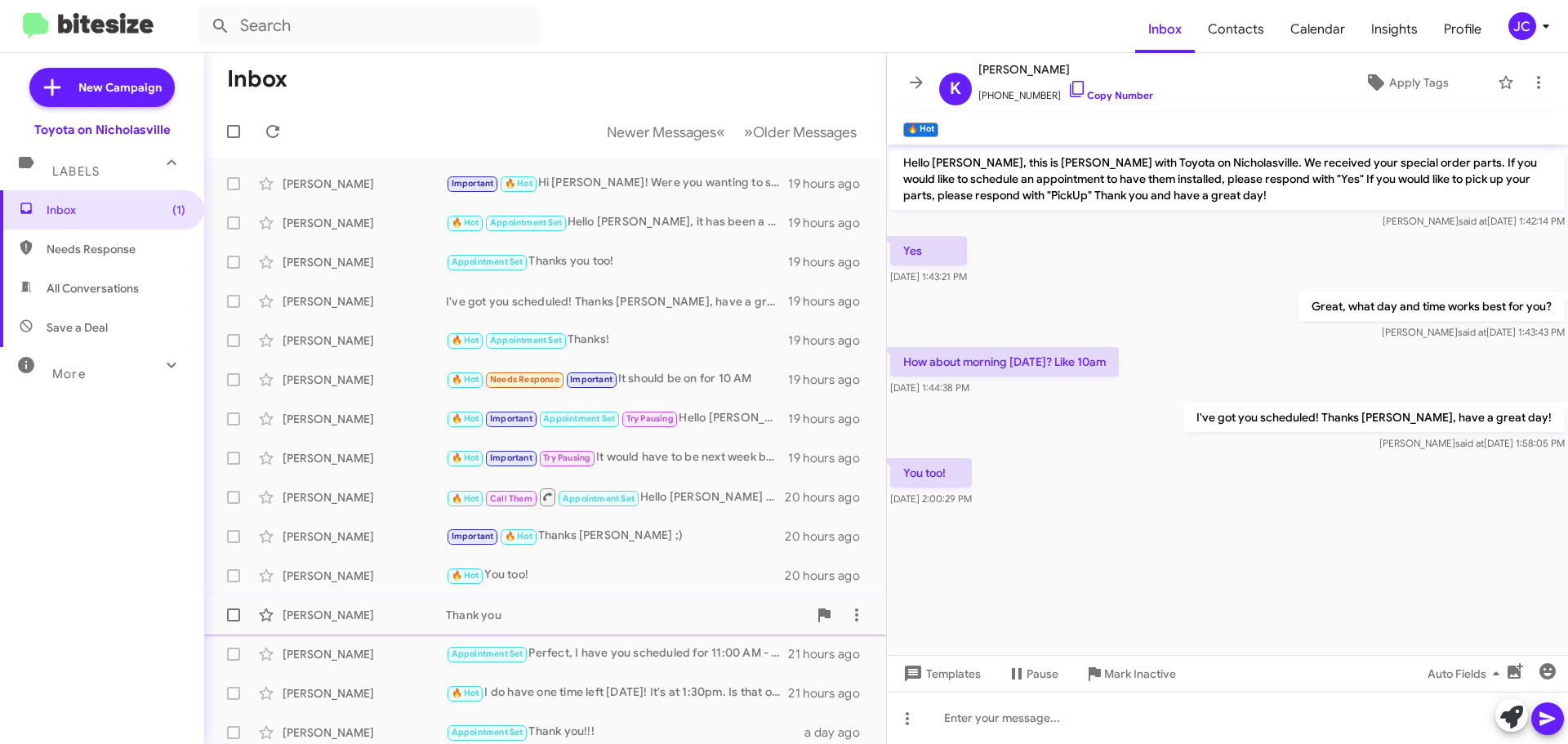
click at [308, 610] on div "[PERSON_NAME]" at bounding box center [364, 614] width 163 height 17
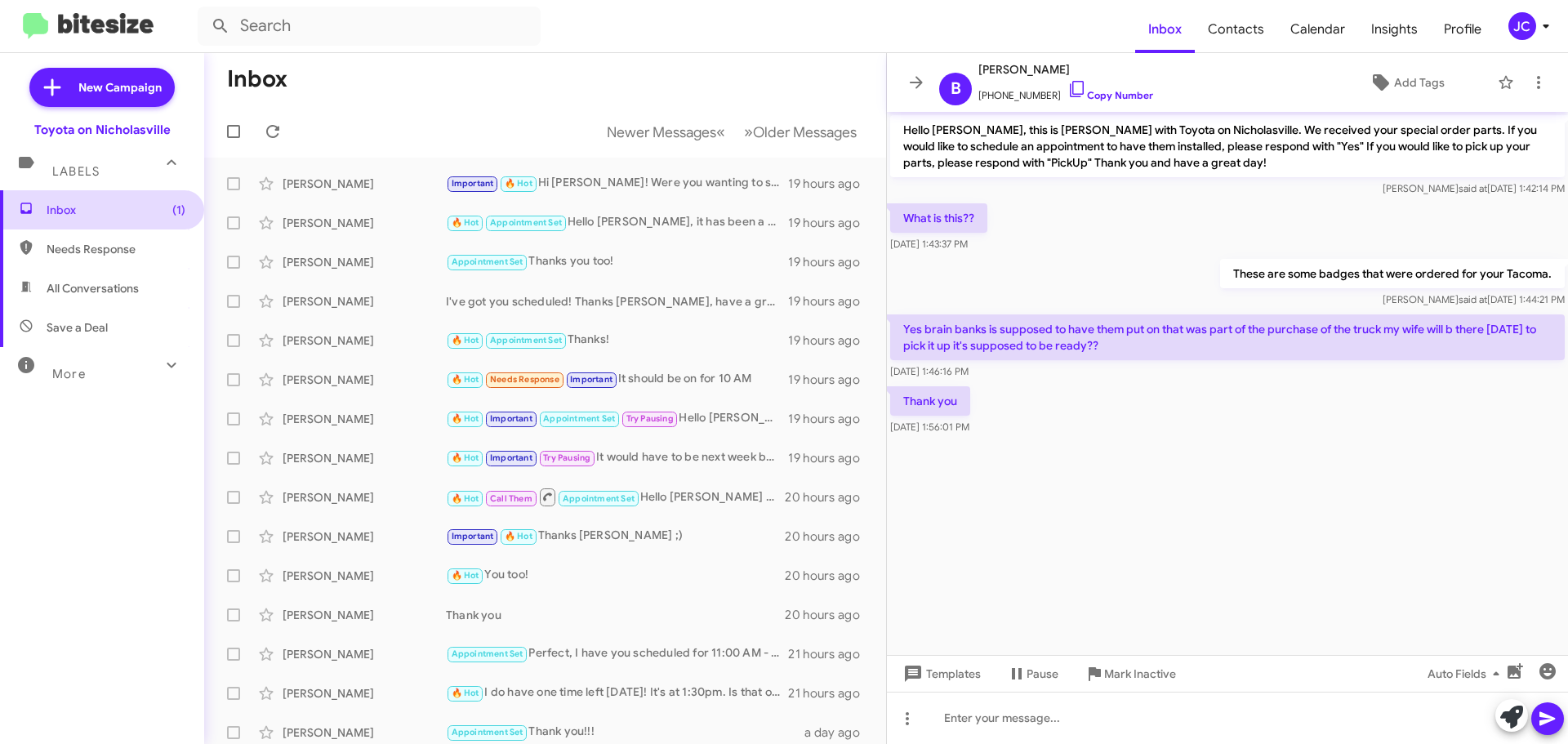
click at [146, 214] on span "Inbox (1)" at bounding box center [116, 210] width 139 height 17
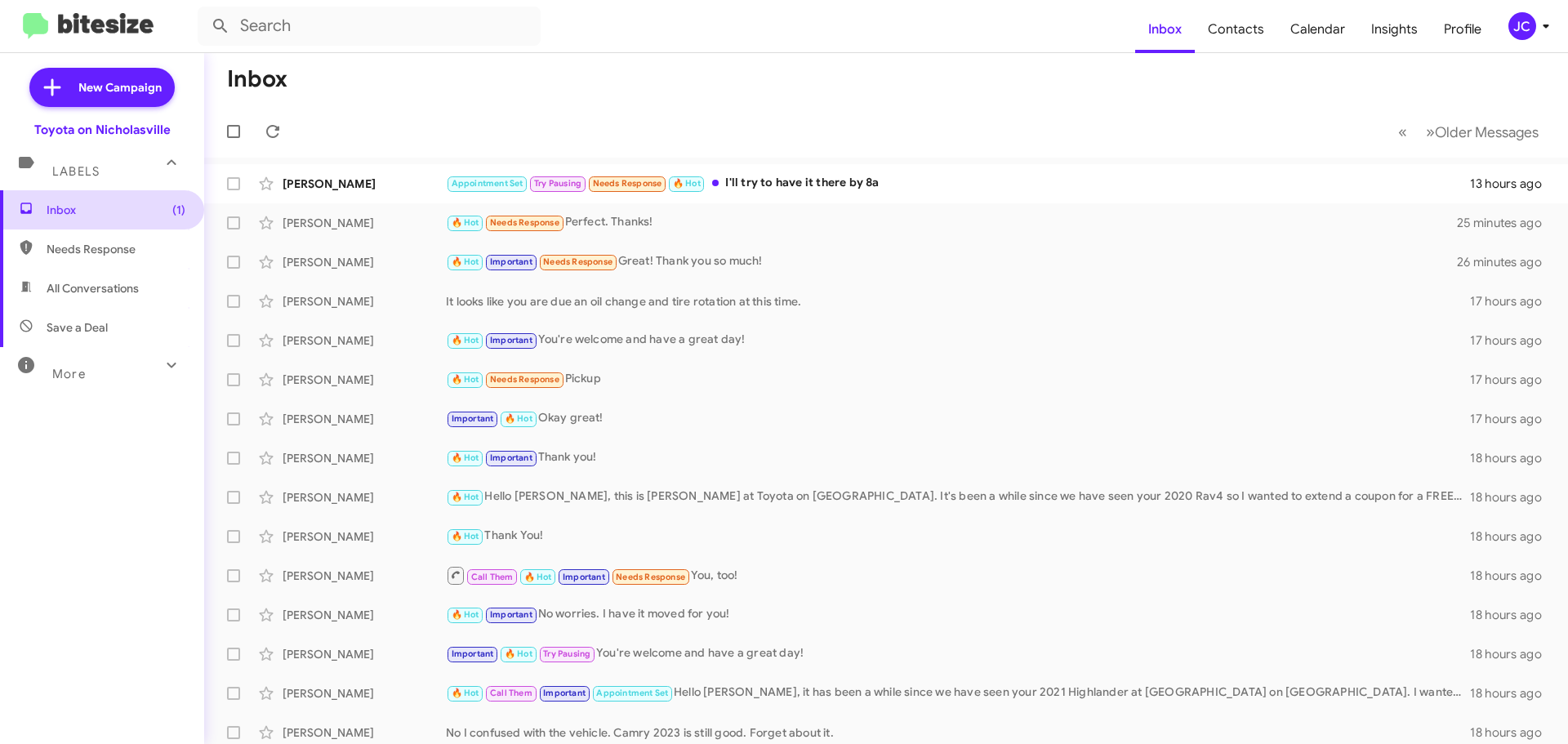
click at [105, 218] on span "Inbox (1)" at bounding box center [102, 210] width 204 height 39
click at [345, 180] on div "[PERSON_NAME]" at bounding box center [364, 183] width 163 height 17
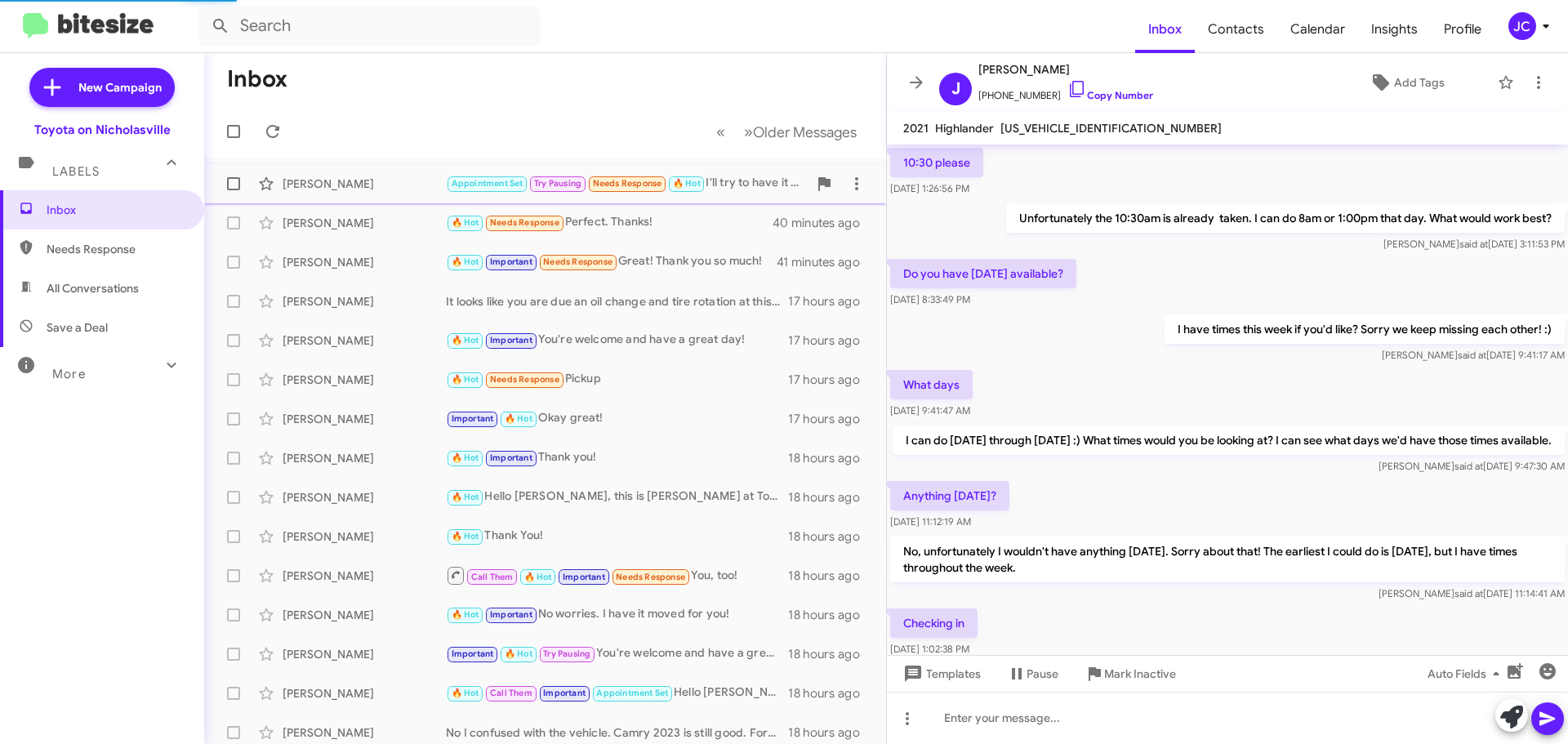
scroll to position [646, 0]
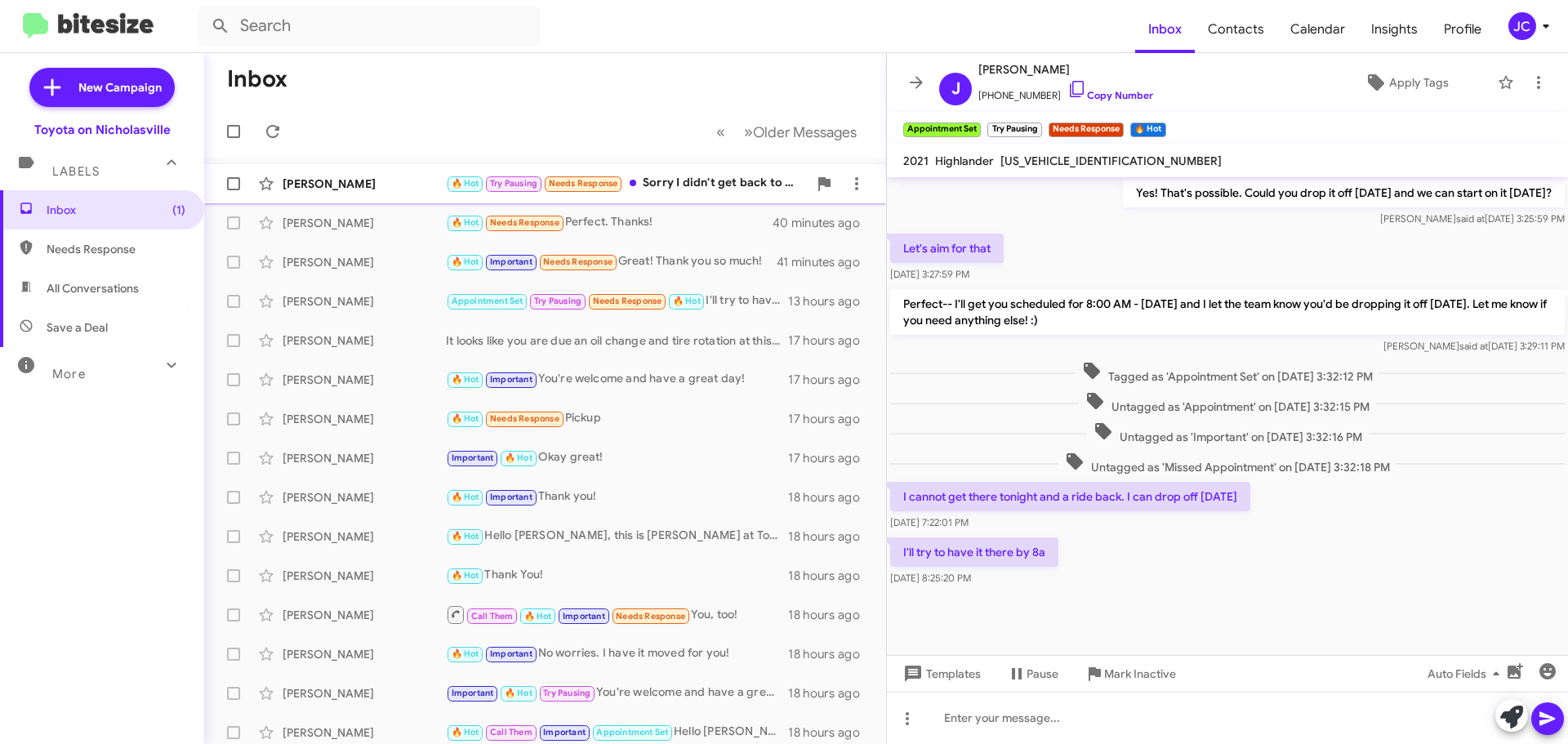
click at [330, 174] on div "[PERSON_NAME] 🔥 Hot Try Pausing Needs Response Sorry I didn't get back to you. …" at bounding box center [545, 183] width 655 height 32
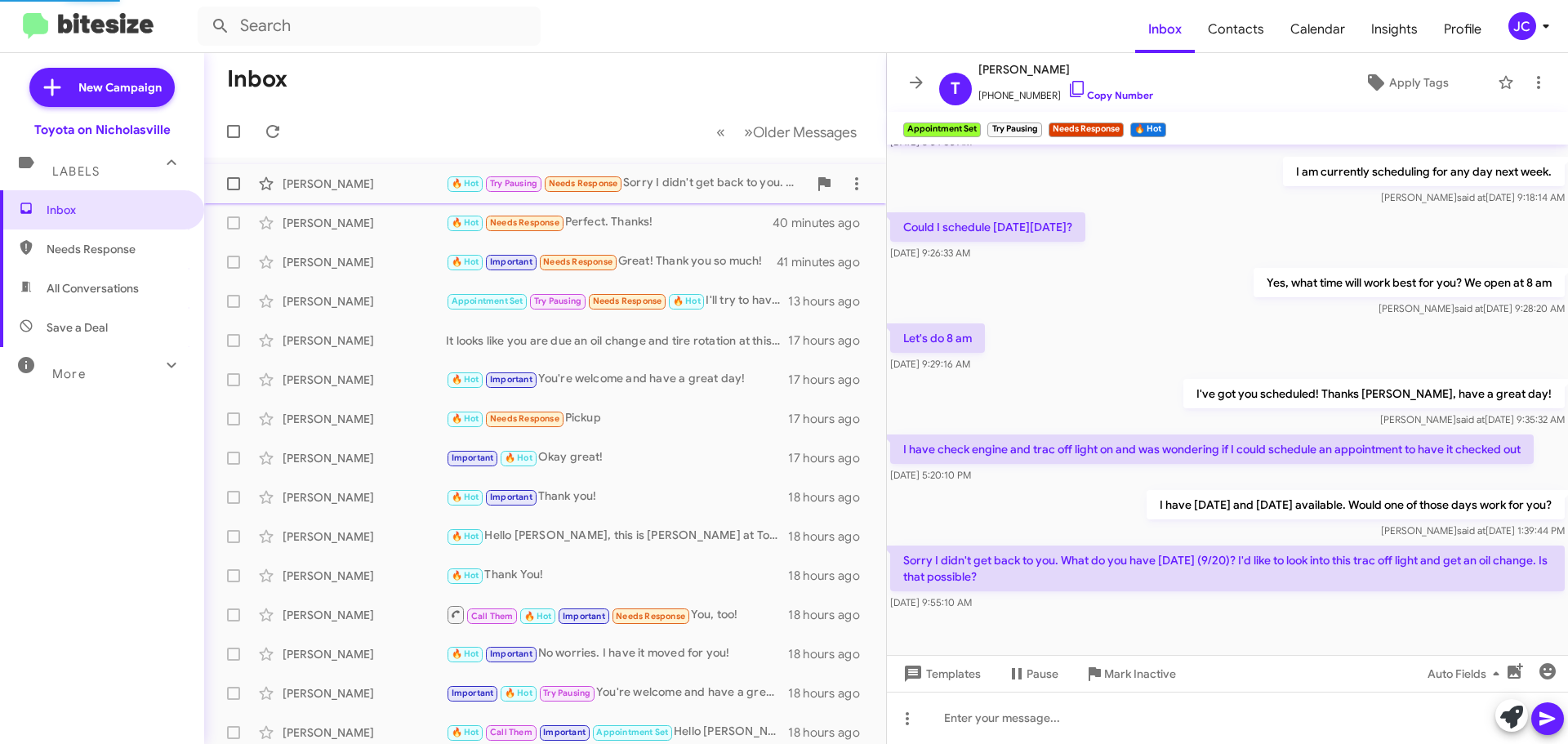
scroll to position [135, 0]
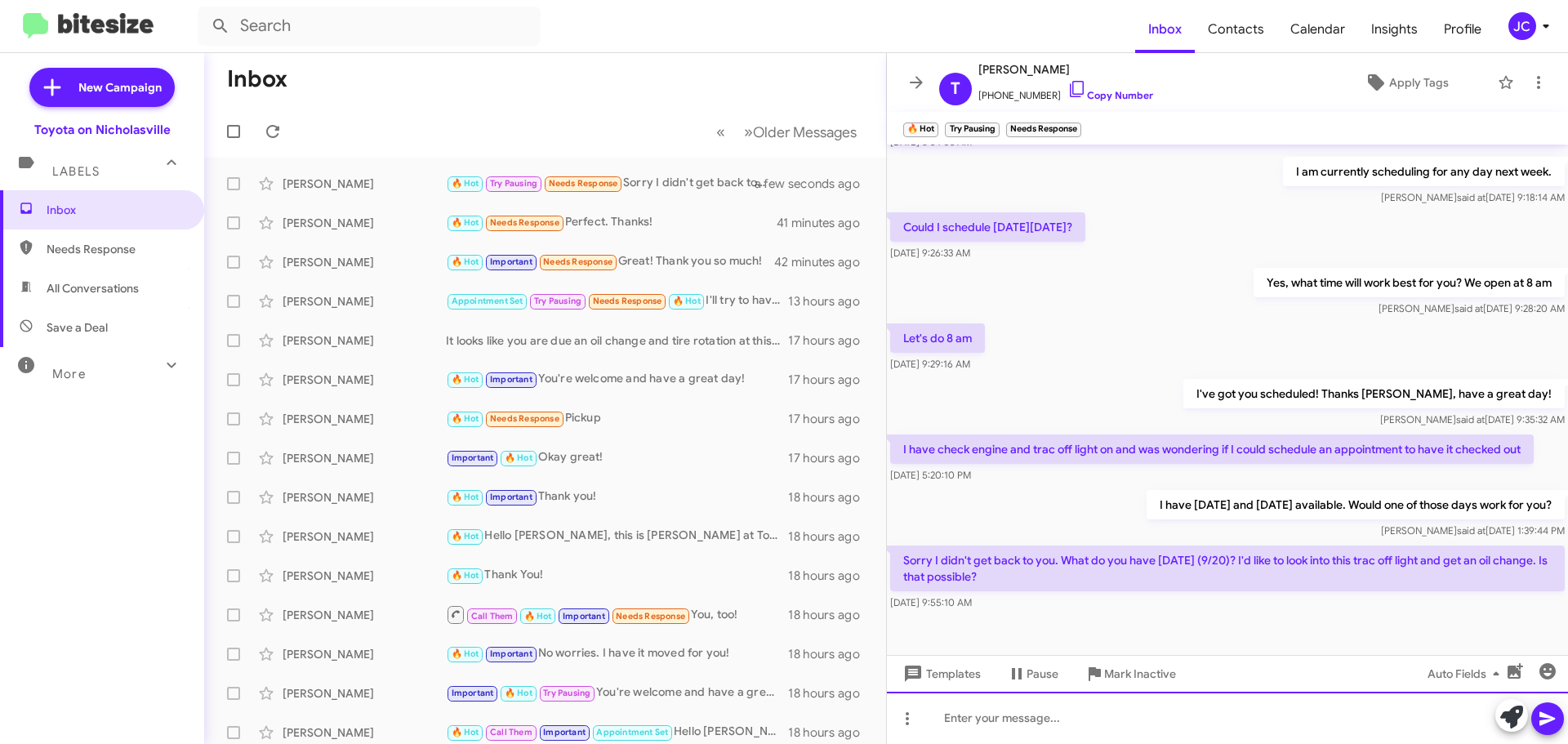
click at [1145, 719] on div at bounding box center [1228, 718] width 681 height 53
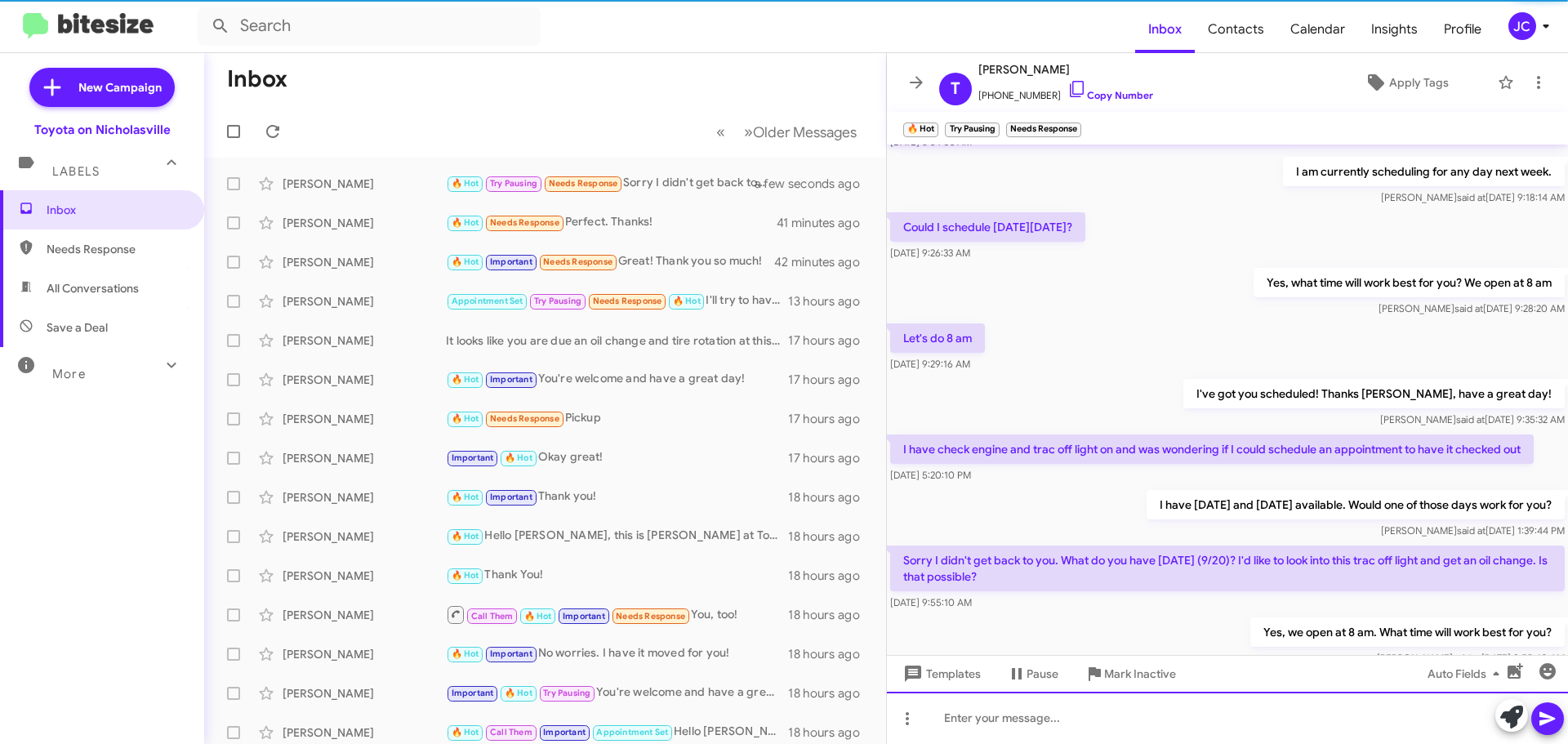
scroll to position [0, 0]
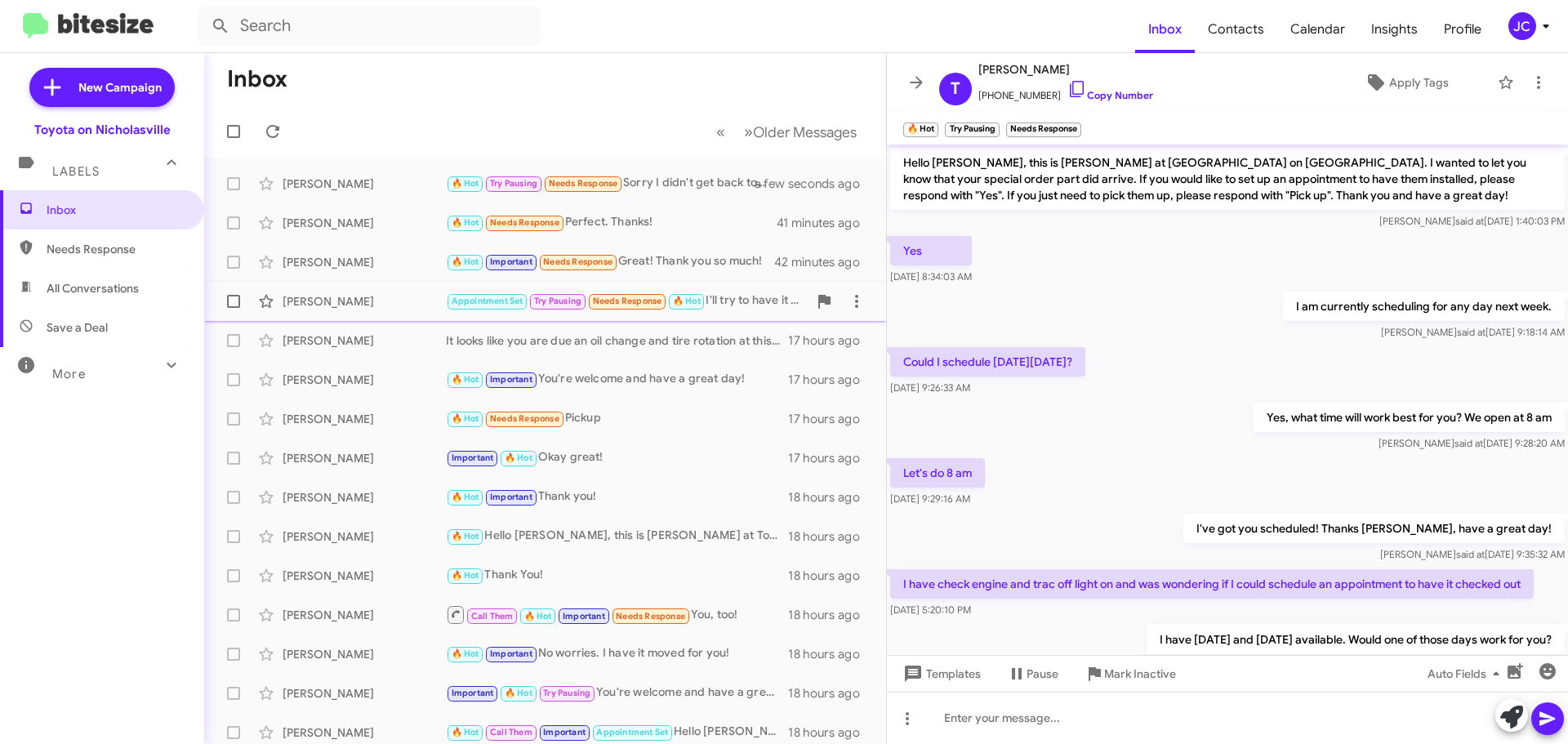
click at [236, 294] on label at bounding box center [233, 301] width 32 height 32
click at [233, 308] on input "checkbox" at bounding box center [233, 308] width 1 height 1
checkbox input "true"
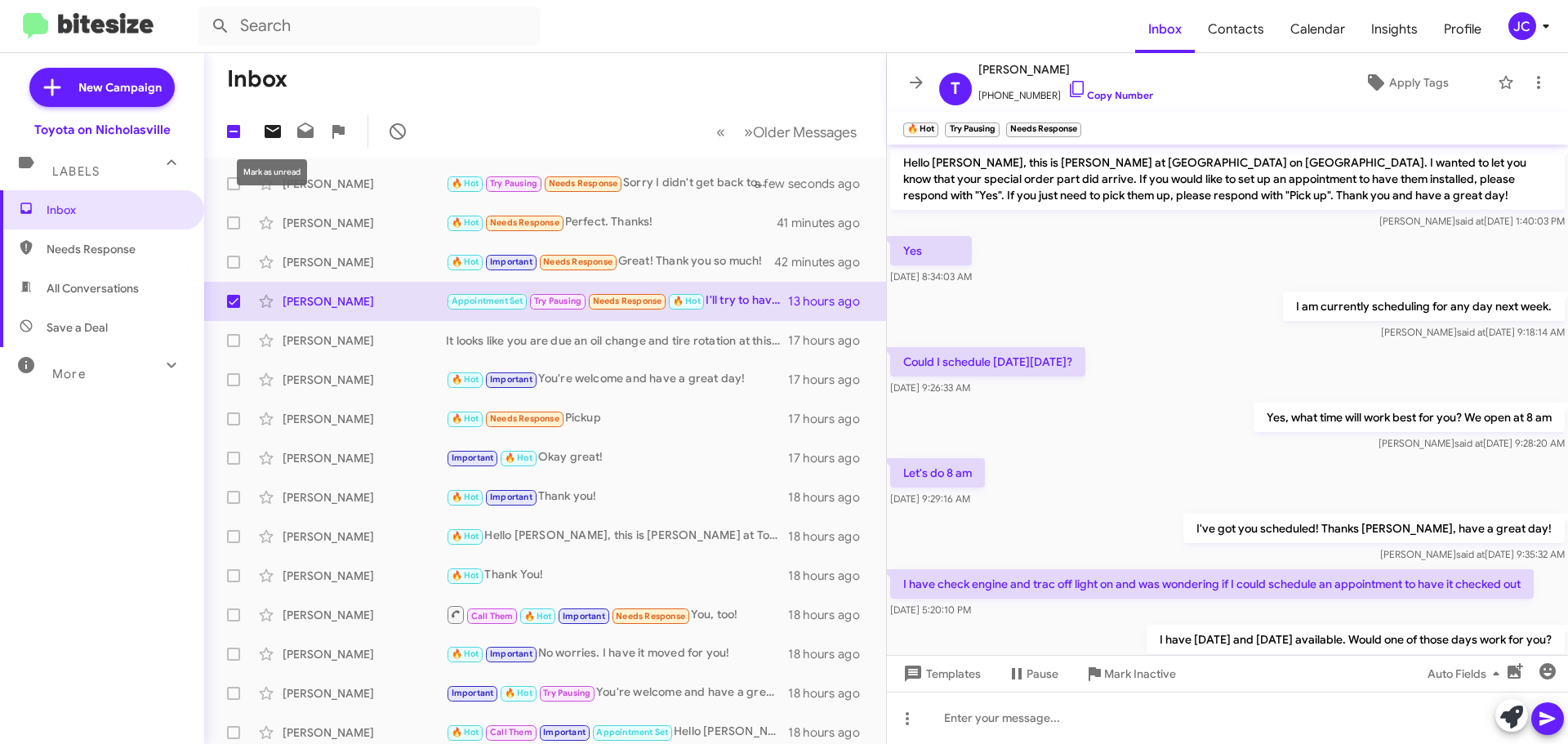
click at [267, 128] on icon at bounding box center [273, 132] width 19 height 19
